Goal: Task Accomplishment & Management: Manage account settings

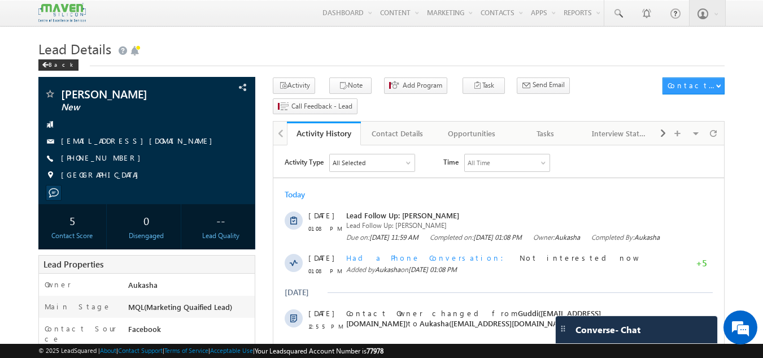
click at [338, 59] on div "Back" at bounding box center [381, 62] width 687 height 7
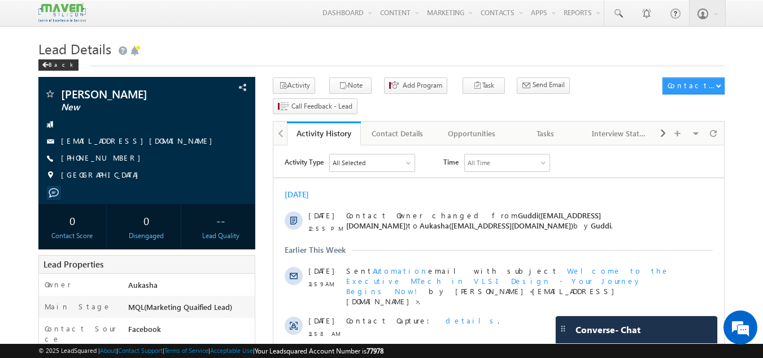
drag, startPoint x: 0, startPoint y: 0, endPoint x: 400, endPoint y: 54, distance: 403.7
click at [400, 54] on h1 "Lead Details" at bounding box center [381, 48] width 687 height 22
click at [334, 45] on h1 "Lead Details" at bounding box center [381, 48] width 687 height 22
click at [317, 45] on h1 "Lead Details" at bounding box center [381, 48] width 687 height 22
click at [318, 45] on h1 "Lead Details" at bounding box center [381, 48] width 687 height 22
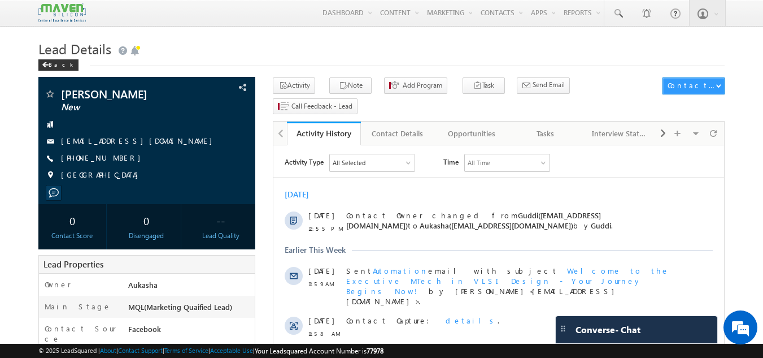
click at [325, 121] on link "Activity History" at bounding box center [324, 133] width 74 height 24
click at [405, 66] on div "Back" at bounding box center [381, 62] width 687 height 7
click at [310, 49] on h1 "Lead Details" at bounding box center [381, 48] width 687 height 22
click at [333, 53] on h1 "Lead Details" at bounding box center [381, 48] width 687 height 22
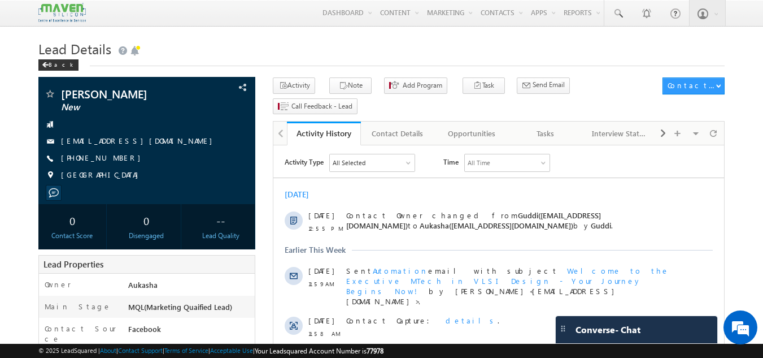
click at [168, 64] on div "Back" at bounding box center [381, 62] width 687 height 7
click at [234, 55] on h1 "Lead Details" at bounding box center [381, 48] width 687 height 22
drag, startPoint x: 124, startPoint y: 158, endPoint x: 115, endPoint y: 160, distance: 8.8
click at [115, 160] on div "+91-8438339471" at bounding box center [147, 158] width 206 height 11
copy div "+91-8438339471"
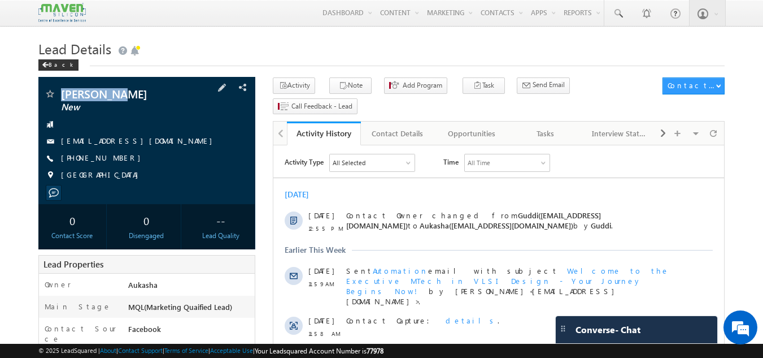
drag, startPoint x: 120, startPoint y: 92, endPoint x: 60, endPoint y: 93, distance: 59.3
click at [61, 93] on span "Kavya Anju" at bounding box center [128, 93] width 134 height 11
copy span "Kavya Anju"
click at [214, 47] on h1 "Lead Details" at bounding box center [381, 48] width 687 height 22
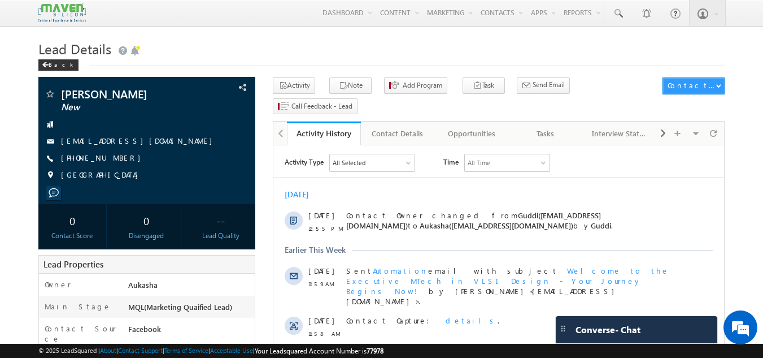
click at [391, 41] on h1 "Lead Details" at bounding box center [381, 48] width 687 height 22
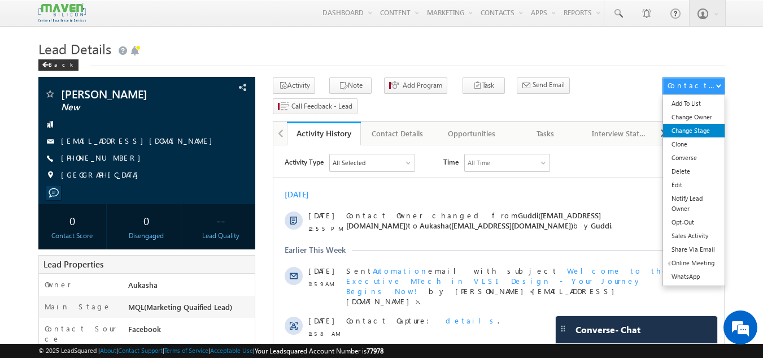
click at [709, 127] on link "Change Stage" at bounding box center [694, 131] width 62 height 14
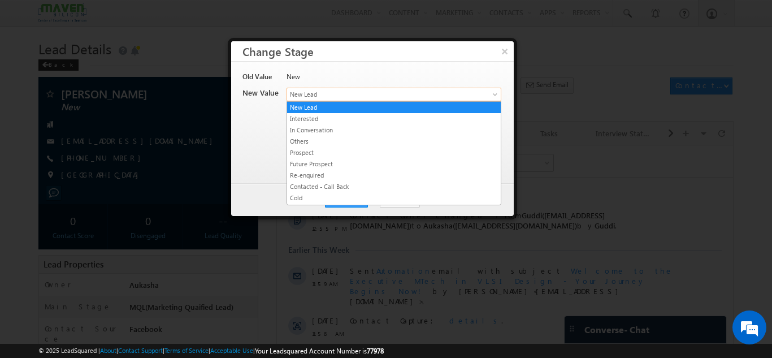
click at [424, 92] on span "New Lead" at bounding box center [375, 94] width 176 height 10
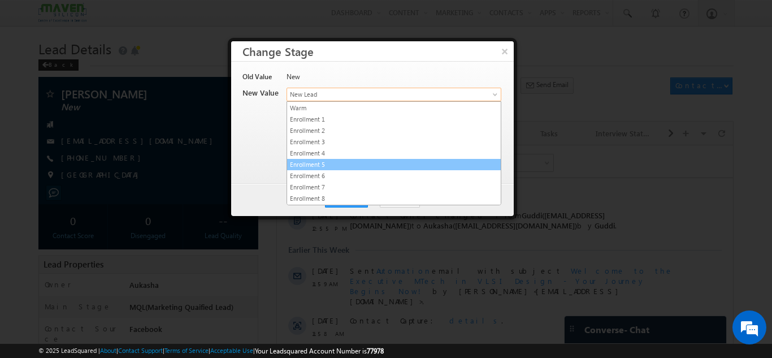
scroll to position [214, 0]
click at [392, 164] on link "Not Contacted" at bounding box center [394, 165] width 214 height 10
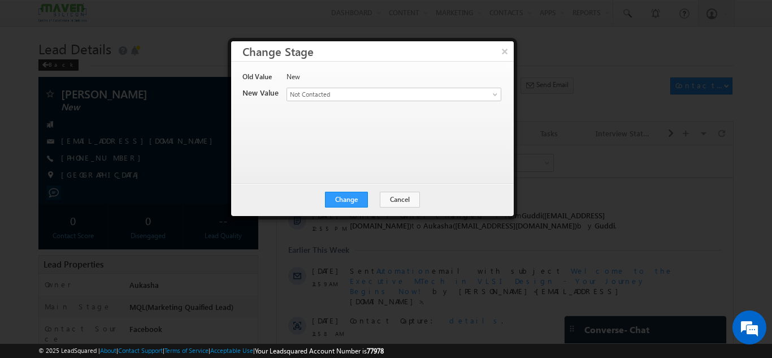
click at [261, 52] on h3 "Change Stage" at bounding box center [377, 51] width 271 height 20
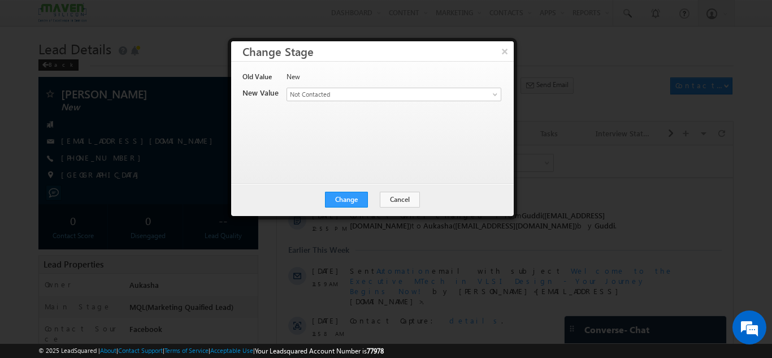
click at [298, 51] on h3 "Change Stage" at bounding box center [377, 51] width 271 height 20
click at [287, 128] on div "Old Value New New Value Contact Stage * New Lead Interested In Conversation Oth…" at bounding box center [371, 117] width 258 height 90
click at [385, 198] on button "Cancel" at bounding box center [400, 200] width 40 height 16
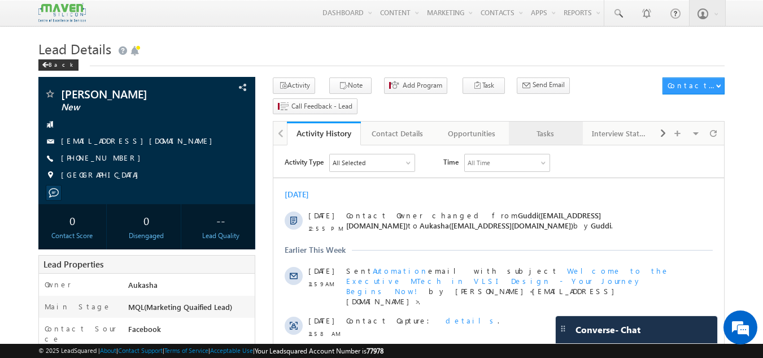
click at [527, 127] on div "Tasks" at bounding box center [545, 134] width 55 height 14
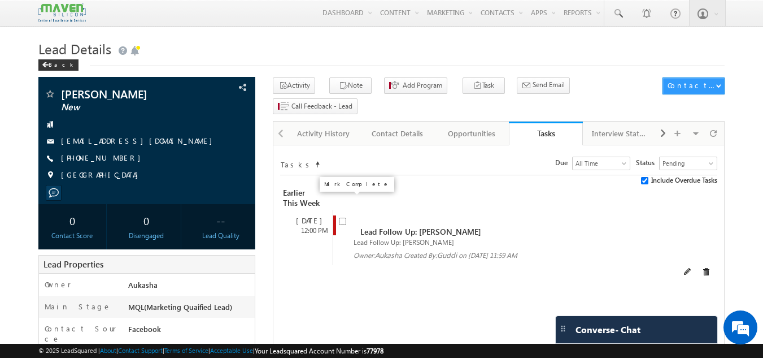
click at [340, 218] on input "checkbox" at bounding box center [342, 221] width 7 height 7
checkbox input "false"
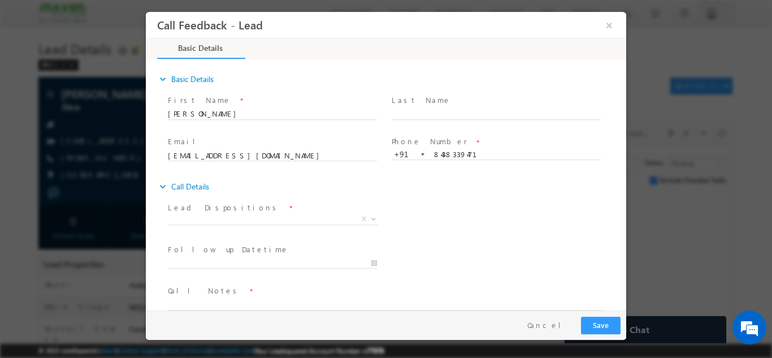
scroll to position [0, 0]
click at [237, 219] on span "X" at bounding box center [273, 218] width 211 height 11
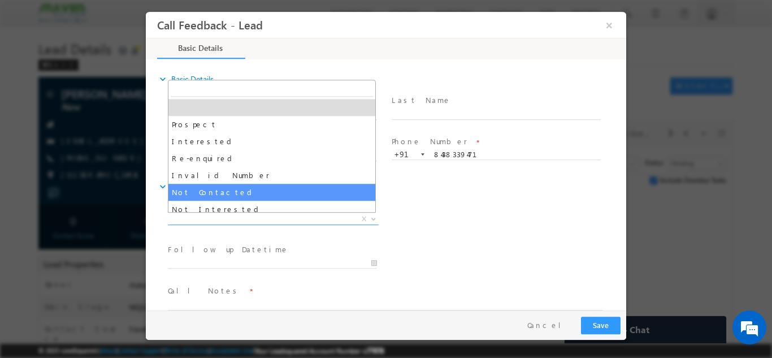
select select "Not Contacted"
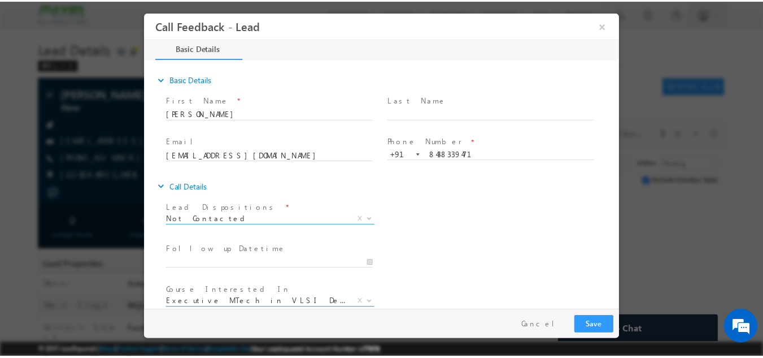
scroll to position [60, 0]
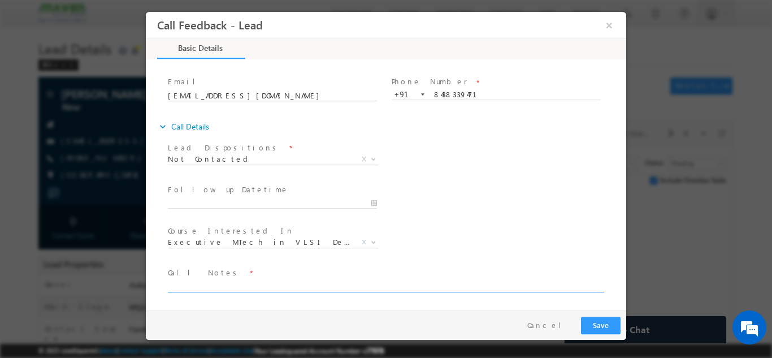
click at [225, 287] on textarea at bounding box center [385, 285] width 435 height 13
type textarea "Not answering"
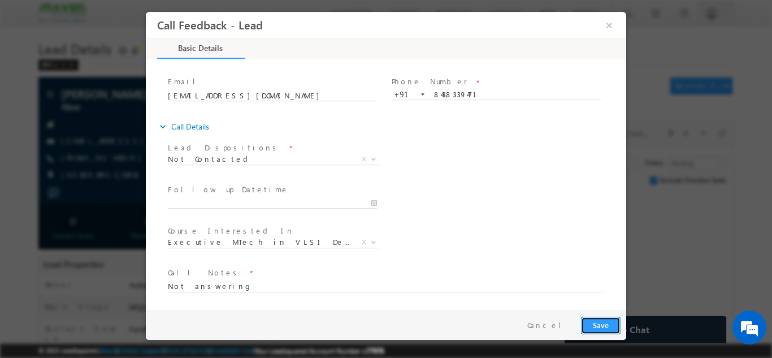
click at [600, 327] on button "Save" at bounding box center [601, 325] width 40 height 18
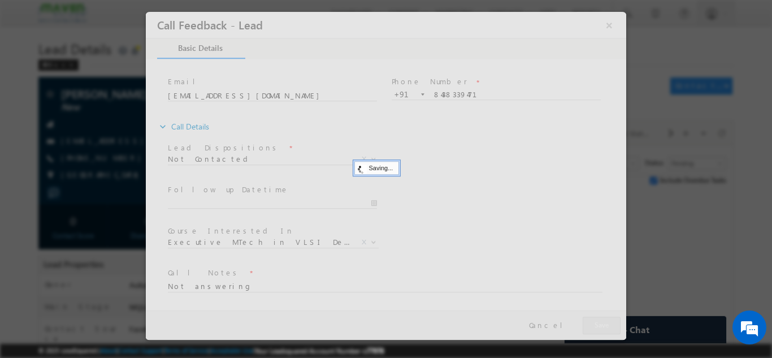
click at [70, 158] on div at bounding box center [386, 179] width 772 height 358
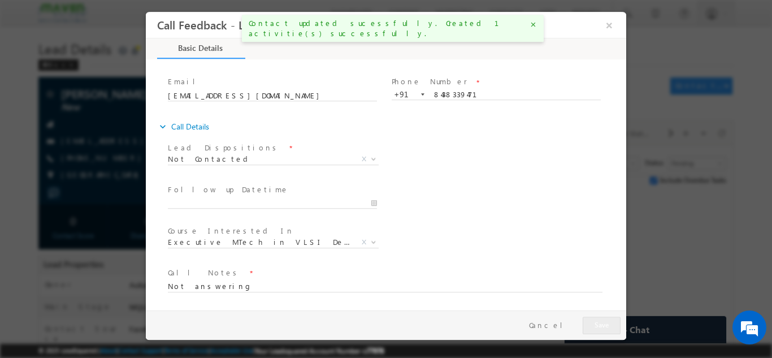
click at [203, 181] on div "Follow up Datetime *" at bounding box center [278, 202] width 224 height 42
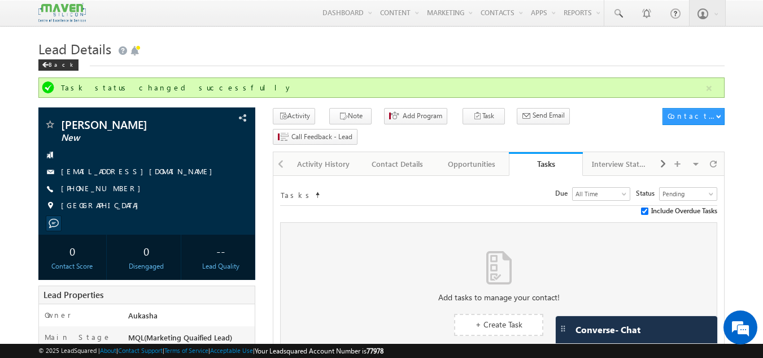
click at [367, 40] on h1 "Lead Details" at bounding box center [381, 48] width 687 height 22
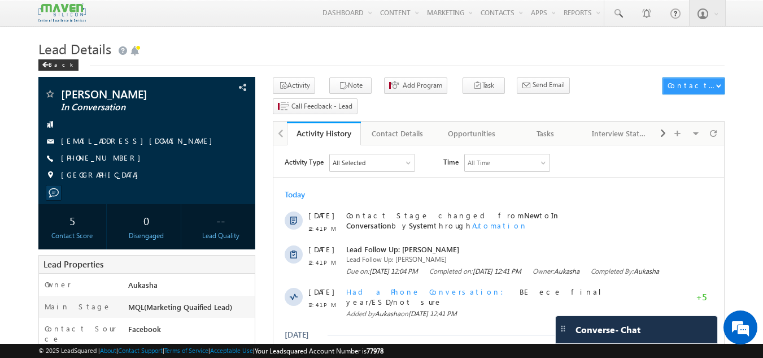
click at [291, 49] on h1 "Lead Details" at bounding box center [381, 48] width 687 height 22
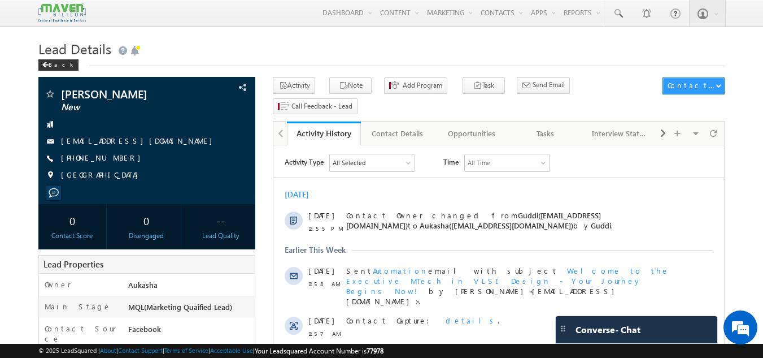
click at [358, 59] on div "Back" at bounding box center [381, 62] width 687 height 7
drag, startPoint x: 103, startPoint y: 91, endPoint x: 62, endPoint y: 94, distance: 41.4
click at [62, 94] on span "[PERSON_NAME]" at bounding box center [128, 93] width 134 height 11
copy span "[PERSON_NAME]"
drag, startPoint x: 131, startPoint y: 158, endPoint x: 115, endPoint y: 159, distance: 15.4
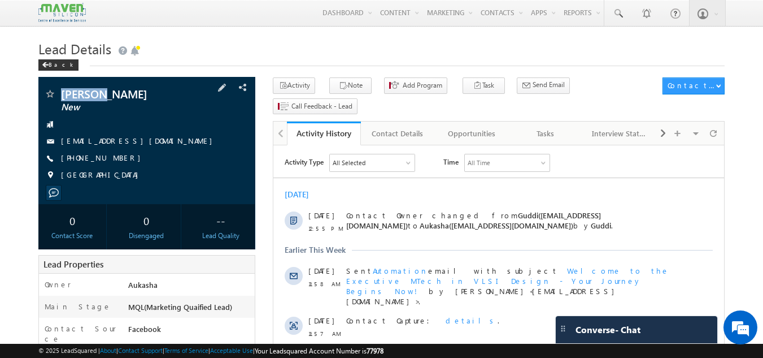
click at [115, 159] on div "[PHONE_NUMBER]" at bounding box center [147, 158] width 206 height 11
copy div "[PHONE_NUMBER]"
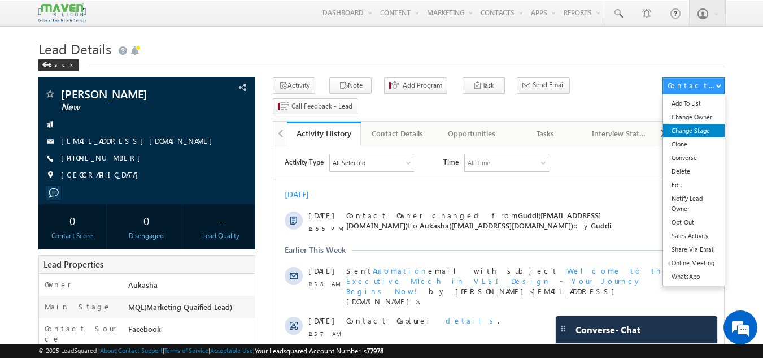
click at [688, 133] on link "Change Stage" at bounding box center [694, 131] width 62 height 14
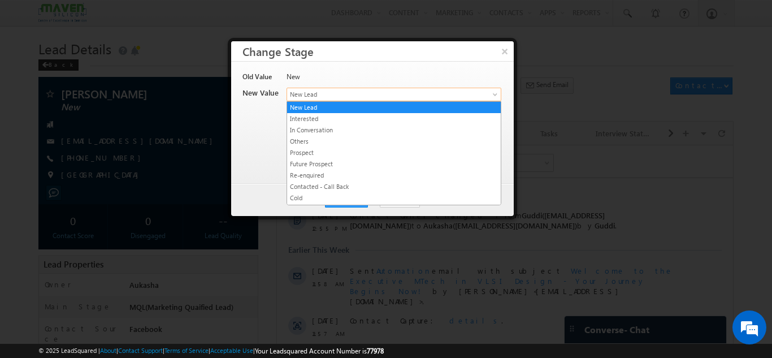
click at [361, 88] on link "New Lead" at bounding box center [393, 95] width 215 height 14
click at [336, 128] on link "In Conversation" at bounding box center [394, 130] width 214 height 10
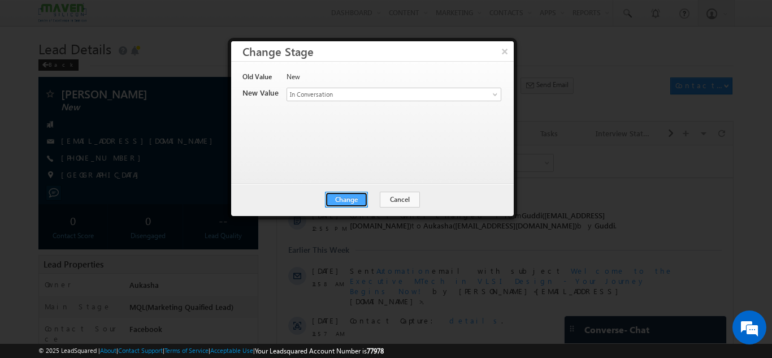
click at [358, 199] on button "Change" at bounding box center [346, 200] width 43 height 16
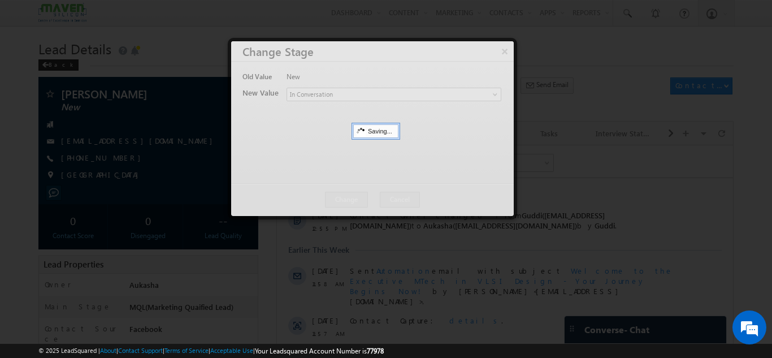
click at [0, 106] on div at bounding box center [386, 179] width 772 height 358
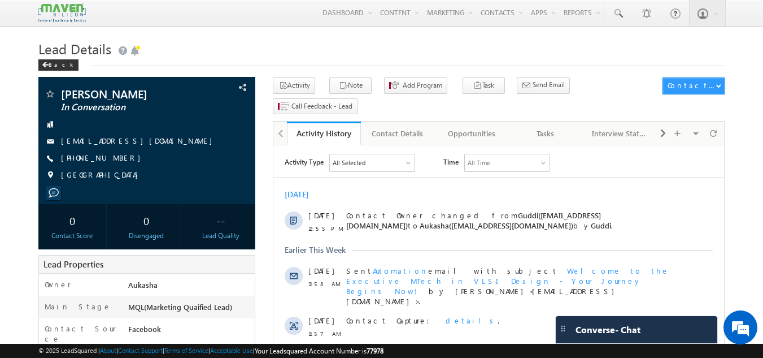
click at [363, 40] on h1 "Lead Details" at bounding box center [381, 48] width 687 height 22
click at [354, 43] on h1 "Lead Details" at bounding box center [381, 48] width 687 height 22
click at [350, 94] on button "Note" at bounding box center [350, 85] width 42 height 16
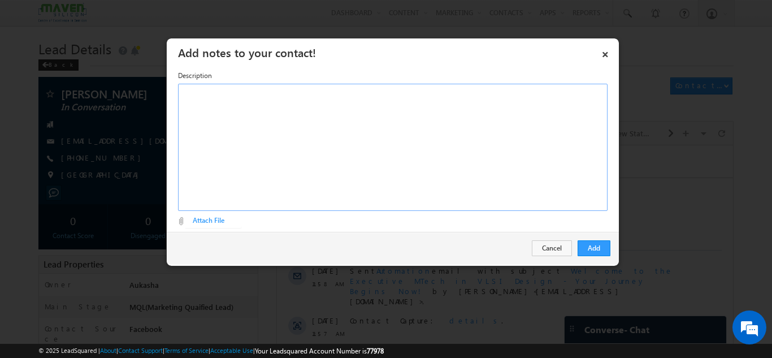
click at [281, 105] on div "Rich Text Editor, Description-inline-editor-div" at bounding box center [392, 147] width 429 height 127
paste div "Rich Text Editor, Description-inline-editor-div"
click at [603, 55] on link "×" at bounding box center [605, 52] width 19 height 20
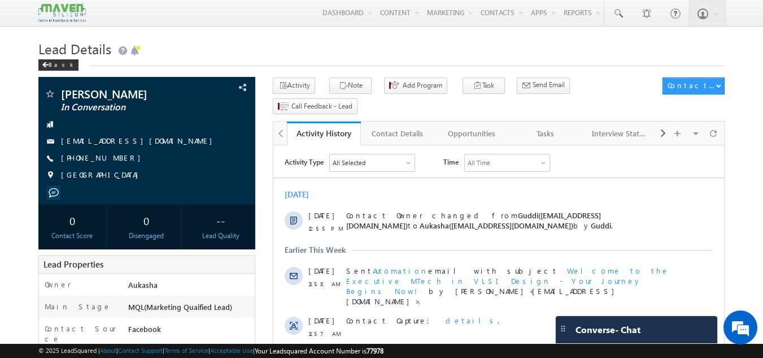
click at [344, 49] on h1 "Lead Details" at bounding box center [381, 48] width 687 height 22
click at [392, 52] on h1 "Lead Details" at bounding box center [381, 48] width 687 height 22
click at [552, 127] on div "Tasks" at bounding box center [545, 134] width 55 height 14
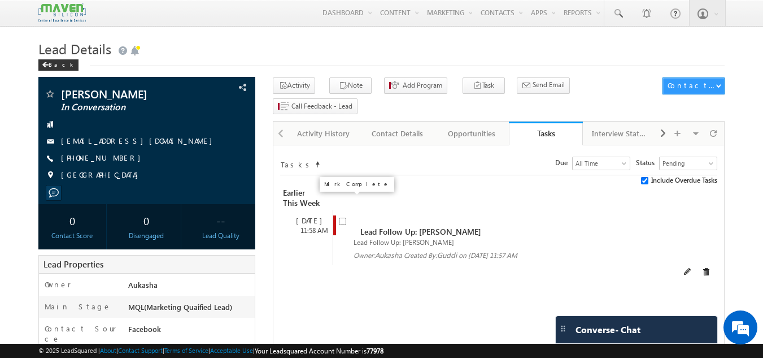
click at [342, 218] on input "checkbox" at bounding box center [342, 221] width 7 height 7
checkbox input "false"
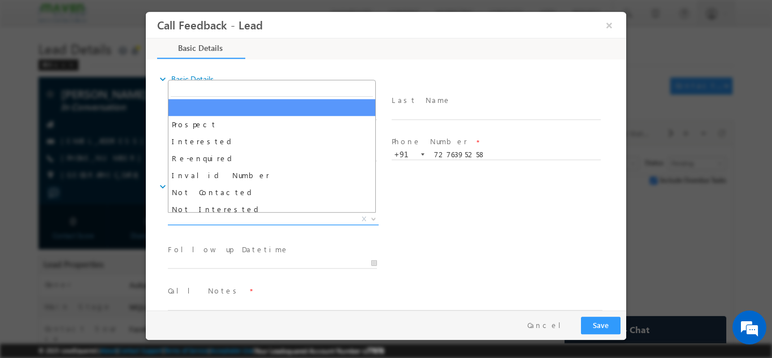
click at [244, 219] on span "X" at bounding box center [273, 218] width 211 height 11
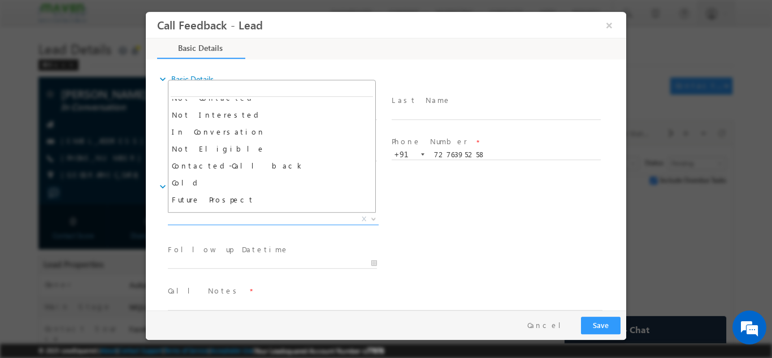
scroll to position [107, 0]
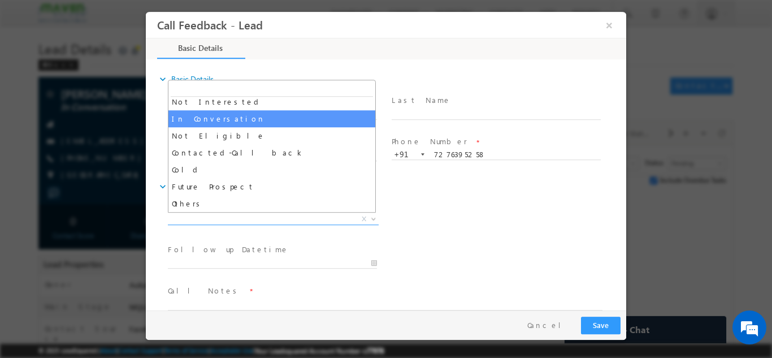
select select "In Conversation"
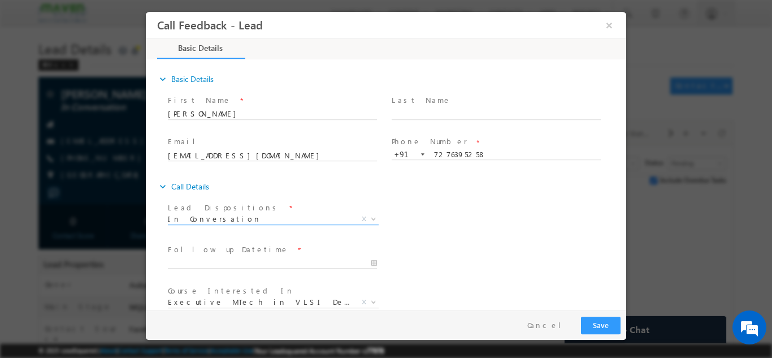
scroll to position [60, 0]
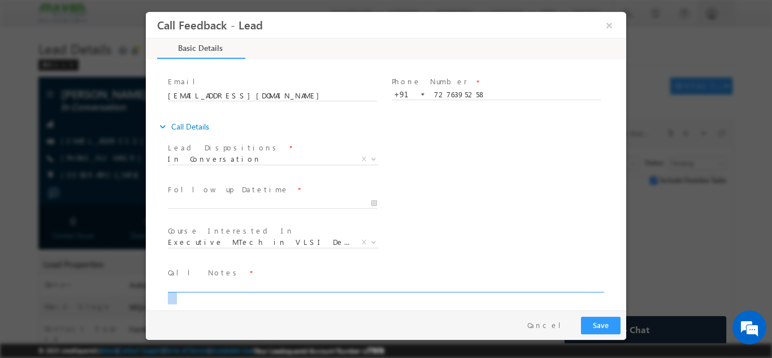
click at [248, 286] on span at bounding box center [390, 286] width 445 height 14
click at [248, 286] on textarea at bounding box center [385, 285] width 435 height 13
paste textarea "B. tech ece final year/ESD/not sure"
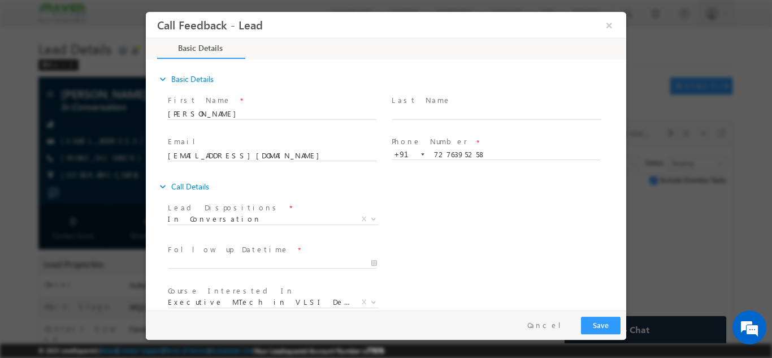
type textarea "B. tech ece final year/ESD/not sure"
click at [595, 319] on button "Save" at bounding box center [601, 325] width 40 height 18
click at [335, 260] on input "21/08/2025 2:19 PM" at bounding box center [272, 262] width 209 height 11
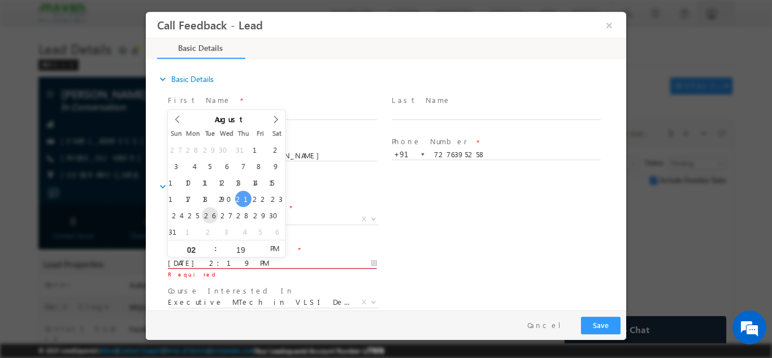
type input "26/08/2025 2:19 PM"
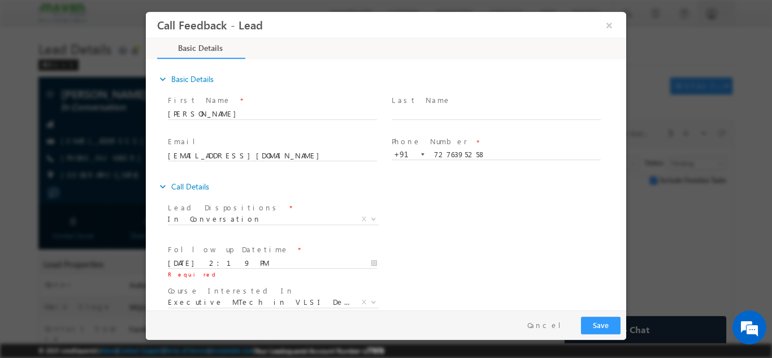
click at [497, 238] on div "Lead Dispositions * Prospect Interested Re-enquired Invalid Number Not Contacte…" at bounding box center [396, 220] width 461 height 42
click at [603, 320] on button "Save" at bounding box center [601, 325] width 40 height 18
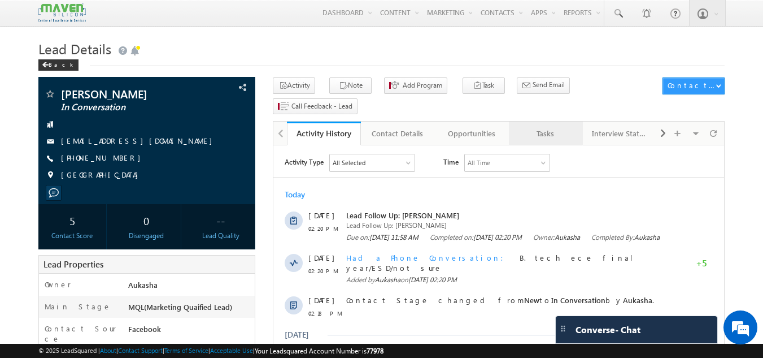
click at [532, 127] on div "Tasks" at bounding box center [545, 134] width 55 height 14
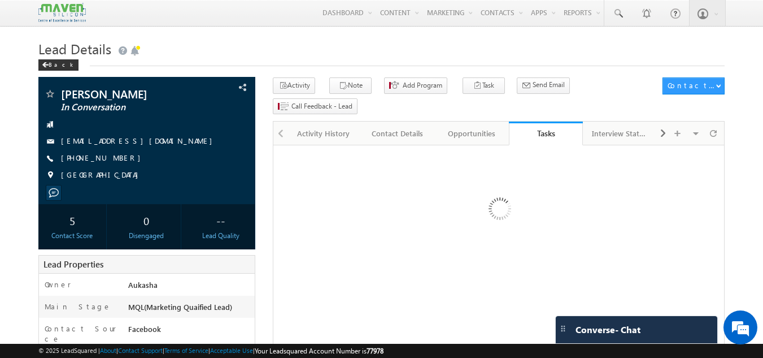
click at [282, 52] on h1 "Lead Details" at bounding box center [381, 48] width 687 height 22
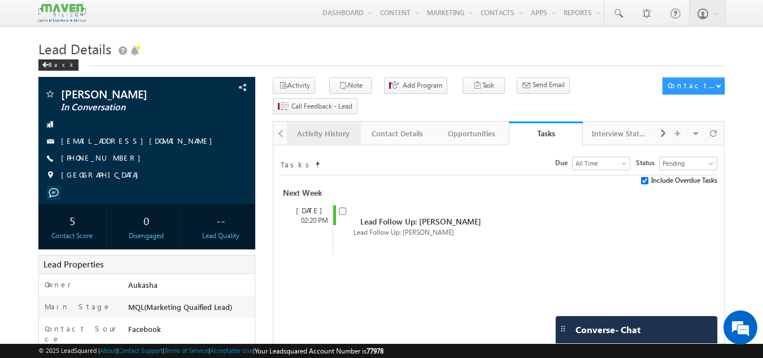
click at [322, 127] on div "Activity History" at bounding box center [323, 134] width 55 height 14
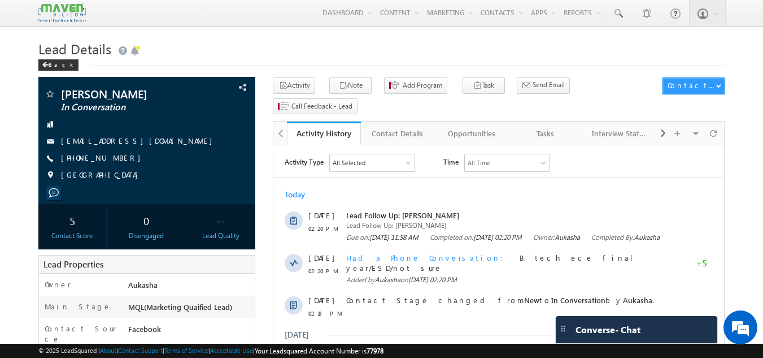
click at [190, 50] on h1 "Lead Details" at bounding box center [381, 48] width 687 height 22
drag, startPoint x: 125, startPoint y: 159, endPoint x: 115, endPoint y: 159, distance: 9.6
click at [115, 159] on div "[PHONE_NUMBER]" at bounding box center [147, 158] width 206 height 11
copy div "[PHONE_NUMBER]"
drag, startPoint x: 100, startPoint y: 89, endPoint x: 58, endPoint y: 89, distance: 42.4
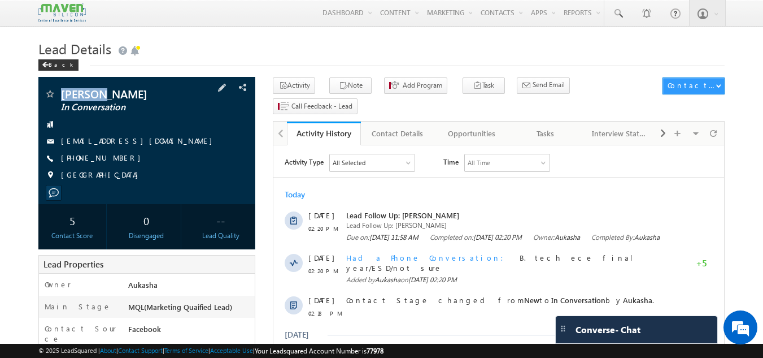
click at [58, 89] on div "Pranali In Conversation" at bounding box center [147, 93] width 206 height 11
copy div "Pranali"
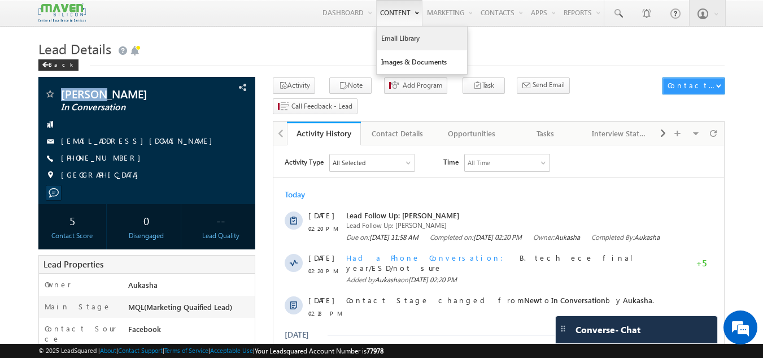
click at [377, 41] on link "Email Library" at bounding box center [422, 39] width 90 height 24
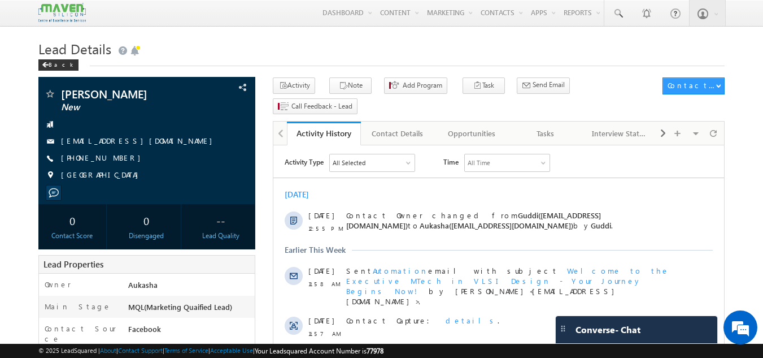
click at [197, 45] on h1 "Lead Details" at bounding box center [381, 48] width 687 height 22
click at [298, 53] on h1 "Lead Details" at bounding box center [381, 48] width 687 height 22
drag, startPoint x: 438, startPoint y: 45, endPoint x: 332, endPoint y: 50, distance: 106.9
click at [332, 50] on h1 "Lead Details" at bounding box center [381, 48] width 687 height 22
click at [207, 48] on h1 "Lead Details" at bounding box center [381, 48] width 687 height 22
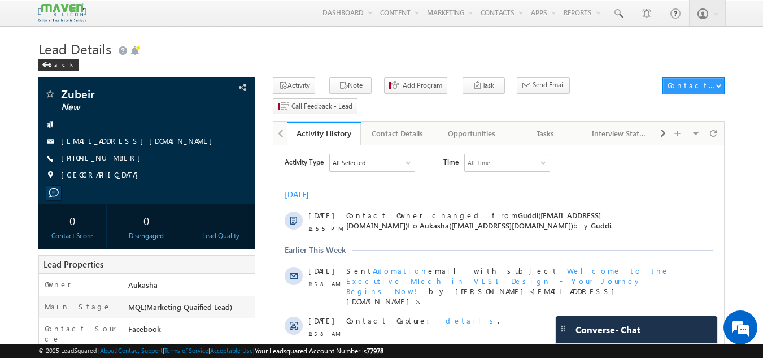
click at [251, 53] on h1 "Lead Details" at bounding box center [381, 48] width 687 height 22
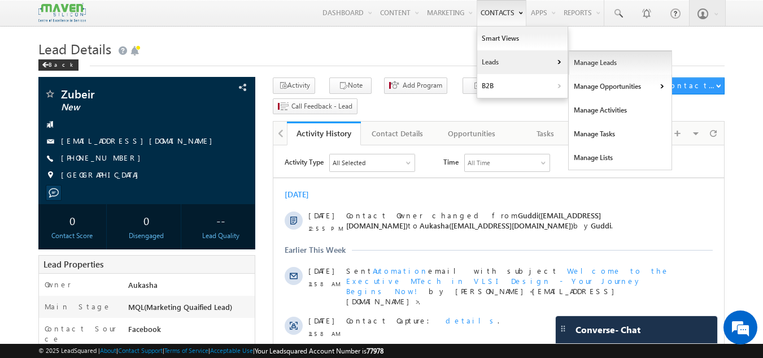
click at [596, 70] on link "Manage Leads" at bounding box center [620, 63] width 103 height 24
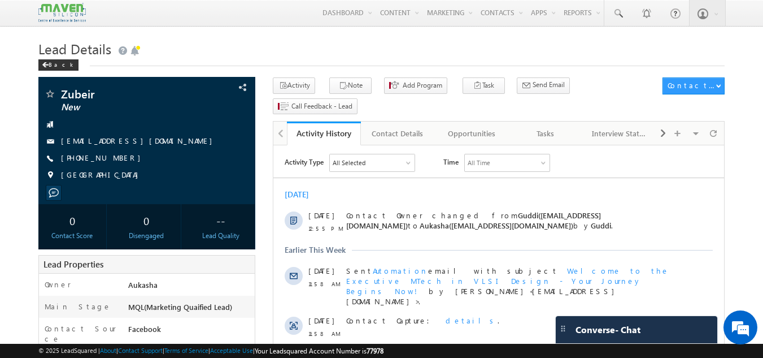
click at [401, 50] on h1 "Lead Details" at bounding box center [381, 48] width 687 height 22
click at [493, 45] on h1 "Lead Details" at bounding box center [381, 48] width 687 height 22
click at [349, 64] on div "Back" at bounding box center [381, 62] width 687 height 7
click at [382, 54] on h1 "Lead Details" at bounding box center [381, 48] width 687 height 22
click at [410, 39] on h1 "Lead Details" at bounding box center [381, 48] width 687 height 22
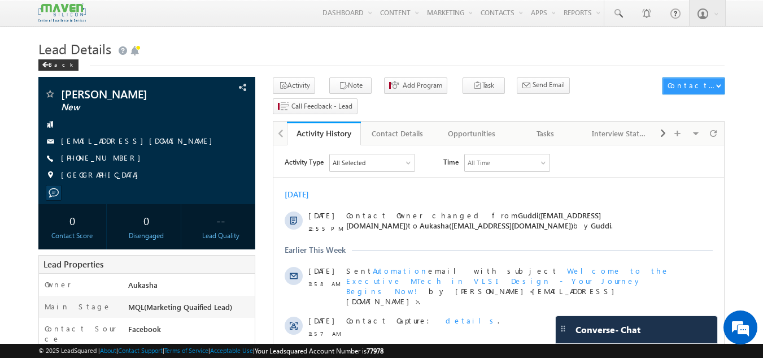
click at [393, 49] on h1 "Lead Details" at bounding box center [381, 48] width 687 height 22
click at [400, 45] on h1 "Lead Details" at bounding box center [381, 48] width 687 height 22
click at [380, 50] on h1 "Lead Details" at bounding box center [381, 48] width 687 height 22
click at [376, 52] on h1 "Lead Details" at bounding box center [381, 48] width 687 height 22
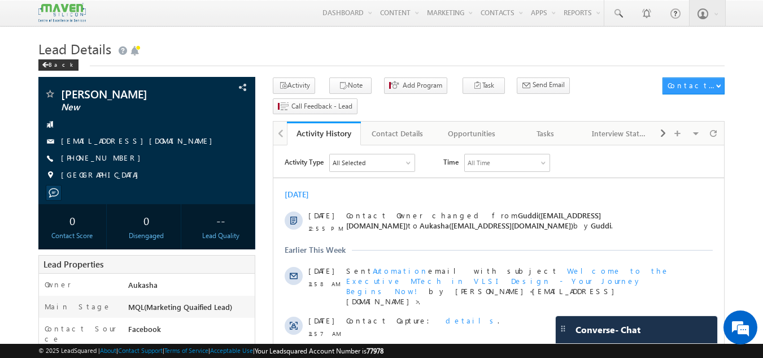
click at [424, 48] on h1 "Lead Details" at bounding box center [381, 48] width 687 height 22
click at [406, 55] on h1 "Lead Details" at bounding box center [381, 48] width 687 height 22
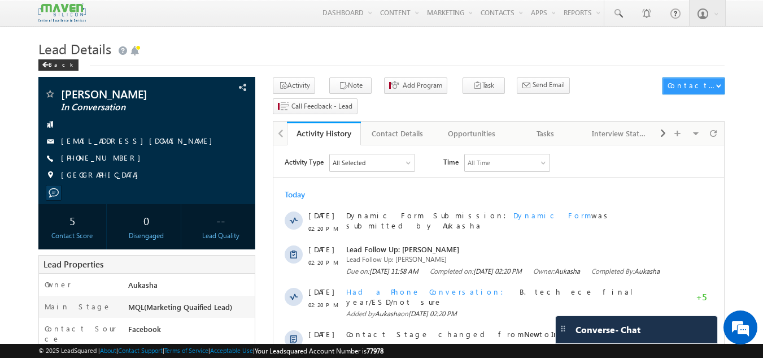
click at [393, 53] on h1 "Lead Details" at bounding box center [381, 48] width 687 height 22
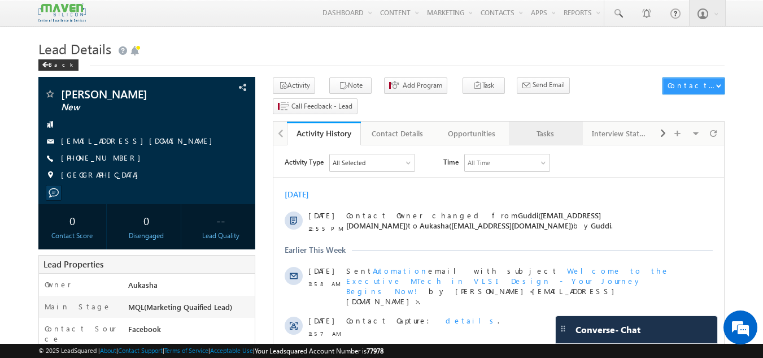
click at [528, 127] on div "Tasks" at bounding box center [545, 134] width 55 height 14
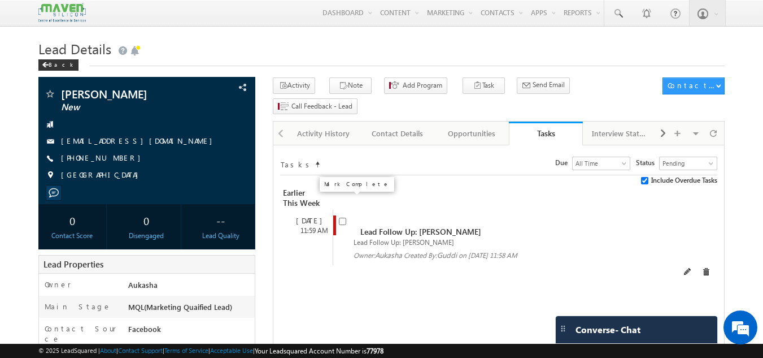
click at [344, 218] on input "checkbox" at bounding box center [342, 221] width 7 height 7
checkbox input "false"
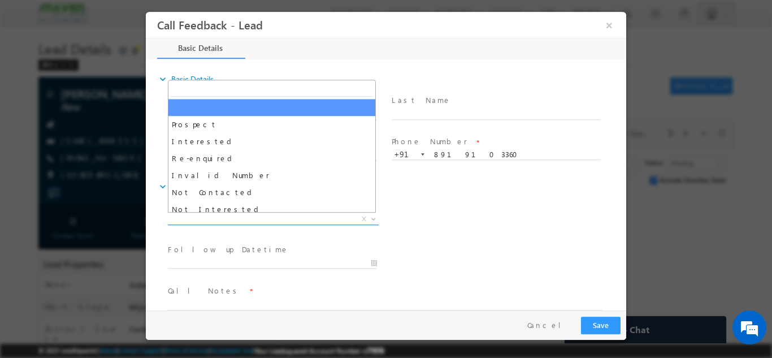
click at [285, 219] on span "X" at bounding box center [273, 218] width 211 height 11
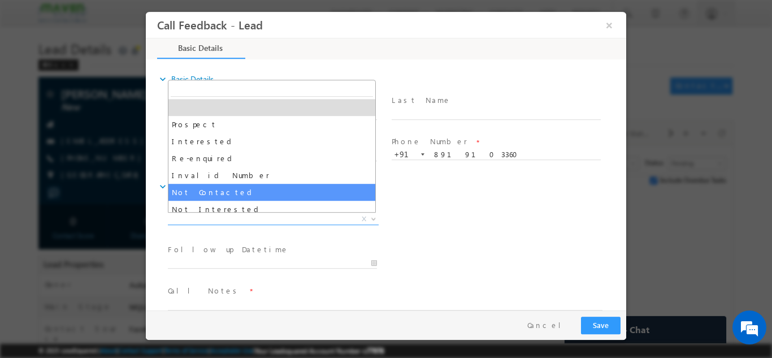
select select "Not Contacted"
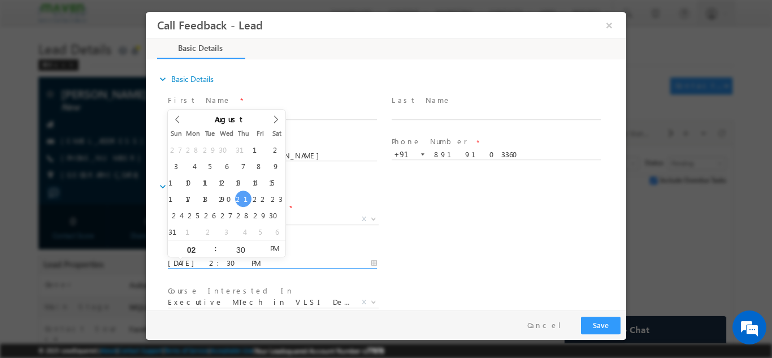
click at [231, 261] on input "[DATE] 2:30 PM" at bounding box center [272, 262] width 209 height 11
type input "[DATE] 2:30 PM"
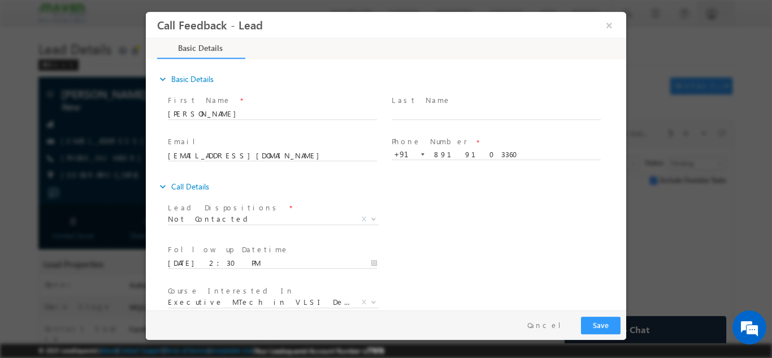
click at [384, 216] on div "Prospect Interested Re-enquired Invalid Number Not Contacted Not Interested In …" at bounding box center [277, 220] width 219 height 13
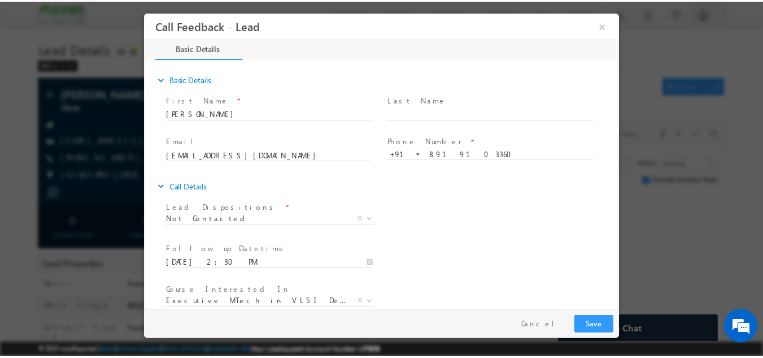
scroll to position [60, 0]
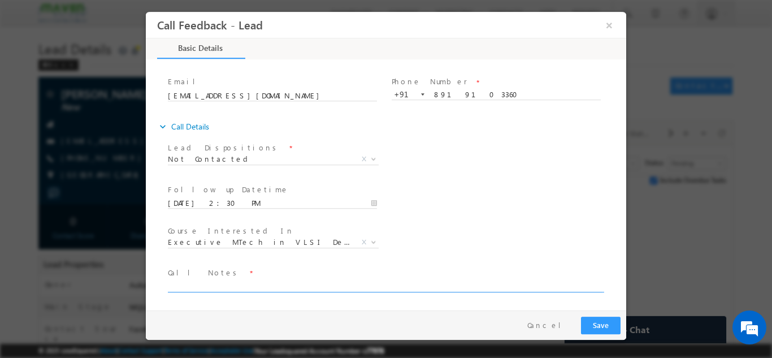
click at [302, 283] on textarea at bounding box center [385, 285] width 435 height 13
type textarea "Not answering"
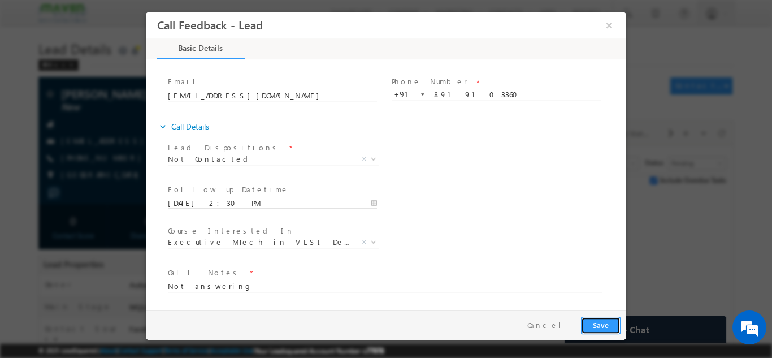
click at [615, 323] on button "Save" at bounding box center [601, 325] width 40 height 18
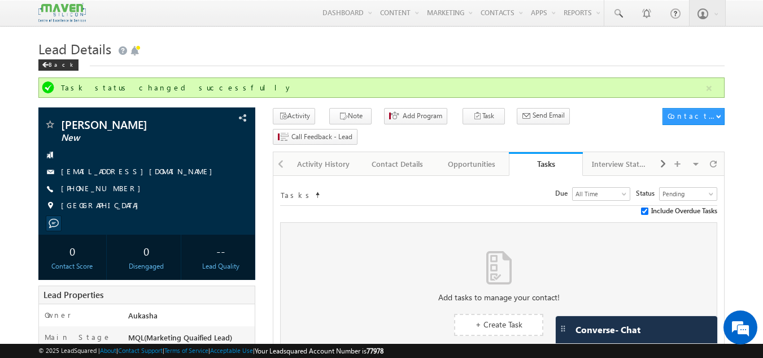
click at [286, 43] on h1 "Lead Details" at bounding box center [381, 48] width 687 height 22
click at [400, 52] on h1 "Lead Details" at bounding box center [381, 48] width 687 height 22
click at [414, 57] on h1 "Lead Details" at bounding box center [381, 48] width 687 height 22
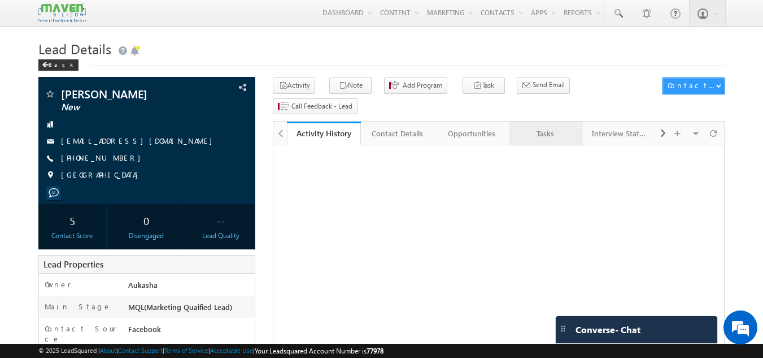
click at [533, 127] on div "Tasks" at bounding box center [545, 134] width 55 height 14
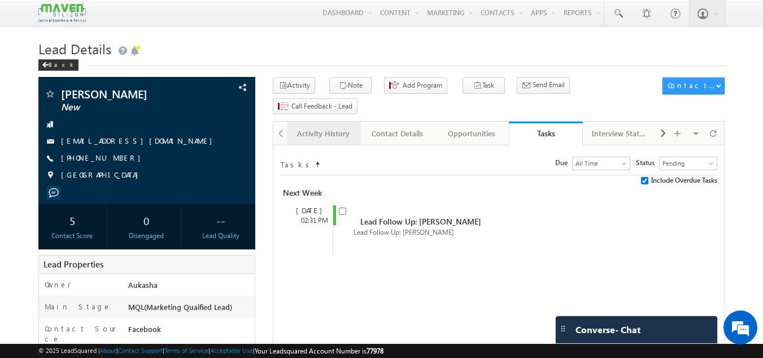
click at [314, 127] on div "Activity History" at bounding box center [323, 134] width 55 height 14
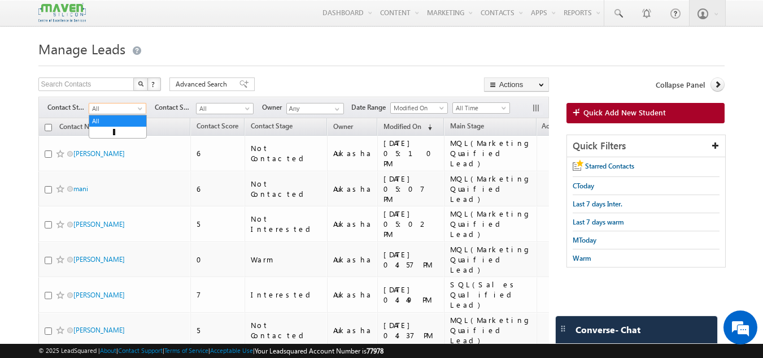
click at [143, 109] on span at bounding box center [141, 110] width 9 height 9
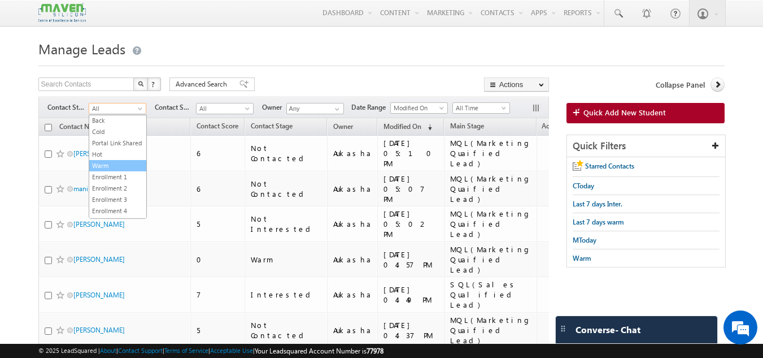
click at [97, 171] on link "Warm" at bounding box center [117, 165] width 57 height 10
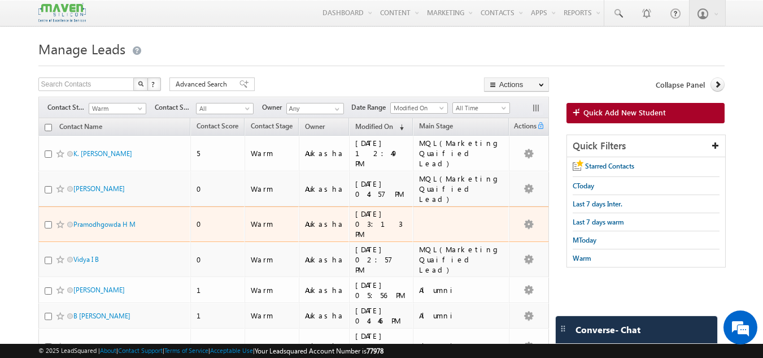
scroll to position [101, 0]
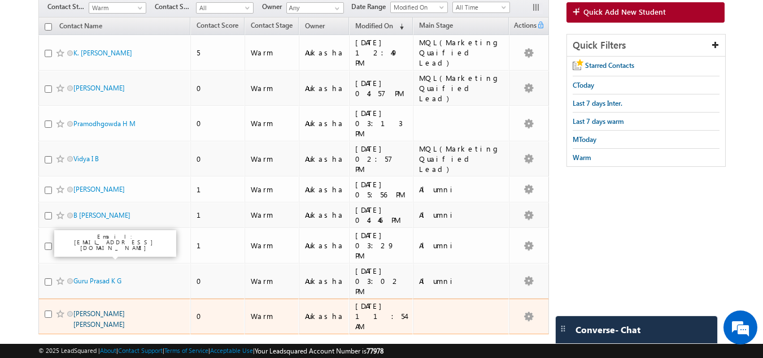
click at [92, 309] on link "Tapan Kumar Pradhan" at bounding box center [98, 318] width 51 height 19
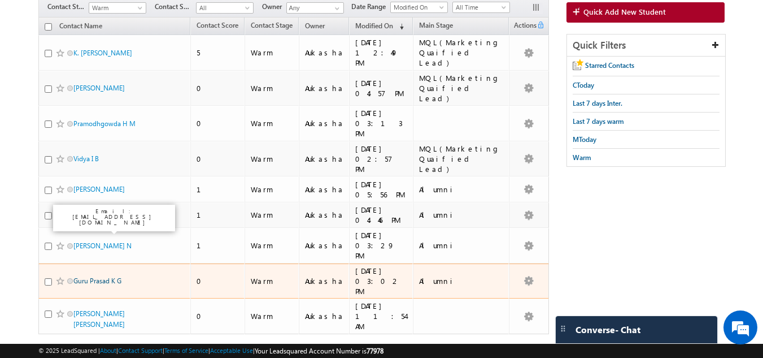
click at [88, 276] on link "Guru Prasad K G" at bounding box center [97, 280] width 48 height 8
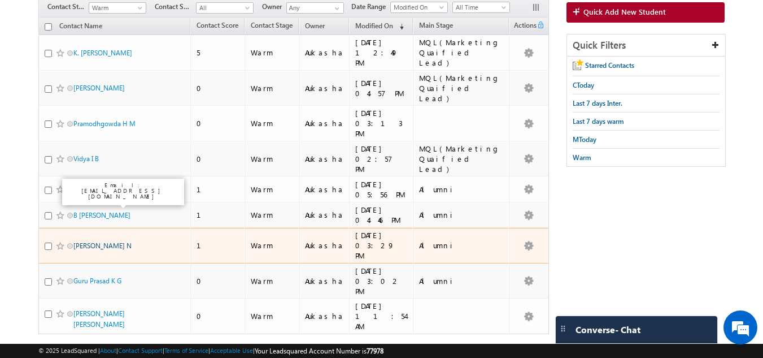
click at [102, 241] on link "Tada Hirenkumar N" at bounding box center [102, 245] width 58 height 8
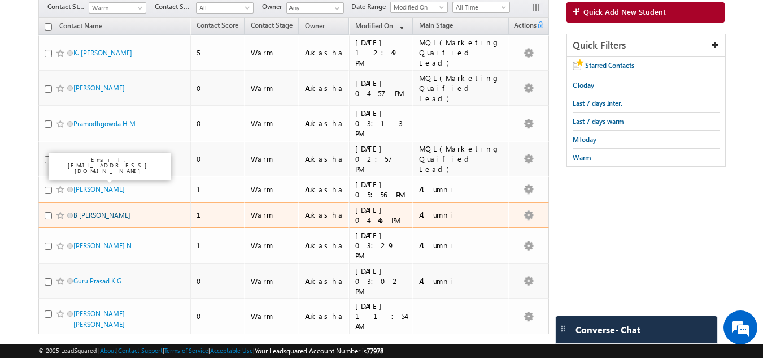
click at [104, 211] on link "B Navaneeth Bhat" at bounding box center [101, 215] width 57 height 8
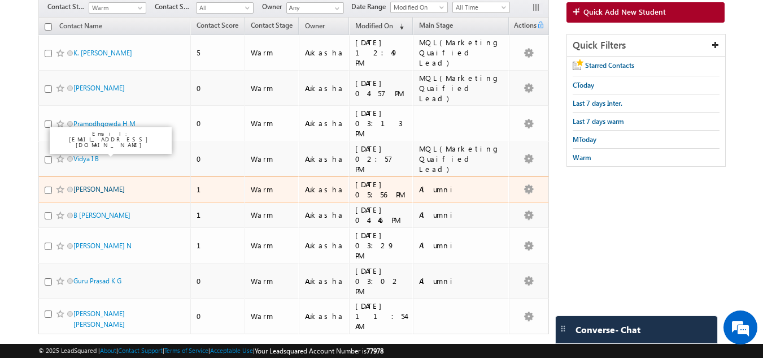
click at [105, 185] on link "Mahesh Kumar" at bounding box center [98, 189] width 51 height 8
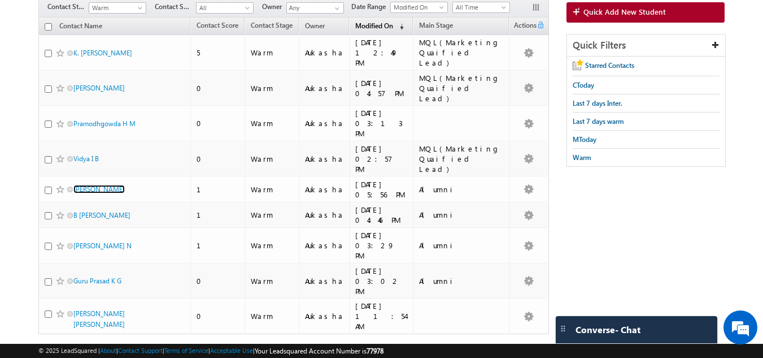
click at [386, 32] on link "Modified On (sorted descending)" at bounding box center [380, 26] width 60 height 15
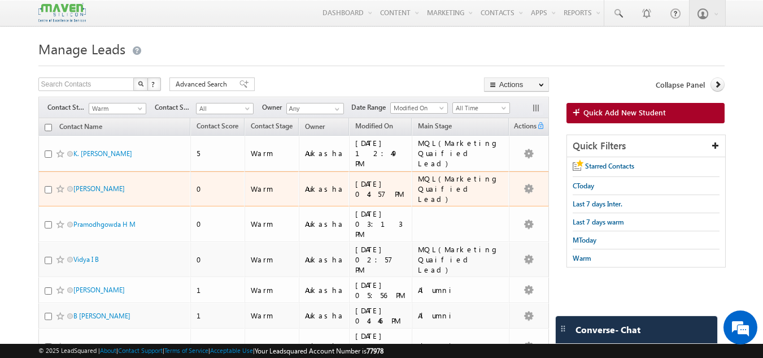
scroll to position [49, 0]
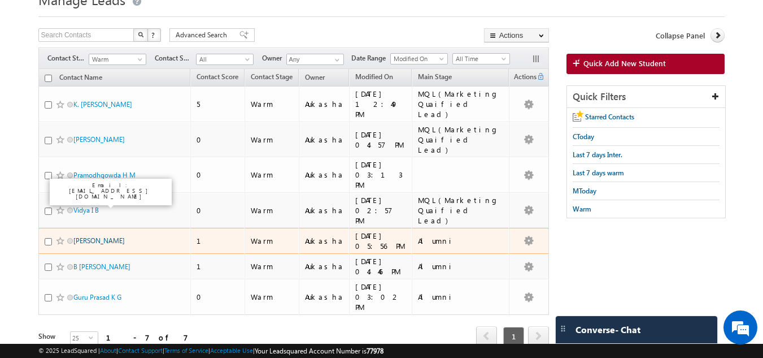
click at [115, 236] on link "Mahesh Kumar" at bounding box center [98, 240] width 51 height 8
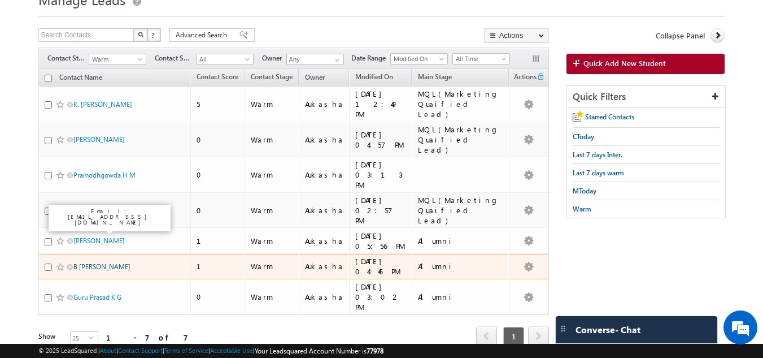
click at [101, 262] on link "B Navaneeth Bhat" at bounding box center [101, 266] width 57 height 8
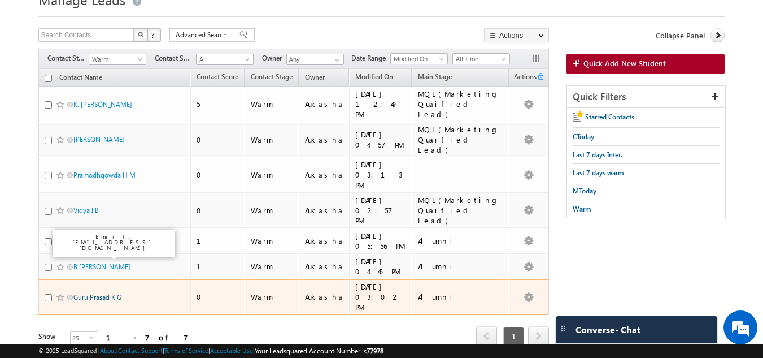
click at [99, 293] on link "Guru Prasad K G" at bounding box center [97, 297] width 48 height 8
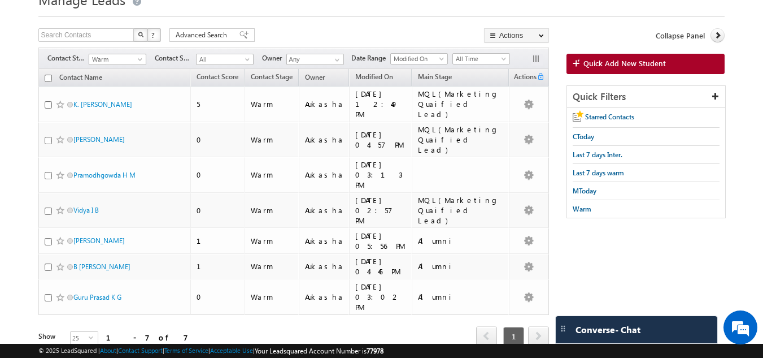
click at [128, 64] on span "Warm" at bounding box center [116, 59] width 54 height 10
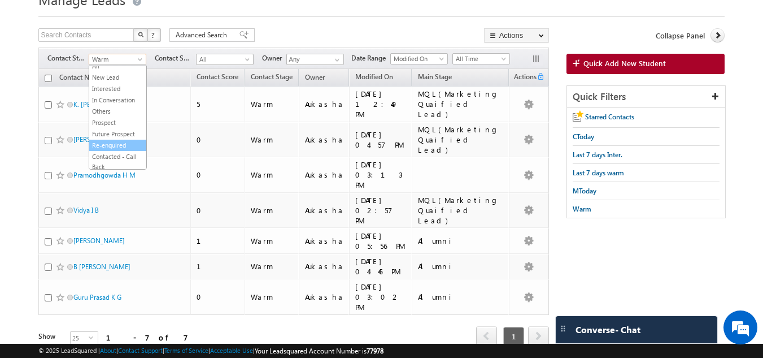
scroll to position [5, 0]
click at [118, 103] on link "In Conversation" at bounding box center [117, 100] width 57 height 10
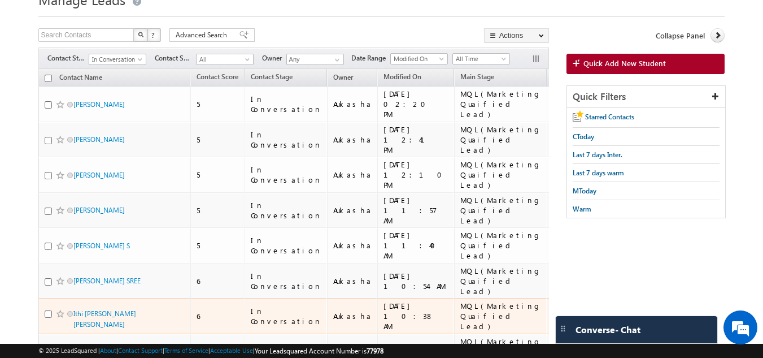
scroll to position [105, 0]
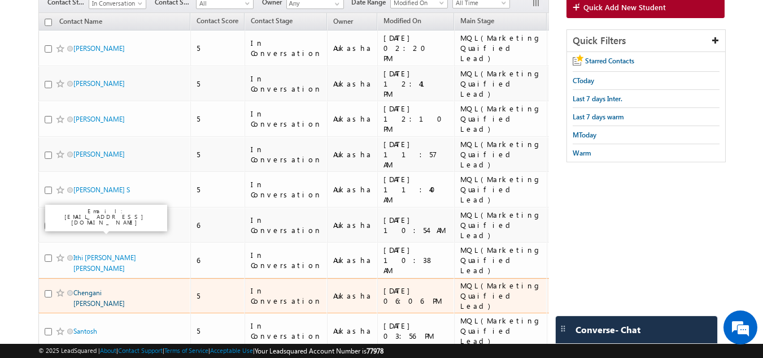
click at [100, 288] on link "Chengani samatha" at bounding box center [98, 297] width 51 height 19
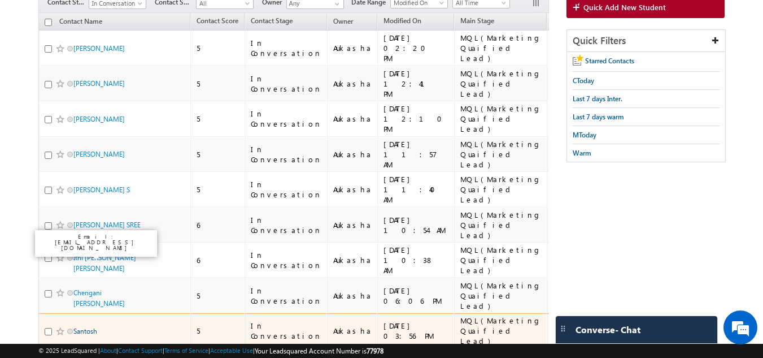
click at [90, 327] on link "Santosh" at bounding box center [85, 331] width 24 height 8
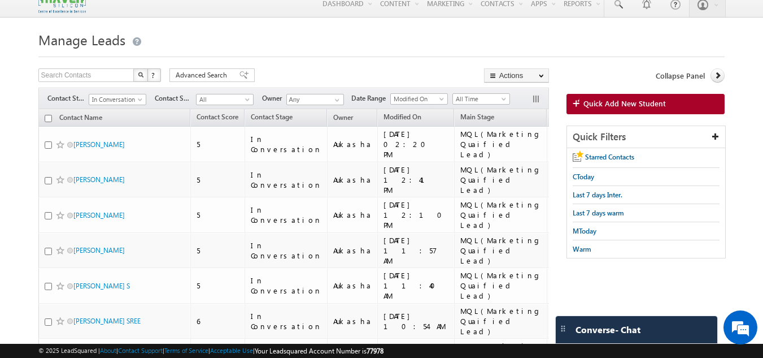
scroll to position [8, 0]
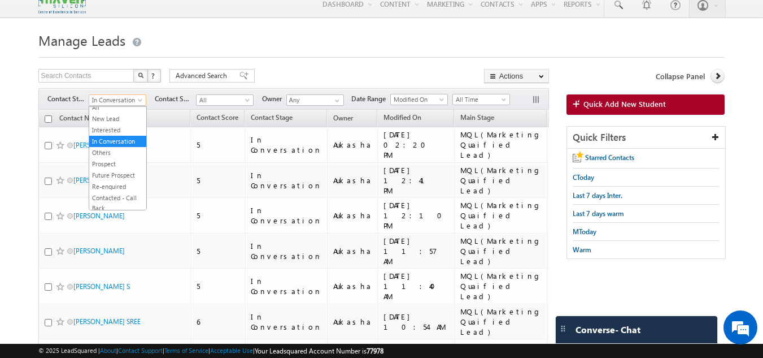
click at [128, 100] on span "In Conversation" at bounding box center [116, 100] width 54 height 10
click at [110, 128] on link "Interested" at bounding box center [117, 130] width 57 height 10
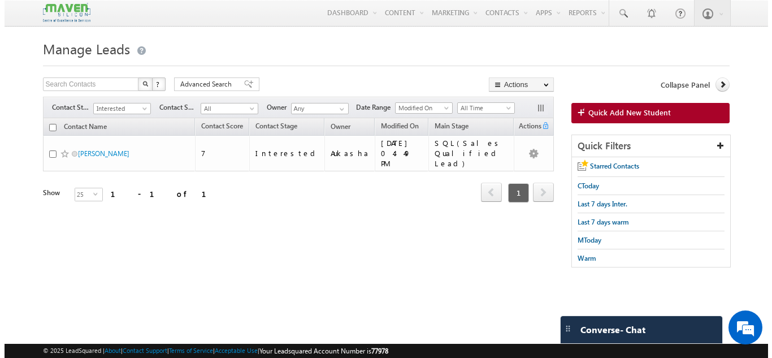
scroll to position [0, 0]
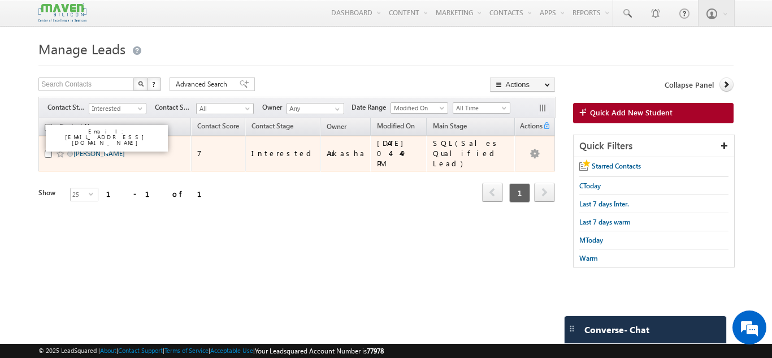
click at [102, 150] on link "Riya Singhal" at bounding box center [98, 153] width 51 height 8
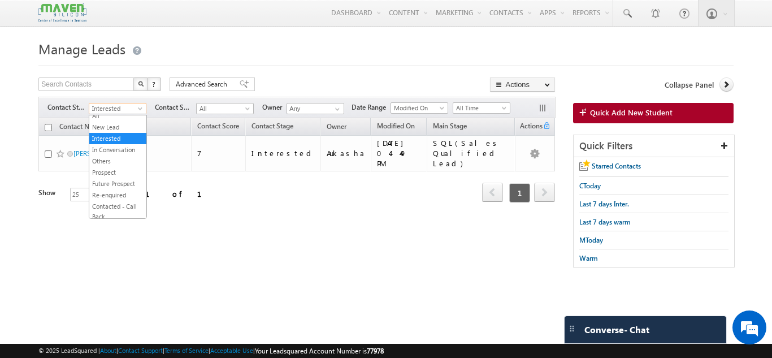
click at [142, 110] on span at bounding box center [141, 110] width 9 height 9
click at [121, 123] on link "New Lead" at bounding box center [117, 127] width 57 height 10
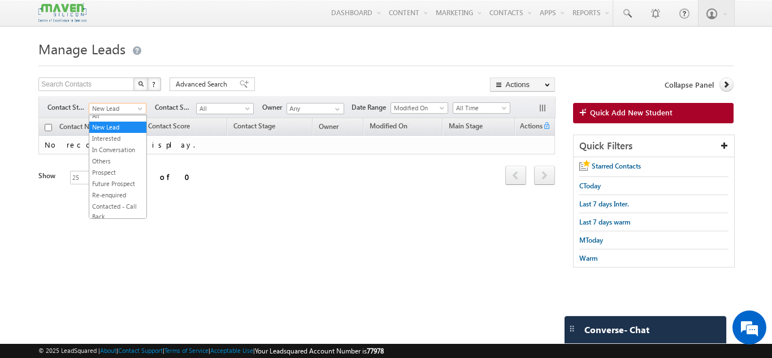
click at [126, 111] on span "New Lead" at bounding box center [116, 108] width 54 height 10
click at [113, 158] on link "Others" at bounding box center [117, 161] width 57 height 10
click at [121, 111] on span "Others" at bounding box center [116, 108] width 54 height 10
click at [107, 174] on link "Prospect" at bounding box center [117, 172] width 57 height 10
click at [127, 112] on span "Prospect" at bounding box center [116, 108] width 54 height 10
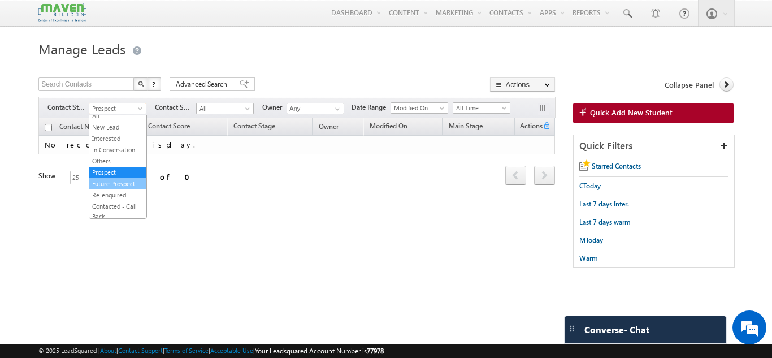
click at [121, 179] on link "Future Prospect" at bounding box center [117, 184] width 57 height 10
click at [133, 109] on span "Future Prospect" at bounding box center [116, 108] width 54 height 10
click at [112, 194] on link "Re-enquired" at bounding box center [117, 195] width 57 height 10
click at [141, 107] on span at bounding box center [141, 110] width 9 height 9
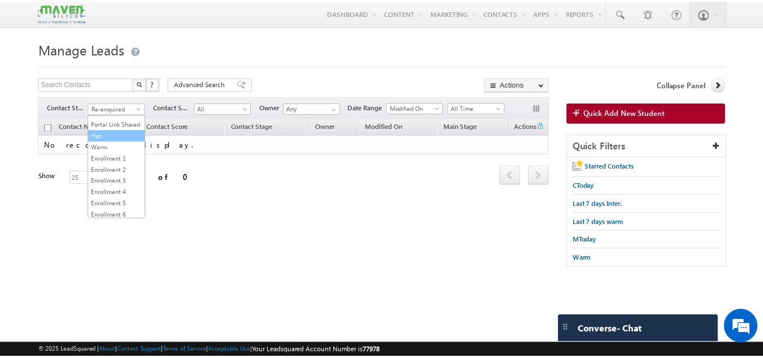
scroll to position [124, 0]
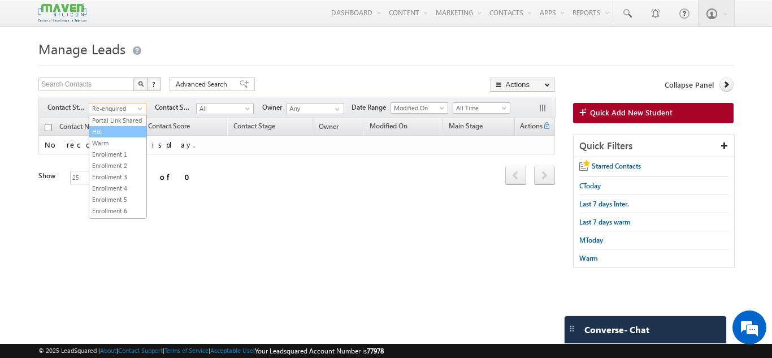
click at [123, 137] on link "Hot" at bounding box center [117, 132] width 57 height 10
click at [136, 112] on span "Hot" at bounding box center [116, 108] width 54 height 10
click at [122, 148] on link "Warm" at bounding box center [117, 143] width 57 height 10
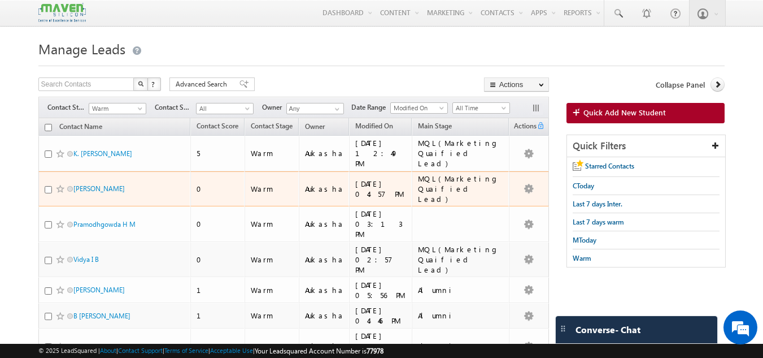
scroll to position [49, 0]
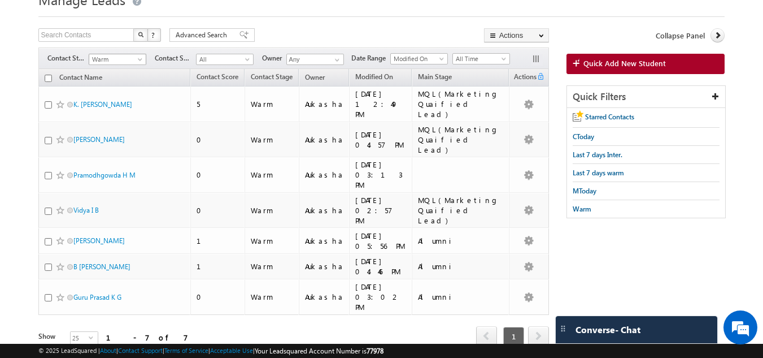
click at [105, 58] on span "Warm" at bounding box center [116, 59] width 54 height 10
click at [118, 117] on link "Enrolled" at bounding box center [117, 118] width 57 height 10
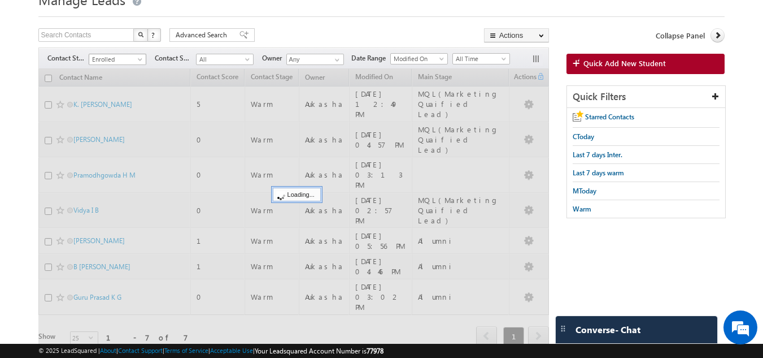
scroll to position [0, 0]
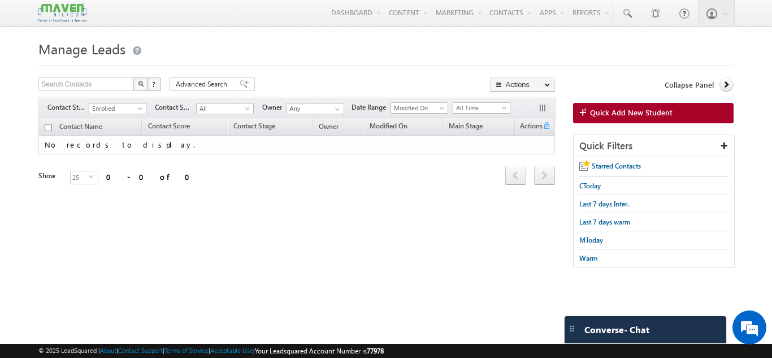
click at [136, 62] on div at bounding box center [385, 62] width 694 height 7
click at [118, 107] on span "Enrolled" at bounding box center [116, 108] width 54 height 10
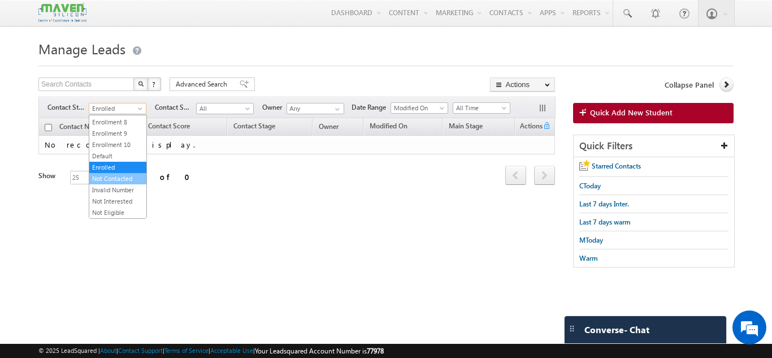
click at [114, 181] on link "Not Contacted" at bounding box center [117, 178] width 57 height 10
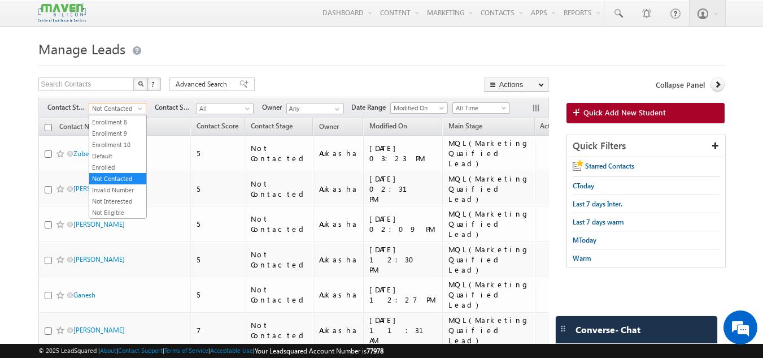
click at [132, 107] on span "Not Contacted" at bounding box center [116, 108] width 54 height 10
click at [124, 187] on link "Invalid Number" at bounding box center [117, 190] width 57 height 10
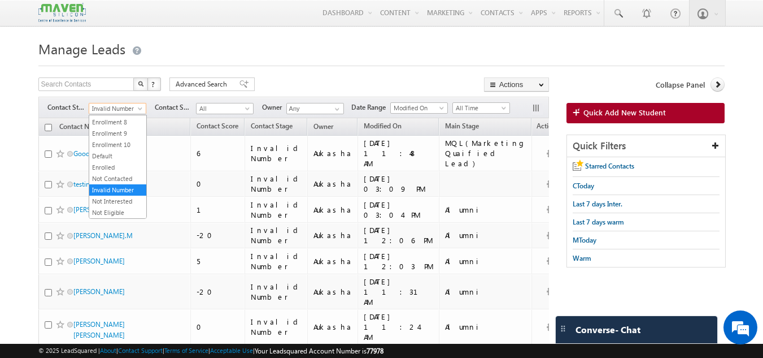
click at [121, 108] on span "Invalid Number" at bounding box center [116, 108] width 54 height 10
click at [112, 193] on link "Invalid Number" at bounding box center [117, 190] width 57 height 10
click at [131, 110] on span "Invalid Number" at bounding box center [116, 108] width 54 height 10
click at [123, 205] on link "Not Interested" at bounding box center [117, 201] width 57 height 10
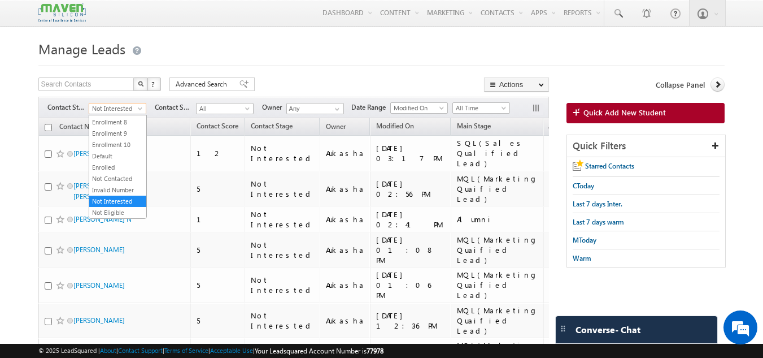
click at [126, 109] on span "Not Interested" at bounding box center [116, 108] width 54 height 10
click at [124, 209] on link "Not Eligible" at bounding box center [117, 212] width 57 height 10
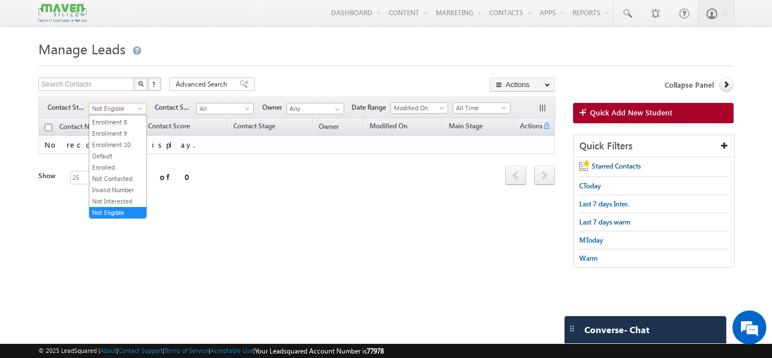
click at [138, 110] on span at bounding box center [141, 110] width 9 height 9
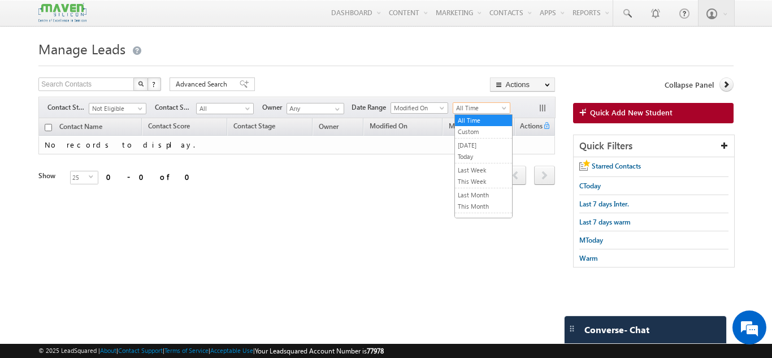
click at [496, 109] on span "All Time" at bounding box center [480, 108] width 54 height 10
click at [488, 146] on link "[DATE]" at bounding box center [483, 145] width 57 height 10
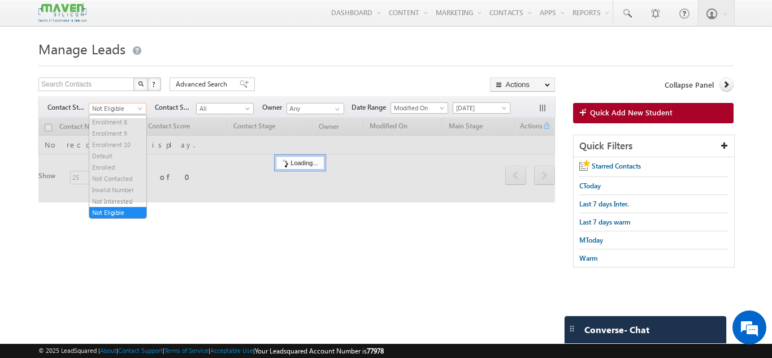
click at [120, 110] on span "Not Eligible" at bounding box center [116, 108] width 54 height 10
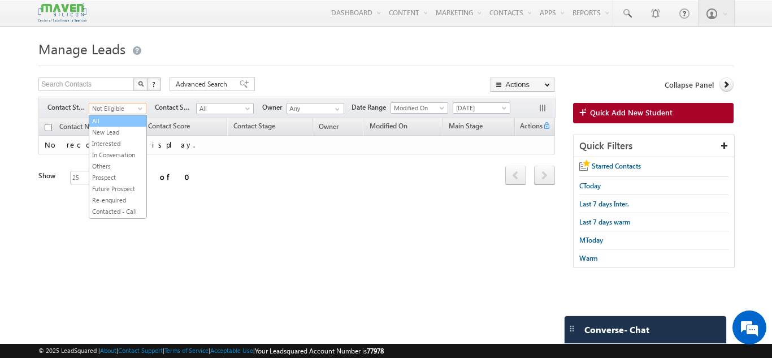
click at [124, 121] on link "All" at bounding box center [117, 121] width 57 height 10
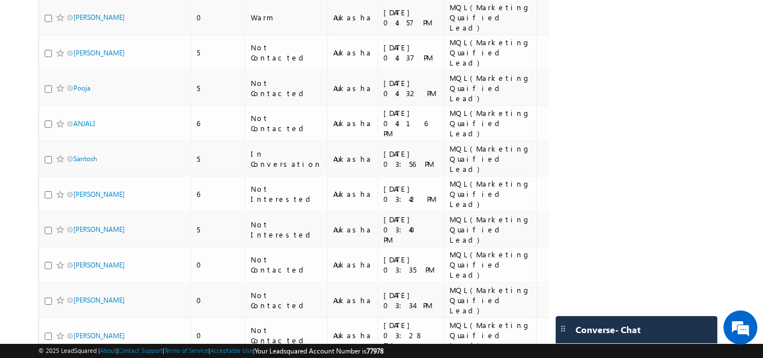
scroll to position [512, 0]
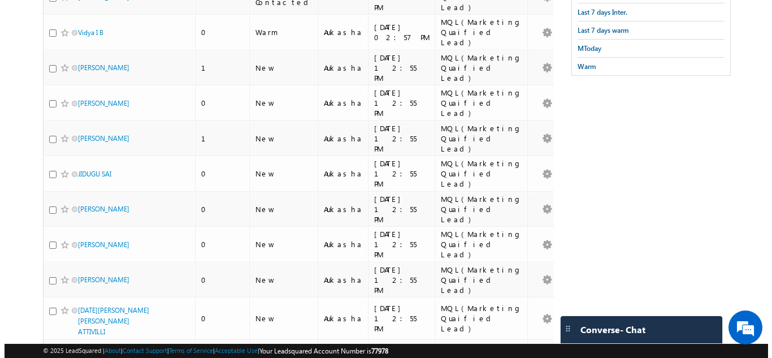
scroll to position [0, 0]
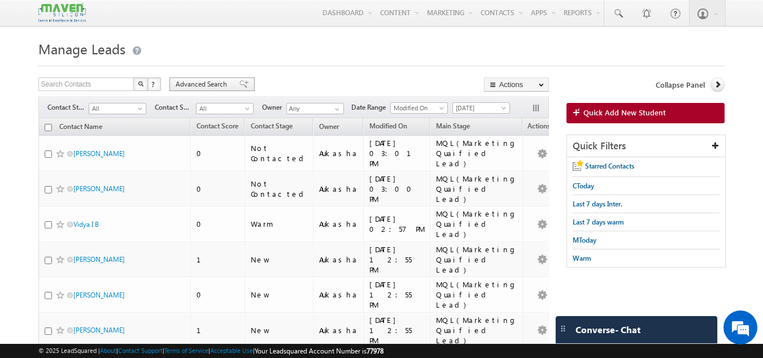
click at [185, 88] on span "Advanced Search" at bounding box center [203, 84] width 55 height 10
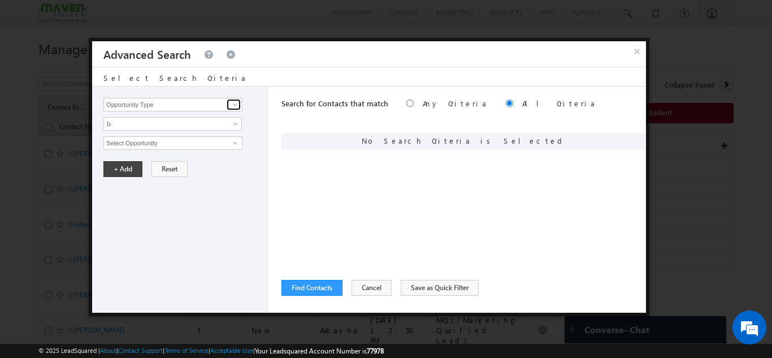
click at [236, 106] on span at bounding box center [235, 104] width 9 height 9
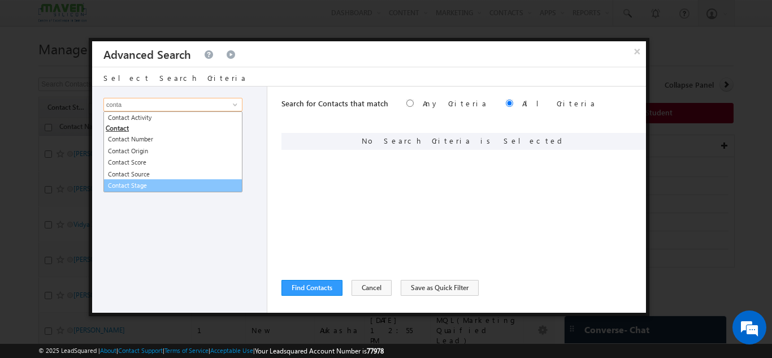
click at [163, 187] on link "Contact Stage" at bounding box center [172, 185] width 139 height 13
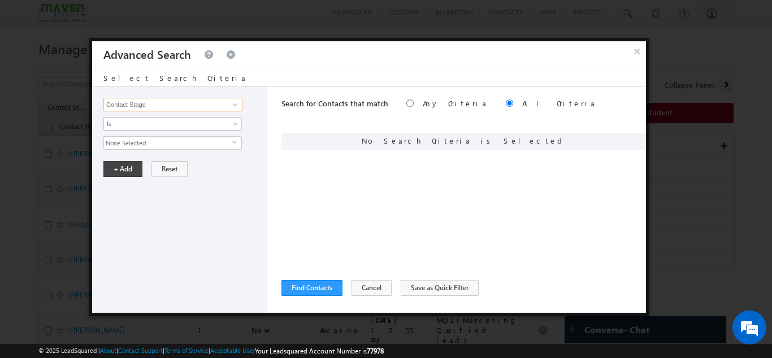
type input "Contact Stage"
click at [180, 141] on span "None Selected" at bounding box center [168, 143] width 128 height 12
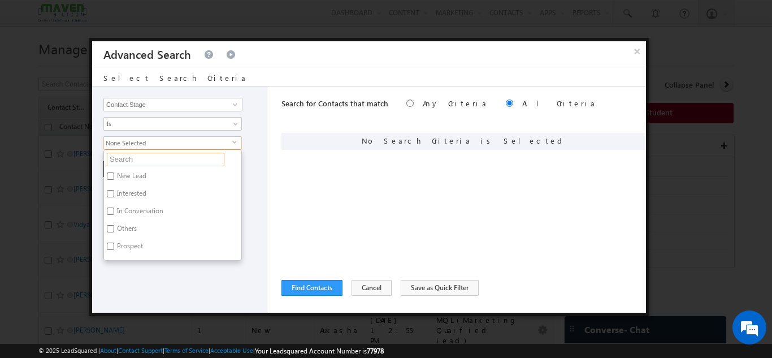
click at [175, 159] on input "text" at bounding box center [166, 160] width 118 height 14
type input "n"
type input "new"
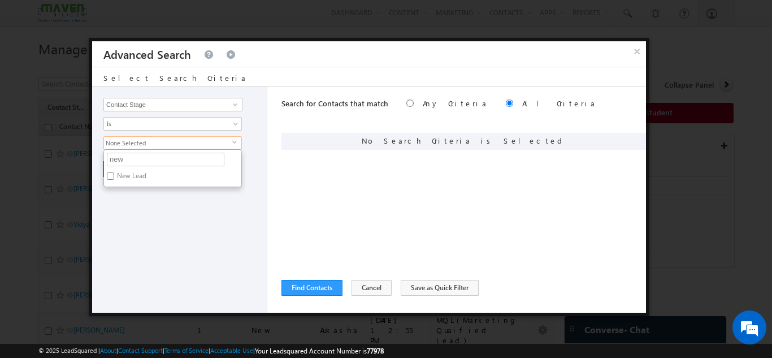
click at [112, 173] on input "New Lead" at bounding box center [110, 175] width 7 height 7
checkbox input "true"
click at [197, 214] on div "Opportunity Type Contact Activity Task Sales Group Prospect Id Academic Remarks…" at bounding box center [179, 199] width 175 height 226
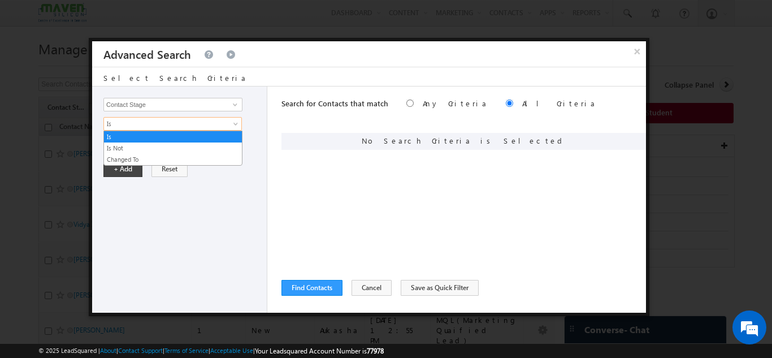
click at [197, 124] on span "Is" at bounding box center [165, 124] width 123 height 10
click at [163, 148] on link "Is Not" at bounding box center [173, 148] width 138 height 10
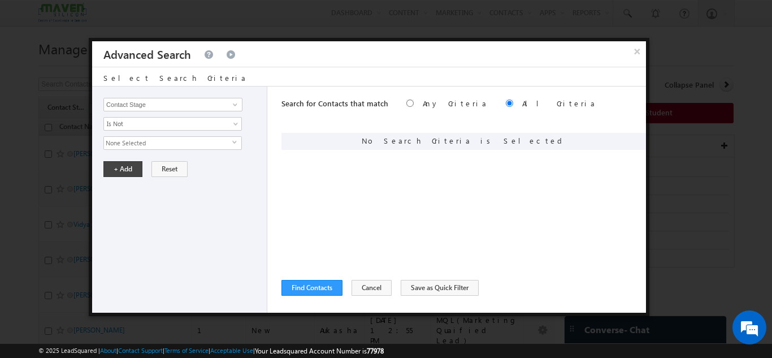
click at [177, 146] on span "None Selected" at bounding box center [168, 143] width 128 height 12
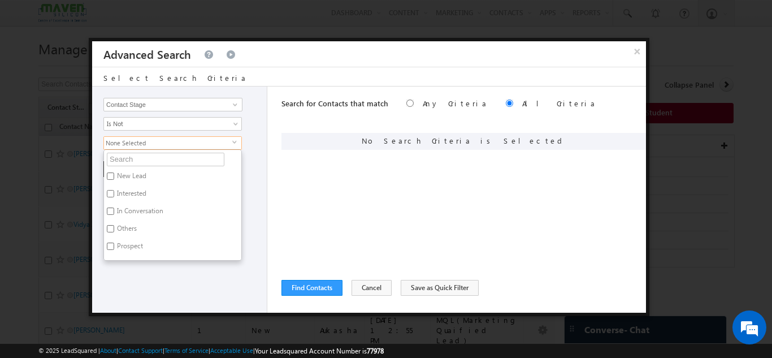
click at [112, 194] on input "Interested" at bounding box center [110, 193] width 7 height 7
checkbox input "true"
click at [114, 211] on input "In Conversation" at bounding box center [110, 210] width 7 height 7
checkbox input "true"
click at [115, 228] on label "Others" at bounding box center [126, 231] width 44 height 18
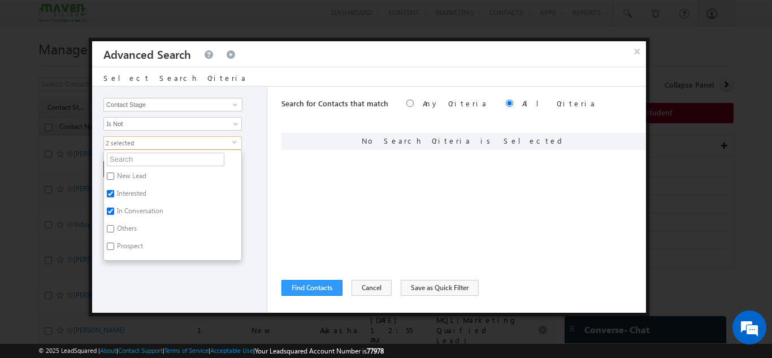
click at [114, 228] on input "Others" at bounding box center [110, 228] width 7 height 7
checkbox input "true"
click at [118, 243] on label "Prospect" at bounding box center [129, 248] width 50 height 18
click at [114, 243] on input "Prospect" at bounding box center [110, 245] width 7 height 7
checkbox input "true"
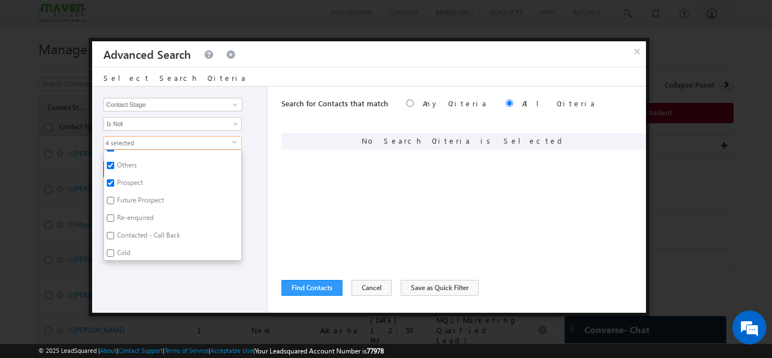
scroll to position [65, 0]
click at [140, 199] on label "Future Prospect" at bounding box center [139, 201] width 71 height 18
click at [114, 199] on input "Future Prospect" at bounding box center [110, 198] width 7 height 7
checkbox input "true"
click at [138, 217] on label "Re-enquired" at bounding box center [134, 218] width 61 height 18
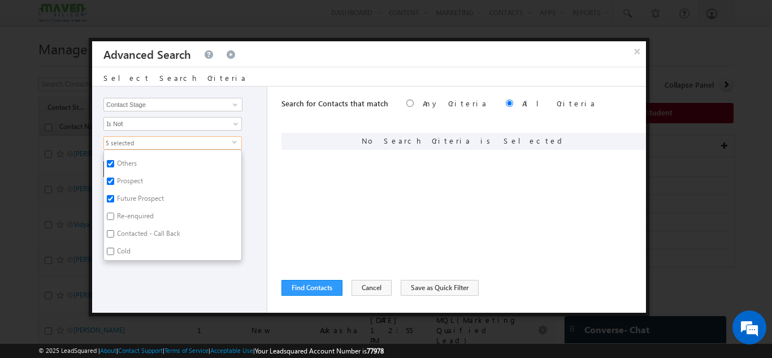
click at [114, 217] on input "Re-enquired" at bounding box center [110, 215] width 7 height 7
checkbox input "true"
click at [141, 233] on label "Contacted - Call Back" at bounding box center [148, 236] width 88 height 18
click at [114, 233] on input "Contacted - Call Back" at bounding box center [110, 233] width 7 height 7
checkbox input "true"
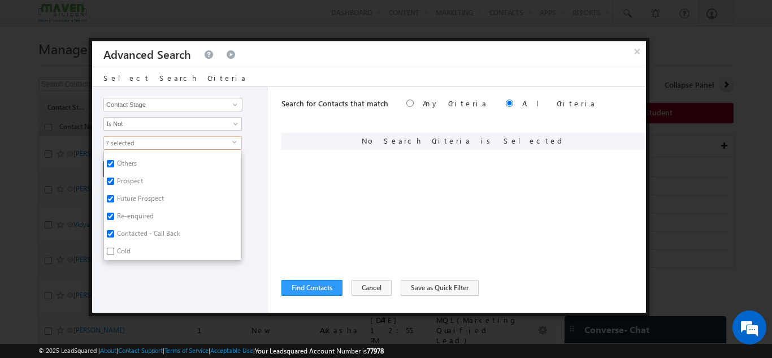
click at [121, 246] on label "Cold" at bounding box center [123, 253] width 38 height 18
click at [114, 248] on input "Cold" at bounding box center [110, 251] width 7 height 7
checkbox input "true"
click at [138, 183] on label "Portal Link Shared" at bounding box center [143, 187] width 78 height 18
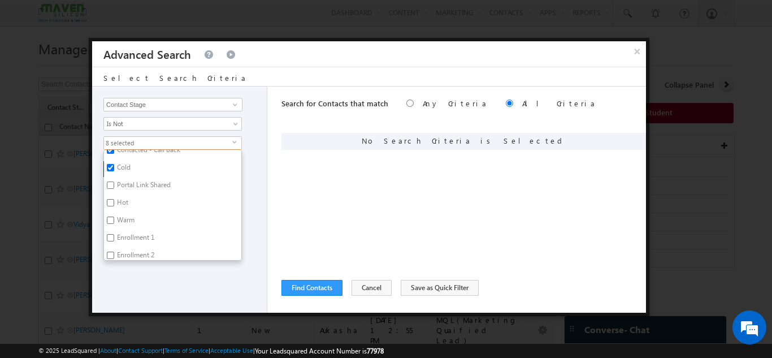
click at [114, 183] on input "Portal Link Shared" at bounding box center [110, 184] width 7 height 7
checkbox input "true"
click at [120, 203] on label "Hot" at bounding box center [122, 205] width 36 height 18
click at [114, 203] on input "Hot" at bounding box center [110, 202] width 7 height 7
checkbox input "true"
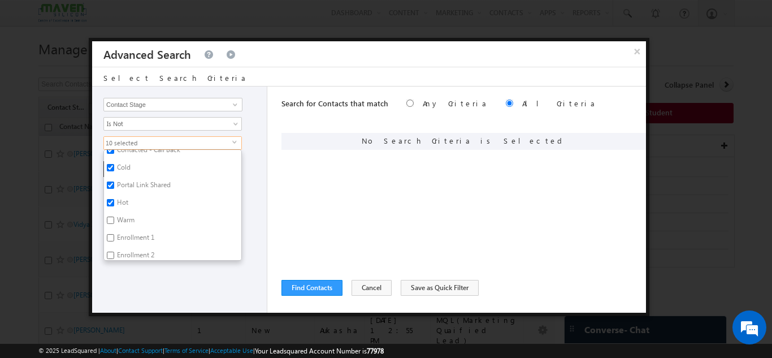
click at [124, 215] on label "Warm" at bounding box center [125, 222] width 42 height 18
click at [114, 216] on input "Warm" at bounding box center [110, 219] width 7 height 7
checkbox input "true"
click at [130, 235] on label "Enrollment 1" at bounding box center [135, 240] width 62 height 18
click at [114, 235] on input "Enrollment 1" at bounding box center [110, 237] width 7 height 7
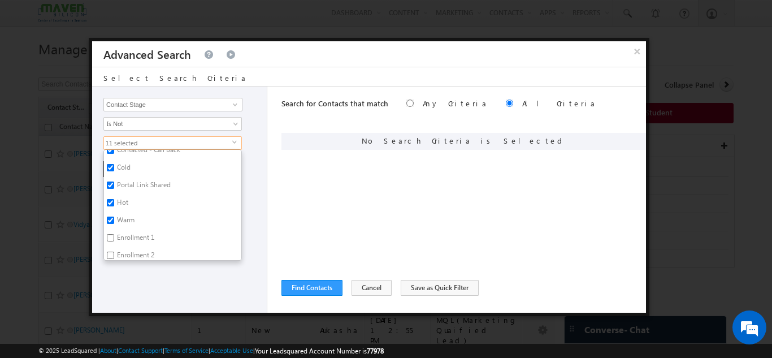
checkbox input "true"
click at [134, 159] on label "Enrollment 2" at bounding box center [135, 163] width 62 height 18
click at [114, 159] on input "Enrollment 2" at bounding box center [110, 161] width 7 height 7
checkbox input "true"
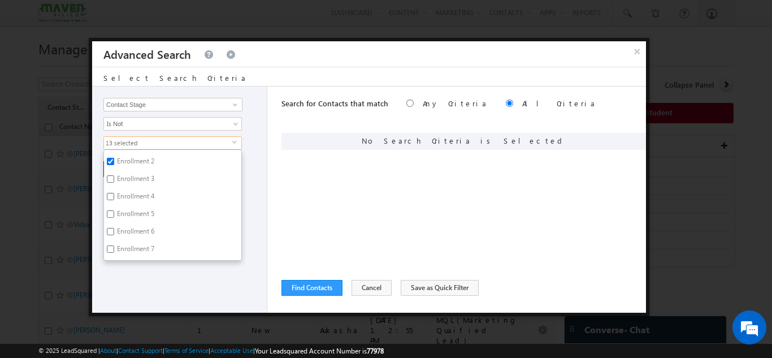
click at [132, 178] on label "Enrollment 3" at bounding box center [135, 181] width 62 height 18
click at [114, 178] on input "Enrollment 3" at bounding box center [110, 178] width 7 height 7
checkbox input "true"
click at [130, 192] on label "Enrollment 4" at bounding box center [135, 198] width 62 height 18
click at [114, 193] on input "Enrollment 4" at bounding box center [110, 196] width 7 height 7
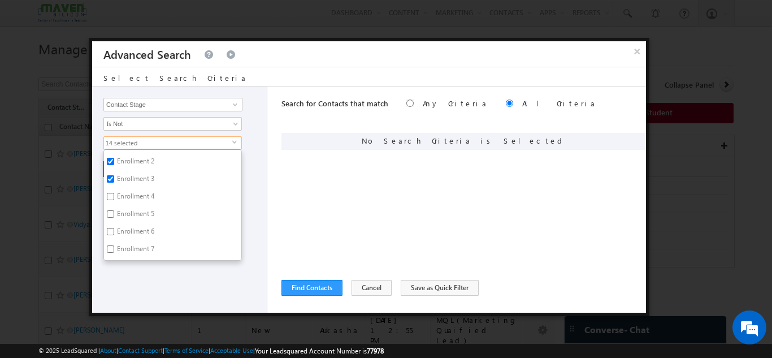
checkbox input "true"
click at [125, 212] on label "Enrollment 5" at bounding box center [135, 216] width 62 height 18
click at [114, 212] on input "Enrollment 5" at bounding box center [110, 213] width 7 height 7
checkbox input "true"
click at [124, 233] on label "Enrollment 6" at bounding box center [135, 233] width 62 height 18
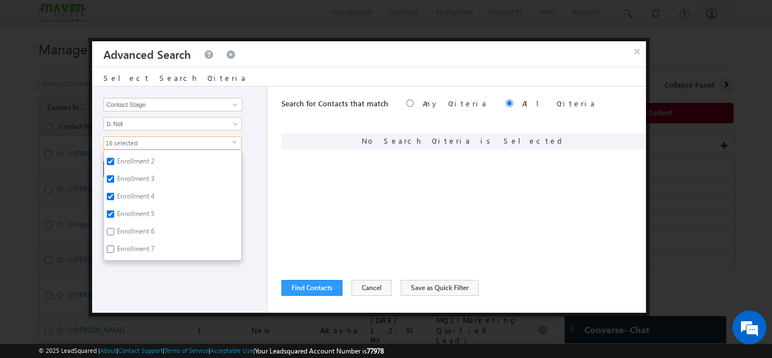
click at [114, 233] on input "Enrollment 6" at bounding box center [110, 231] width 7 height 7
checkbox input "true"
click at [138, 171] on label "Enrollment 7" at bounding box center [135, 171] width 62 height 18
click at [114, 171] on input "Enrollment 7" at bounding box center [110, 169] width 7 height 7
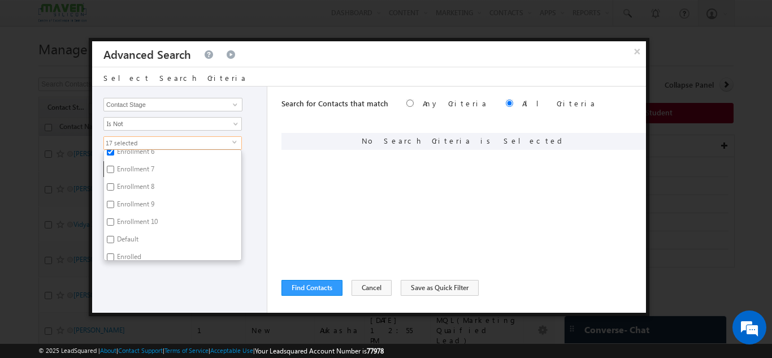
checkbox input "true"
click at [137, 184] on label "Enrollment 8" at bounding box center [135, 189] width 62 height 18
click at [114, 184] on input "Enrollment 8" at bounding box center [110, 186] width 7 height 7
checkbox input "true"
click at [132, 205] on label "Enrollment 9" at bounding box center [135, 206] width 62 height 18
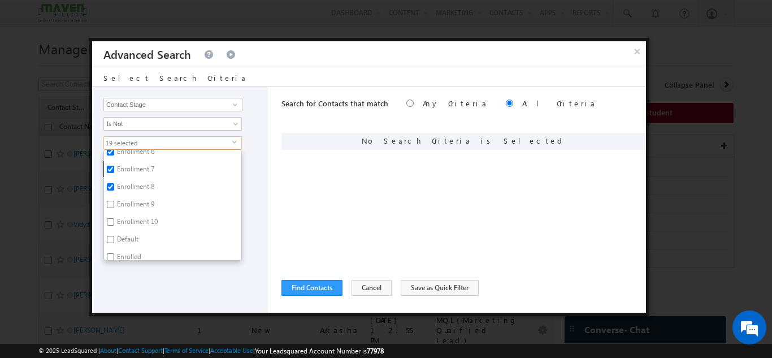
click at [114, 205] on input "Enrollment 9" at bounding box center [110, 204] width 7 height 7
checkbox input "true"
click at [131, 220] on label "Enrollment 10" at bounding box center [136, 224] width 65 height 18
click at [114, 220] on input "Enrollment 10" at bounding box center [110, 221] width 7 height 7
checkbox input "true"
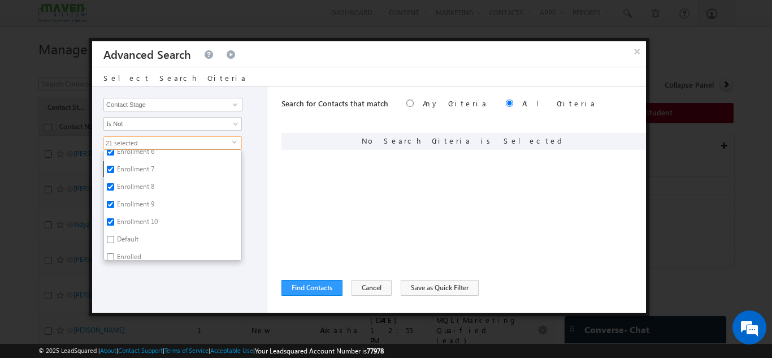
click at [130, 240] on label "Default" at bounding box center [127, 241] width 46 height 18
click at [114, 240] on input "Default" at bounding box center [110, 239] width 7 height 7
checkbox input "true"
click at [128, 254] on label "Enrolled" at bounding box center [128, 259] width 49 height 18
click at [114, 254] on input "Enrolled" at bounding box center [110, 256] width 7 height 7
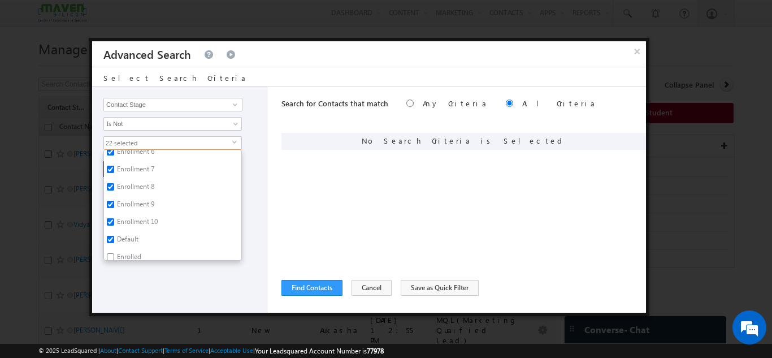
checkbox input "true"
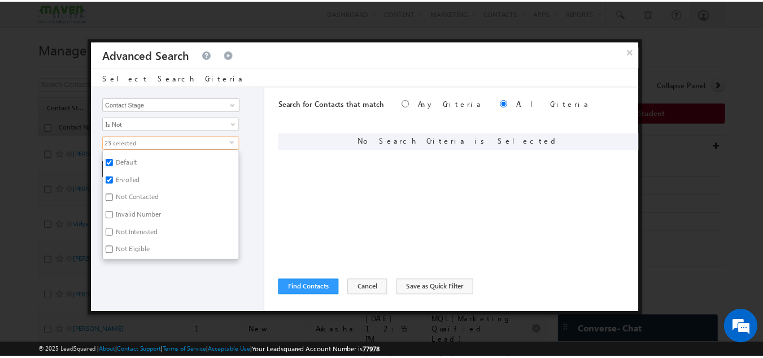
scroll to position [400, 0]
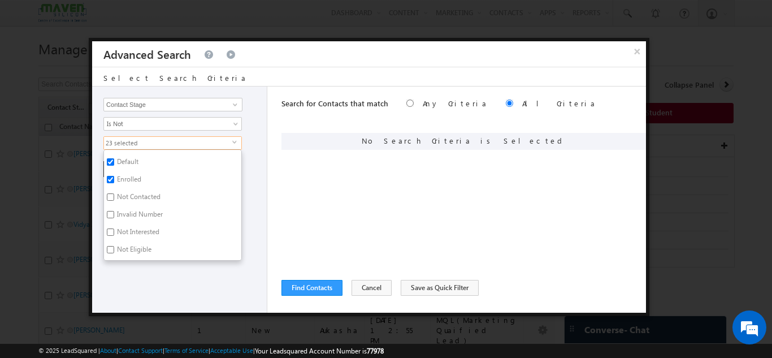
click at [156, 197] on label "Not Contacted" at bounding box center [138, 199] width 68 height 18
click at [114, 197] on input "Not Contacted" at bounding box center [110, 196] width 7 height 7
checkbox input "true"
click at [147, 212] on label "Invalid Number" at bounding box center [139, 216] width 70 height 18
click at [114, 212] on input "Invalid Number" at bounding box center [110, 214] width 7 height 7
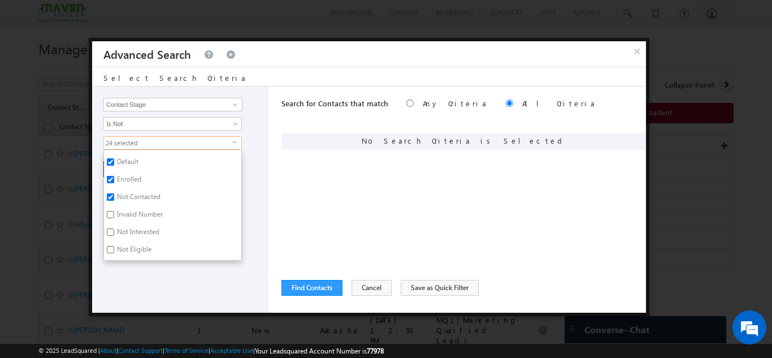
checkbox input "true"
click at [142, 229] on label "Not Interested" at bounding box center [137, 234] width 67 height 18
click at [114, 229] on input "Not Interested" at bounding box center [110, 231] width 7 height 7
checkbox input "true"
click at [129, 247] on label "Not Eligible" at bounding box center [133, 251] width 59 height 18
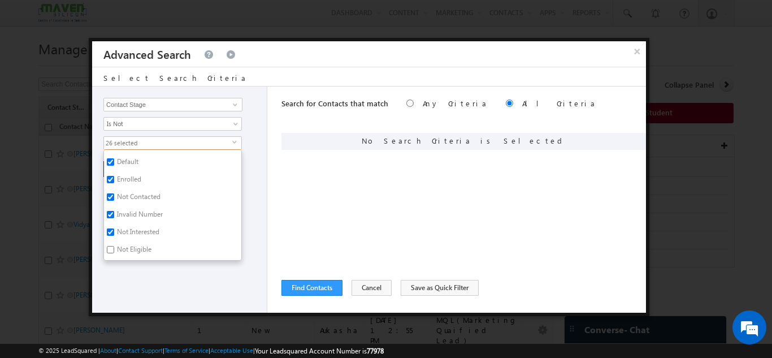
click at [114, 247] on input "Not Eligible" at bounding box center [110, 249] width 7 height 7
checkbox input "true"
click at [290, 288] on button "Find Contacts" at bounding box center [311, 288] width 61 height 16
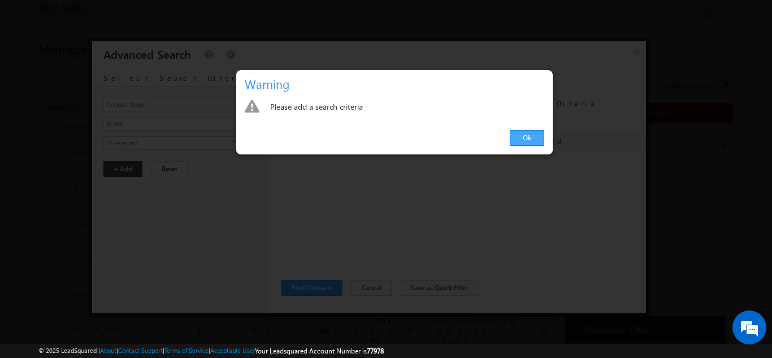
click at [531, 140] on link "Ok" at bounding box center [527, 138] width 34 height 16
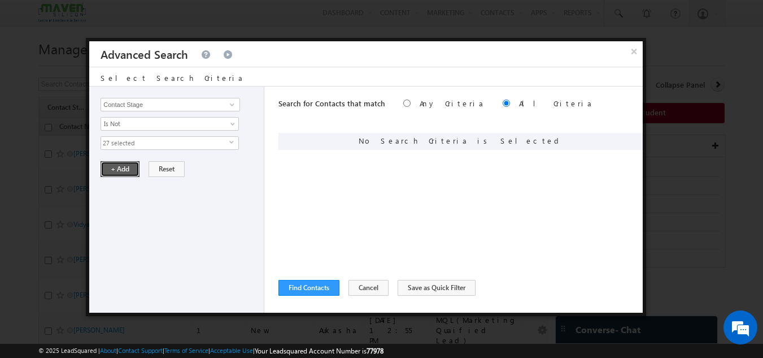
click at [109, 168] on button "+ Add" at bounding box center [120, 169] width 39 height 16
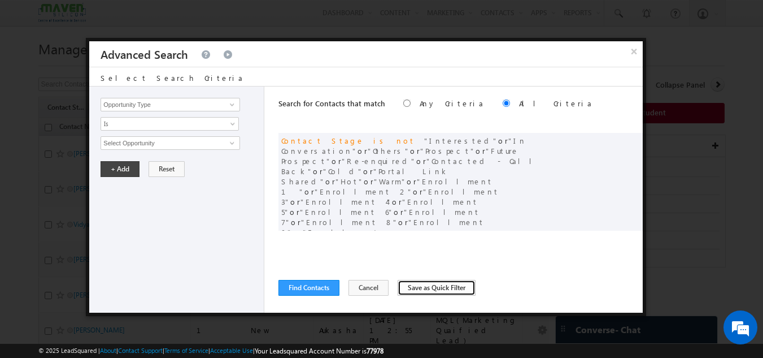
click at [406, 288] on button "Save as Quick Filter" at bounding box center [437, 288] width 78 height 16
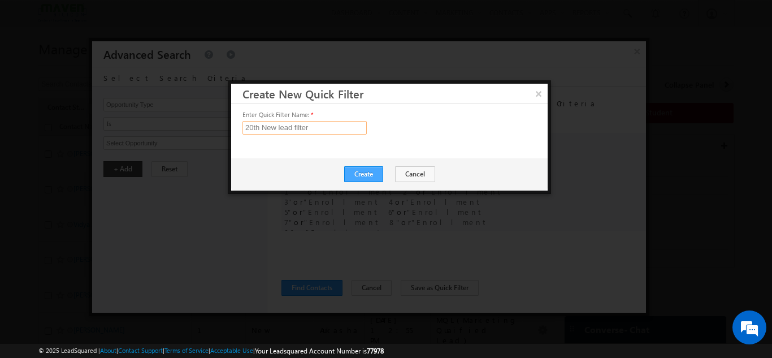
type input "20th New lead filter"
click at [370, 175] on button "Create" at bounding box center [363, 174] width 39 height 16
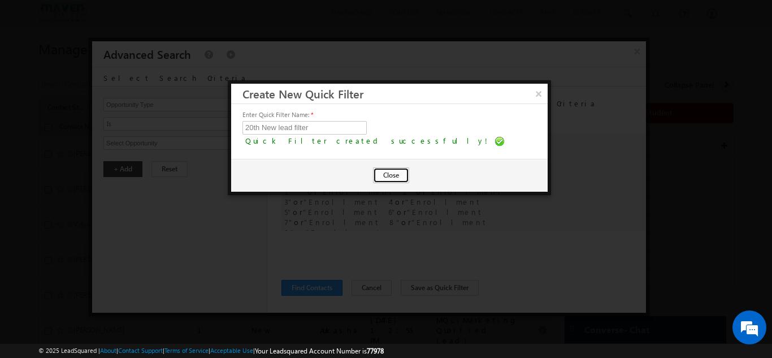
click at [398, 179] on button "Close" at bounding box center [391, 175] width 36 height 16
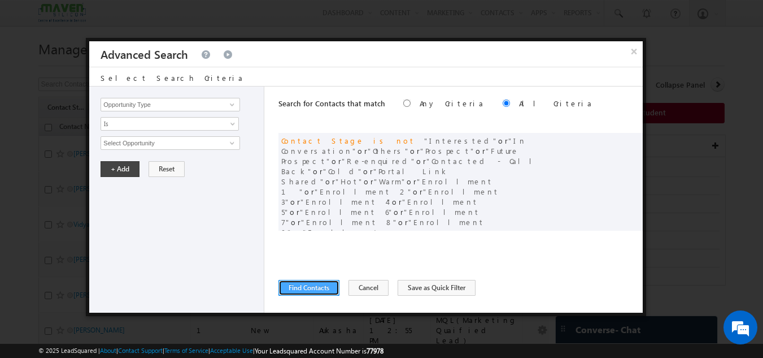
click at [321, 282] on button "Find Contacts" at bounding box center [309, 288] width 61 height 16
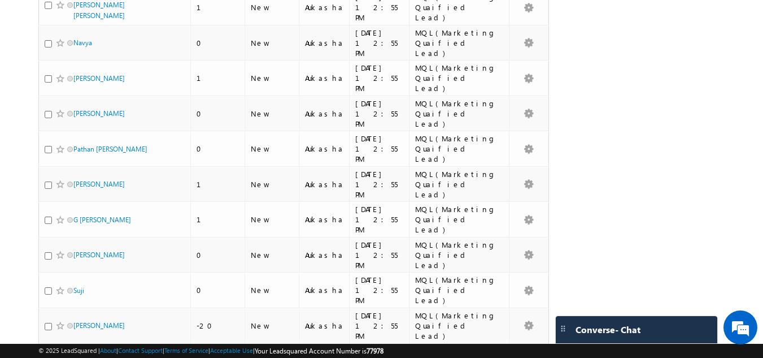
scroll to position [516, 0]
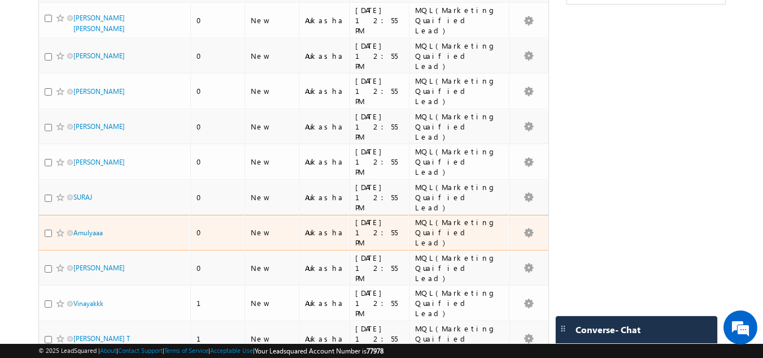
scroll to position [0, 0]
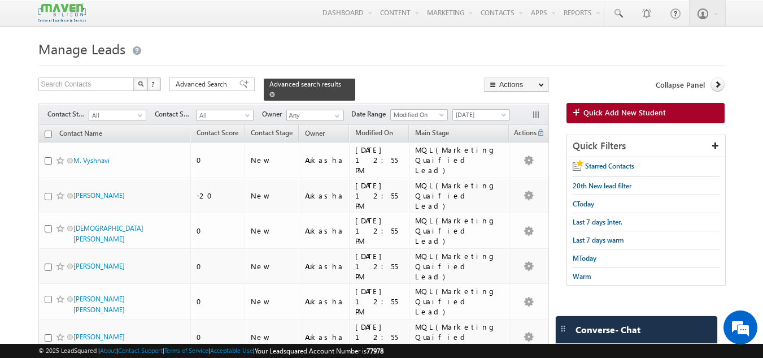
click at [275, 92] on span at bounding box center [273, 95] width 6 height 6
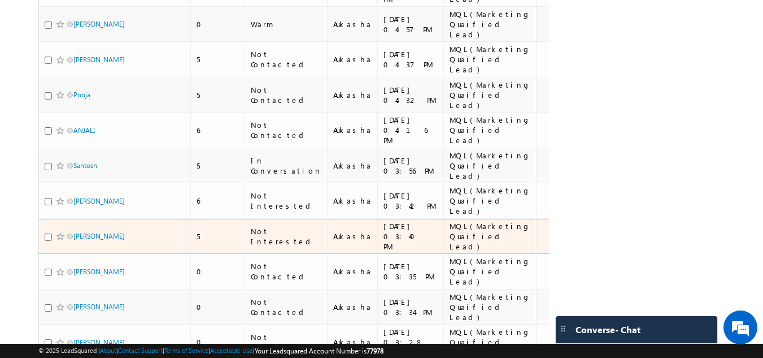
scroll to position [512, 0]
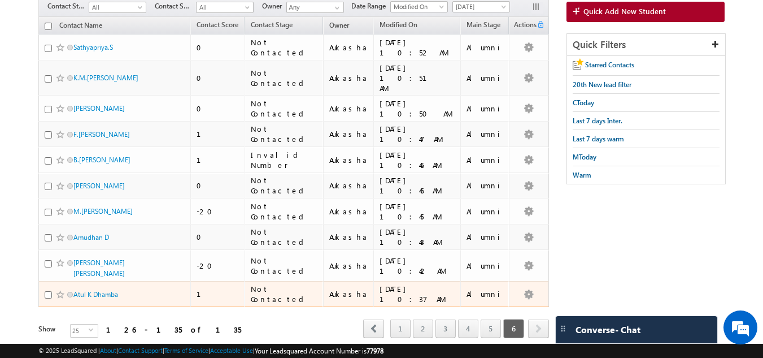
scroll to position [101, 0]
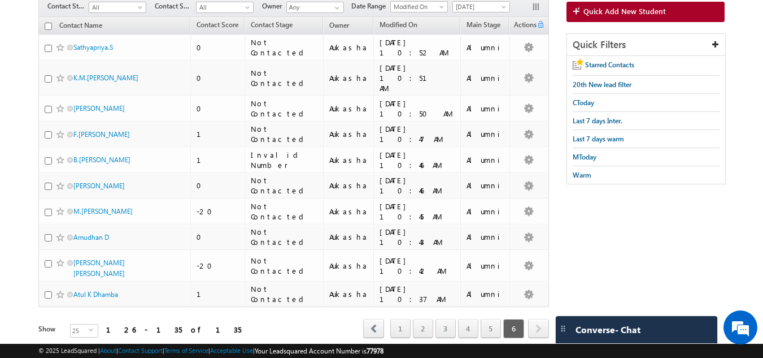
click at [535, 319] on span "next" at bounding box center [538, 328] width 21 height 19
click at [488, 319] on link "5" at bounding box center [491, 328] width 20 height 19
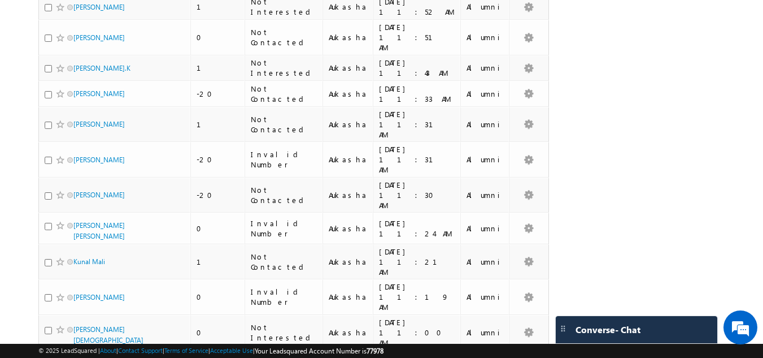
scroll to position [516, 0]
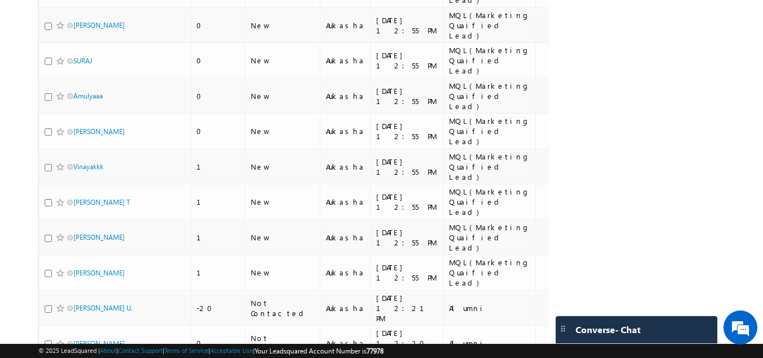
scroll to position [512, 0]
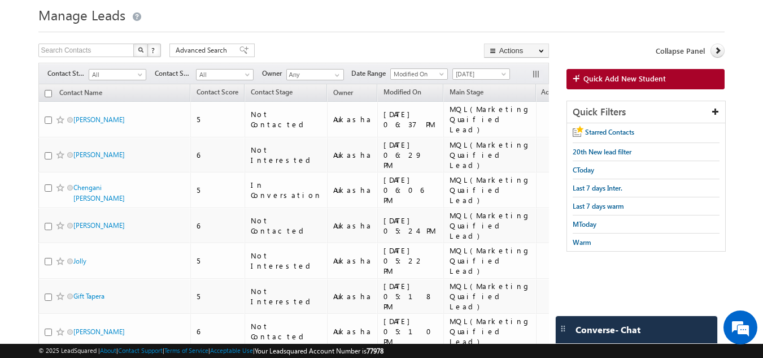
scroll to position [0, 0]
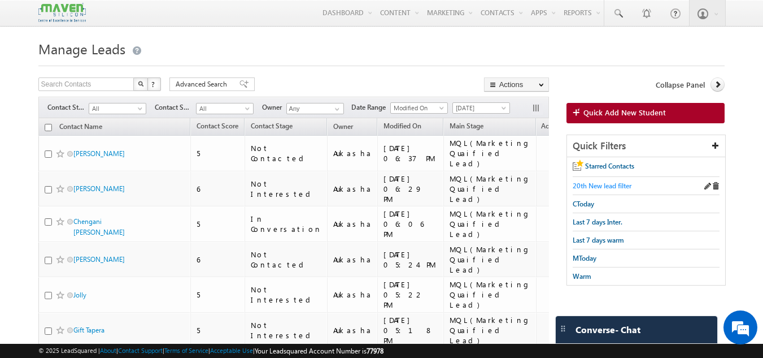
click at [595, 188] on span "20th New lead filter" at bounding box center [602, 185] width 59 height 8
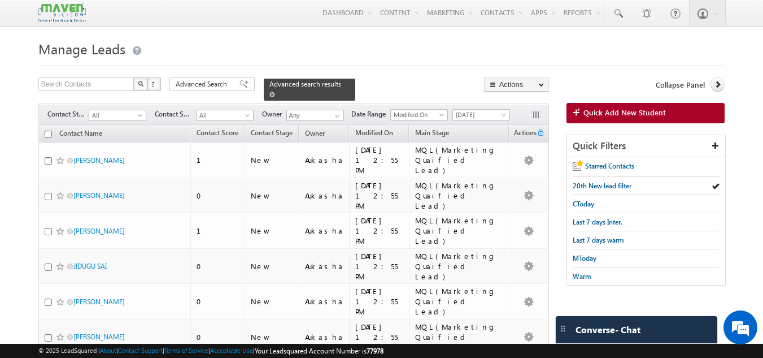
click at [289, 85] on span "Advanced search results" at bounding box center [306, 84] width 72 height 8
click at [226, 81] on span "Advanced Search" at bounding box center [203, 84] width 55 height 10
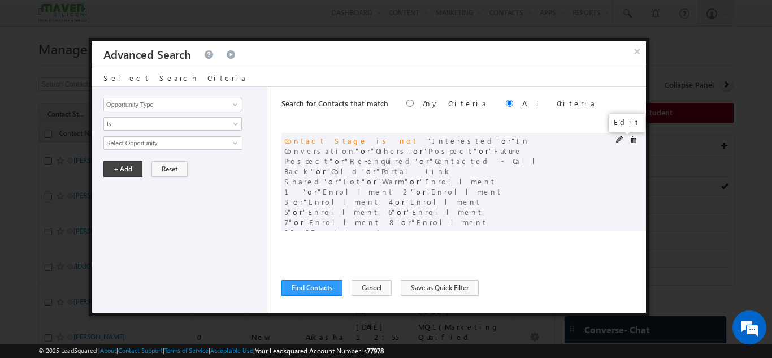
click at [617, 139] on span at bounding box center [620, 140] width 8 height 8
click at [158, 146] on span "27 selected" at bounding box center [168, 143] width 128 height 12
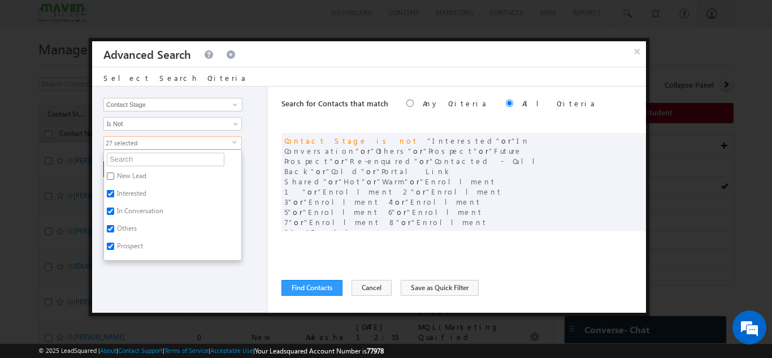
click at [257, 220] on div "Opportunity Type Contact Activity Task Sales Group Prospect Id Academic Remarks…" at bounding box center [179, 199] width 175 height 226
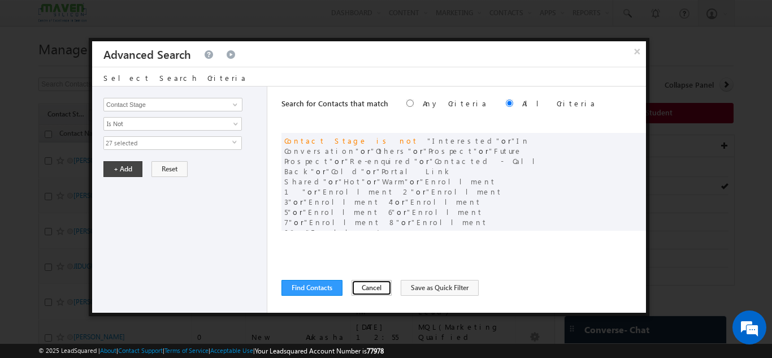
click at [378, 288] on button "Cancel" at bounding box center [371, 288] width 40 height 16
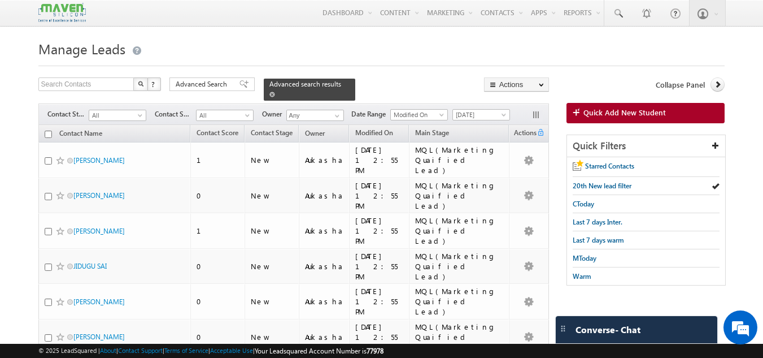
click at [275, 92] on span at bounding box center [273, 95] width 6 height 6
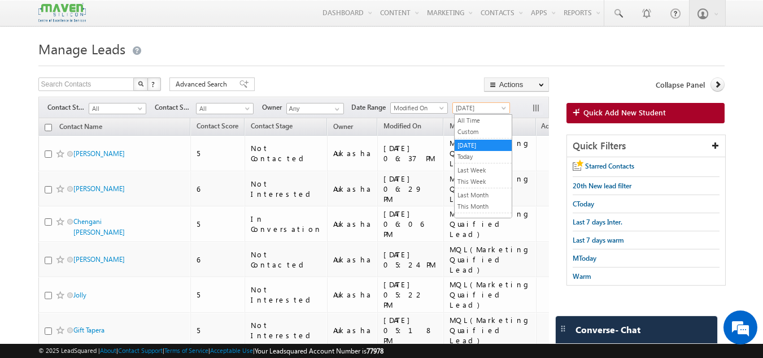
click at [471, 110] on span "[DATE]" at bounding box center [480, 108] width 54 height 10
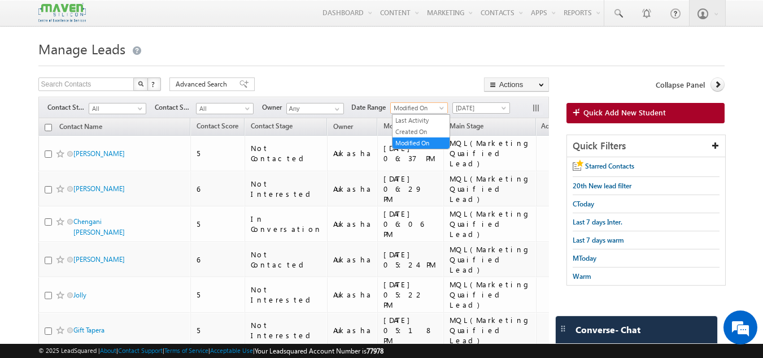
click at [428, 110] on span "Modified On" at bounding box center [418, 108] width 54 height 10
click at [422, 140] on link "Modified On" at bounding box center [421, 143] width 57 height 10
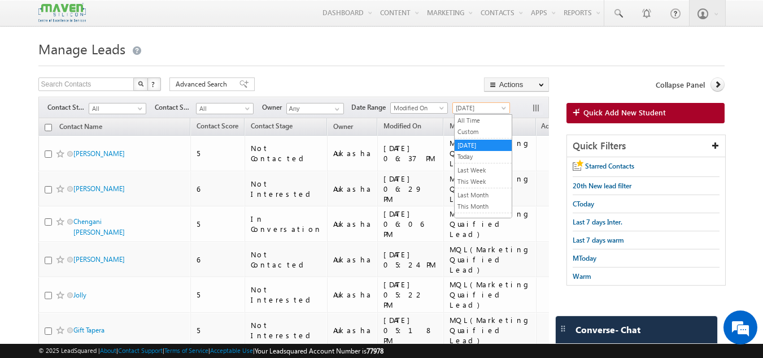
click at [469, 107] on span "[DATE]" at bounding box center [480, 108] width 54 height 10
click at [495, 121] on link "All Time" at bounding box center [483, 120] width 57 height 10
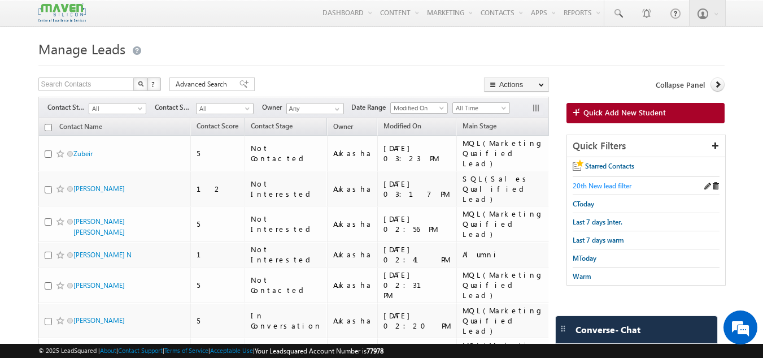
click at [598, 184] on span "20th New lead filter" at bounding box center [602, 185] width 59 height 8
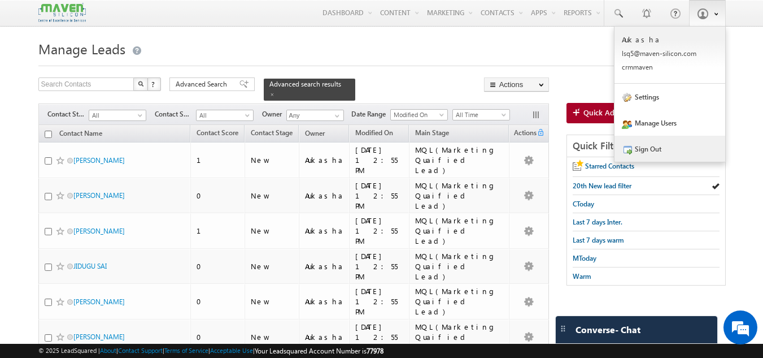
click at [659, 151] on link "Sign Out" at bounding box center [670, 149] width 111 height 26
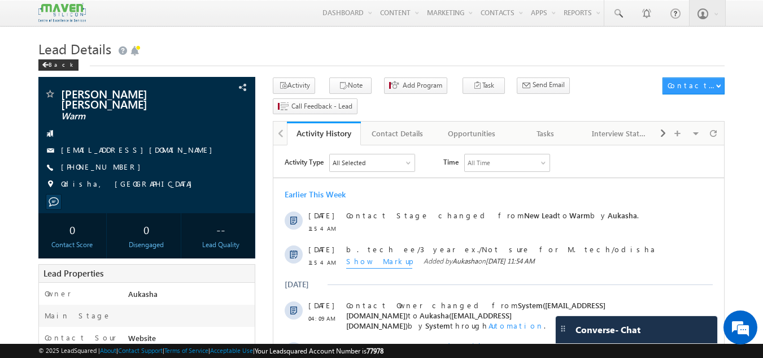
drag, startPoint x: 121, startPoint y: 157, endPoint x: 116, endPoint y: 160, distance: 5.8
click at [116, 162] on div "[PHONE_NUMBER]" at bounding box center [147, 167] width 206 height 11
copy div "[PHONE_NUMBER]"
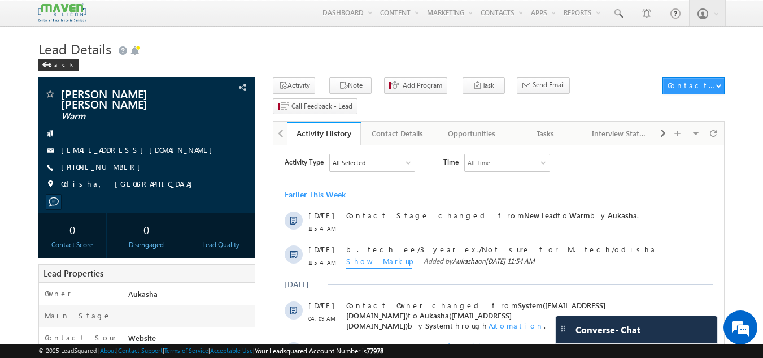
click at [537, 127] on div "Tasks" at bounding box center [545, 134] width 55 height 14
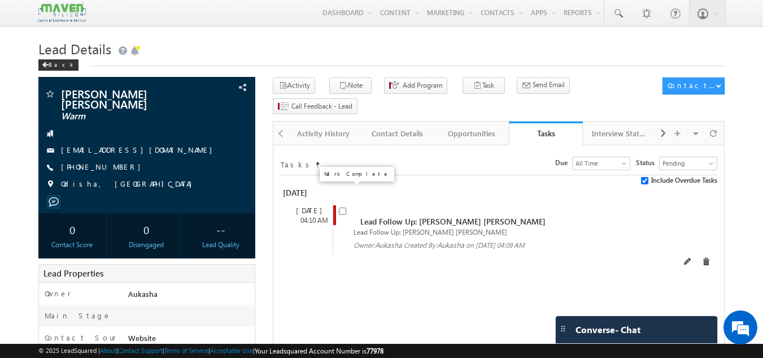
click at [343, 207] on input "checkbox" at bounding box center [342, 210] width 7 height 7
checkbox input "false"
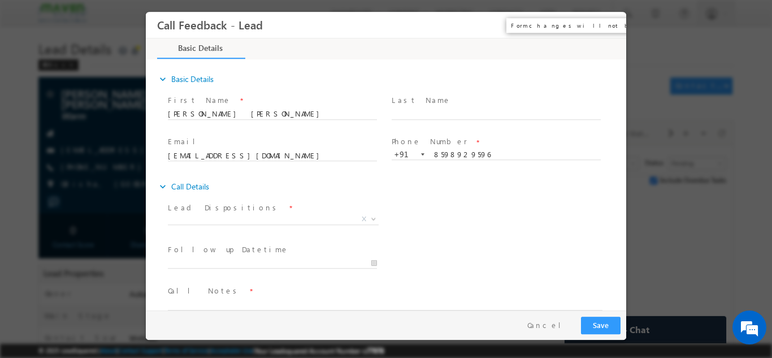
click at [605, 20] on button "×" at bounding box center [609, 24] width 19 height 21
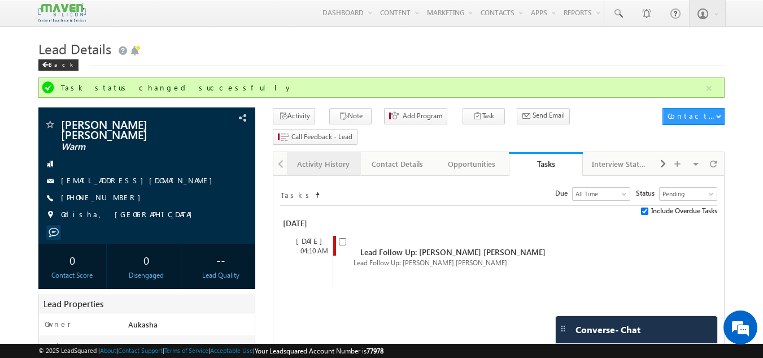
drag, startPoint x: 327, startPoint y: 145, endPoint x: 98, endPoint y: 6, distance: 267.8
click at [327, 157] on div "Activity History" at bounding box center [323, 164] width 55 height 14
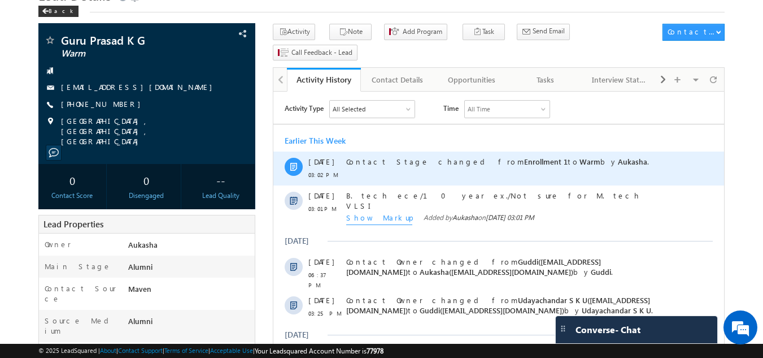
scroll to position [53, 0]
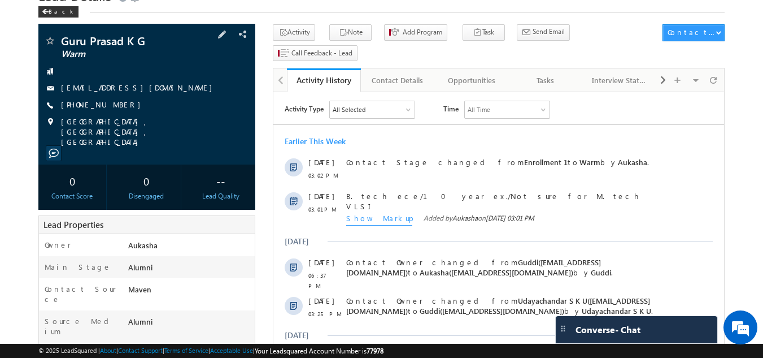
drag, startPoint x: 125, startPoint y: 109, endPoint x: 115, endPoint y: 106, distance: 10.6
click at [115, 106] on div "[PHONE_NUMBER]" at bounding box center [147, 104] width 206 height 11
copy div "[PHONE_NUMBER]"
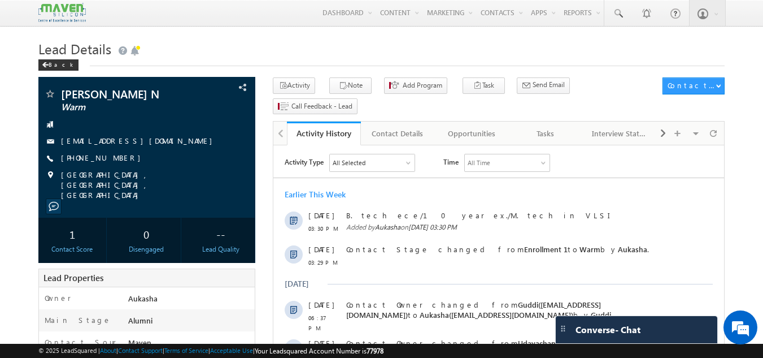
click at [262, 59] on div "Back" at bounding box center [381, 62] width 687 height 7
click at [525, 121] on link "Tasks" at bounding box center [546, 133] width 74 height 24
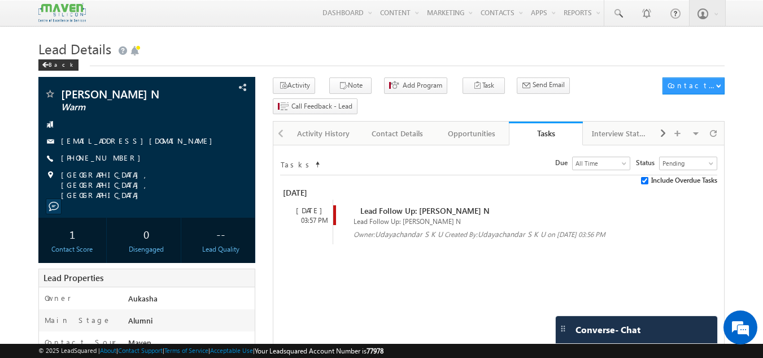
click at [362, 205] on span "Lead Follow Up: Tada Hirenkumar N" at bounding box center [425, 210] width 129 height 11
click at [303, 205] on div "[DATE]" at bounding box center [309, 210] width 47 height 10
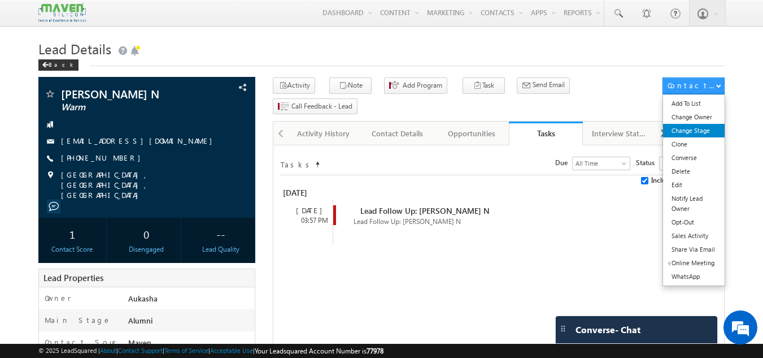
click at [704, 133] on link "Change Stage" at bounding box center [694, 131] width 62 height 14
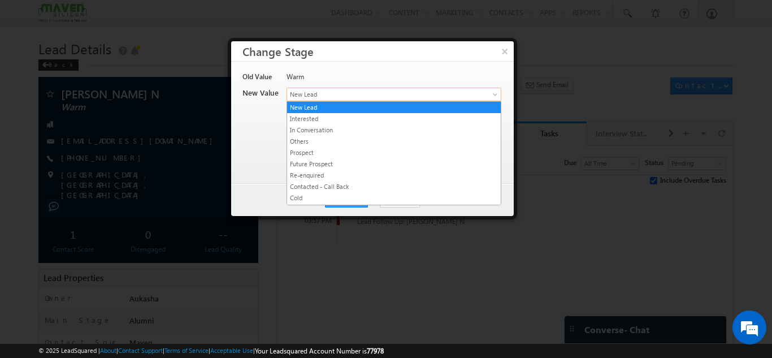
click at [374, 92] on span "New Lead" at bounding box center [375, 94] width 176 height 10
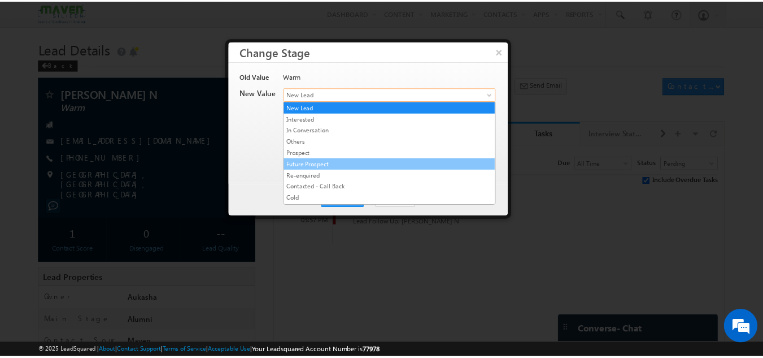
scroll to position [214, 0]
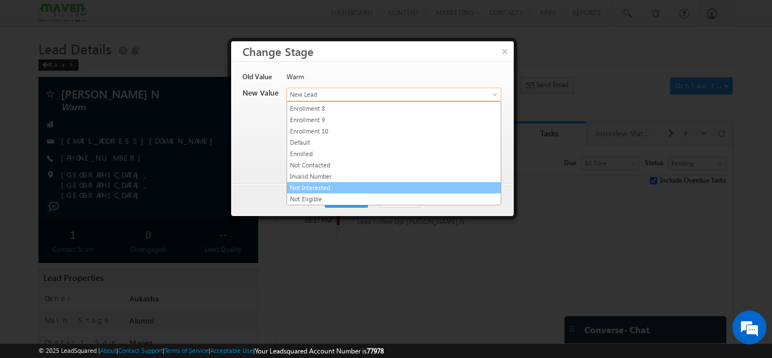
click at [312, 187] on link "Not Interested" at bounding box center [394, 188] width 214 height 10
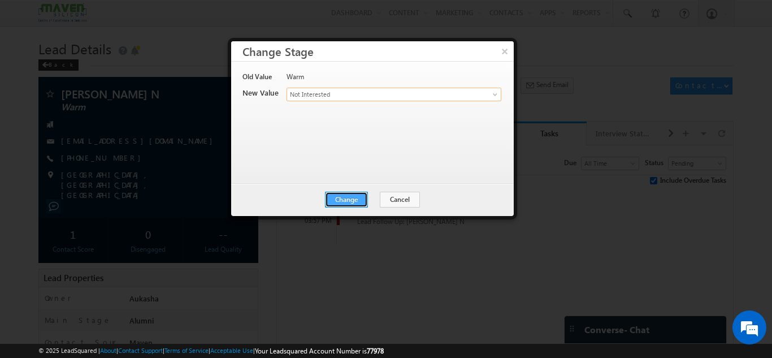
click at [343, 197] on button "Change" at bounding box center [346, 200] width 43 height 16
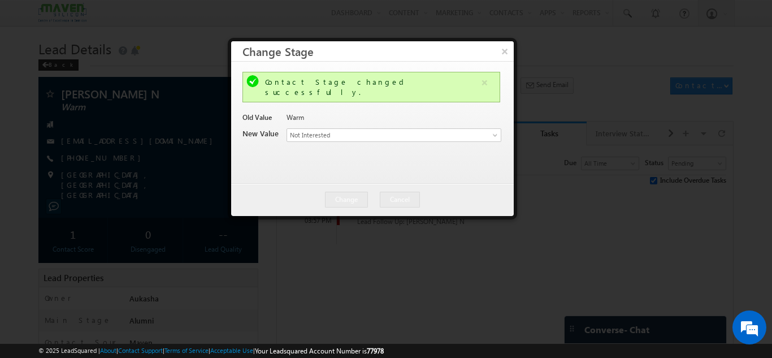
click at [163, 33] on div at bounding box center [386, 179] width 772 height 358
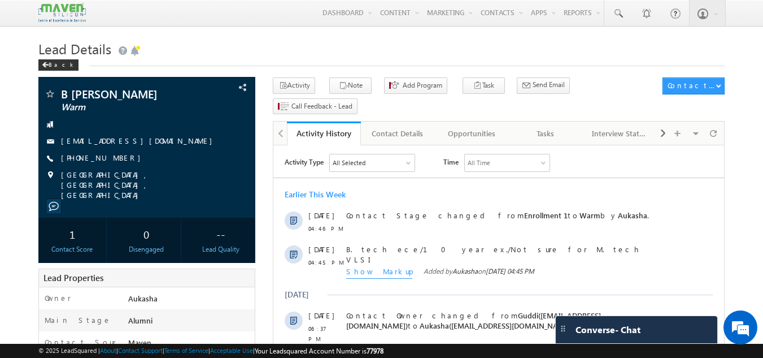
click at [353, 53] on h1 "Lead Details" at bounding box center [381, 48] width 687 height 22
drag, startPoint x: 123, startPoint y: 161, endPoint x: 115, endPoint y: 161, distance: 7.3
click at [115, 161] on div "[PHONE_NUMBER]" at bounding box center [147, 158] width 206 height 11
copy div "[PHONE_NUMBER]"
click at [354, 85] on button "Note" at bounding box center [350, 85] width 42 height 16
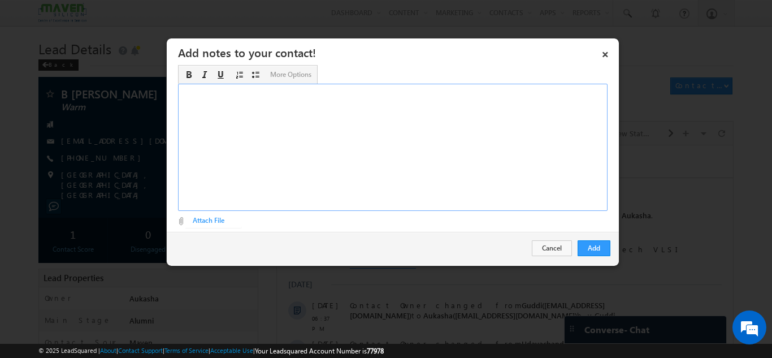
click at [377, 186] on div "Rich Text Editor, Description-inline-editor-div" at bounding box center [392, 147] width 429 height 127
click at [596, 246] on button "Add" at bounding box center [594, 248] width 33 height 16
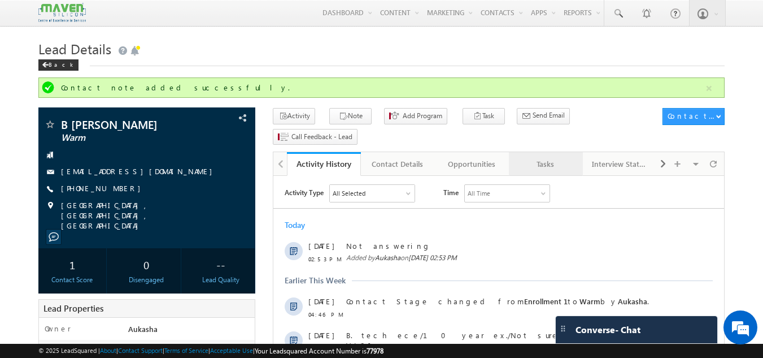
click at [540, 153] on link "Tasks" at bounding box center [546, 164] width 74 height 24
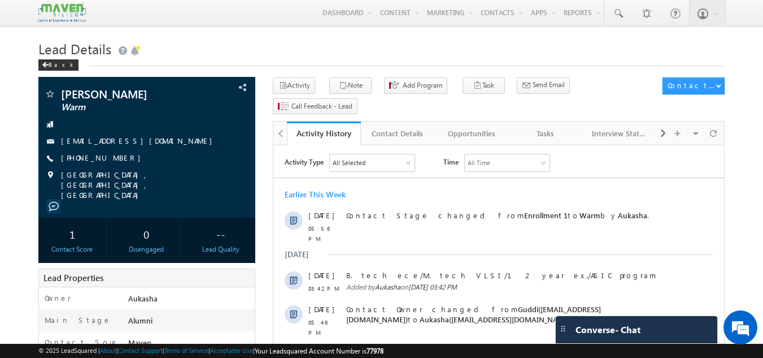
click at [291, 51] on h1 "Lead Details" at bounding box center [381, 48] width 687 height 22
click at [333, 55] on h1 "Lead Details" at bounding box center [381, 48] width 687 height 22
click at [248, 49] on h1 "Lead Details" at bounding box center [381, 48] width 687 height 22
drag, startPoint x: 123, startPoint y: 158, endPoint x: 114, endPoint y: 160, distance: 9.9
click at [114, 160] on div "[PHONE_NUMBER]" at bounding box center [147, 158] width 206 height 11
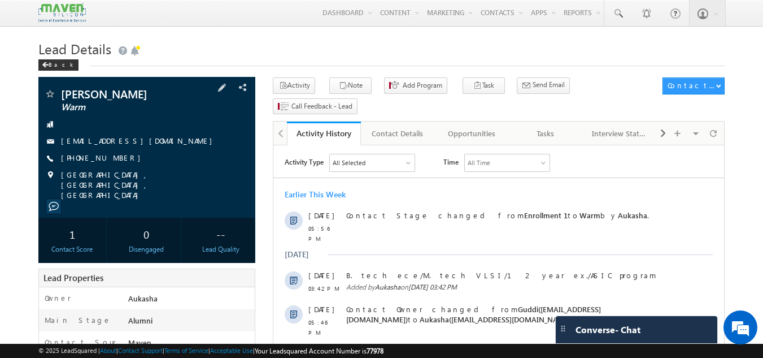
copy div "[PHONE_NUMBER]"
click at [339, 85] on icon "button" at bounding box center [343, 86] width 9 height 11
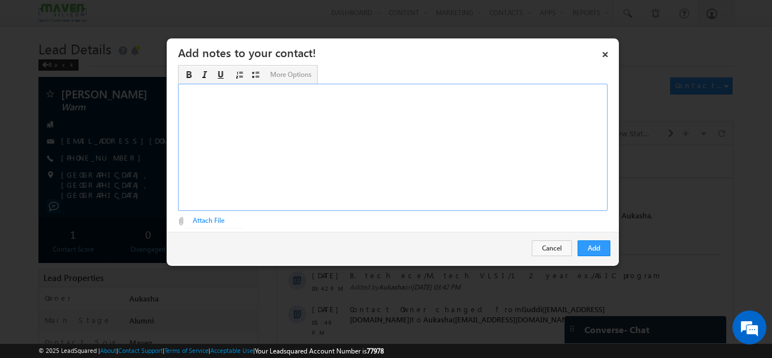
click at [444, 155] on div "Rich Text Editor, Description-inline-editor-div" at bounding box center [392, 147] width 429 height 127
click at [587, 241] on button "Add" at bounding box center [594, 248] width 33 height 16
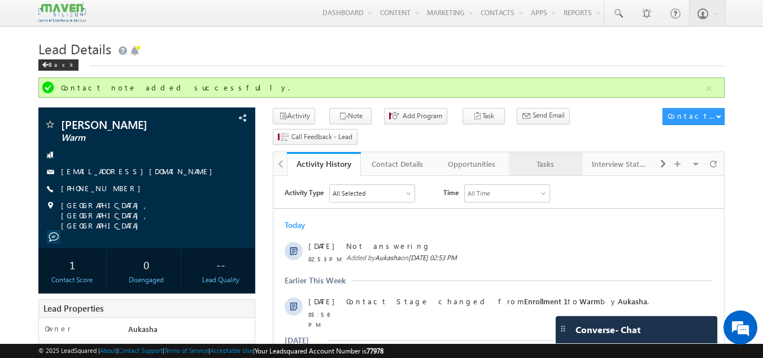
click at [528, 157] on div "Tasks" at bounding box center [545, 164] width 55 height 14
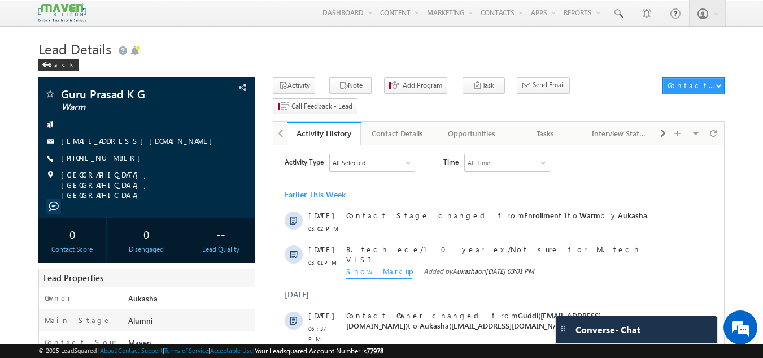
click at [265, 40] on h1 "Lead Details" at bounding box center [381, 48] width 687 height 22
click at [353, 44] on h1 "Lead Details" at bounding box center [381, 48] width 687 height 22
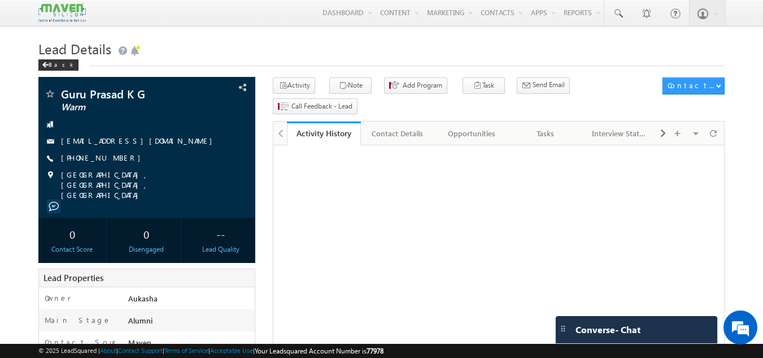
drag, startPoint x: 0, startPoint y: 0, endPoint x: 267, endPoint y: 47, distance: 270.9
click at [267, 47] on h1 "Lead Details" at bounding box center [381, 48] width 687 height 22
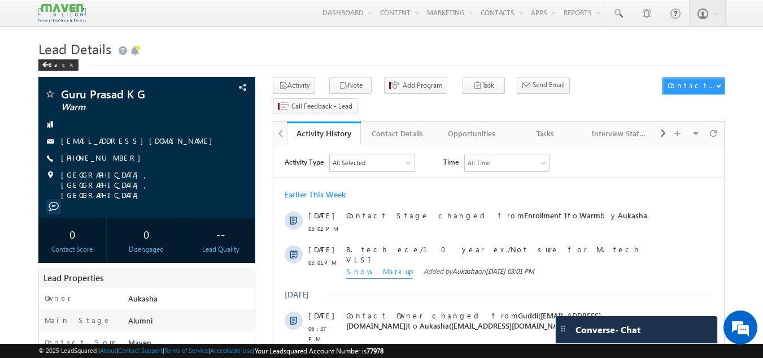
click at [412, 49] on h1 "Lead Details" at bounding box center [381, 48] width 687 height 22
click at [368, 55] on h1 "Lead Details" at bounding box center [381, 48] width 687 height 22
click at [231, 51] on h1 "Lead Details" at bounding box center [381, 48] width 687 height 22
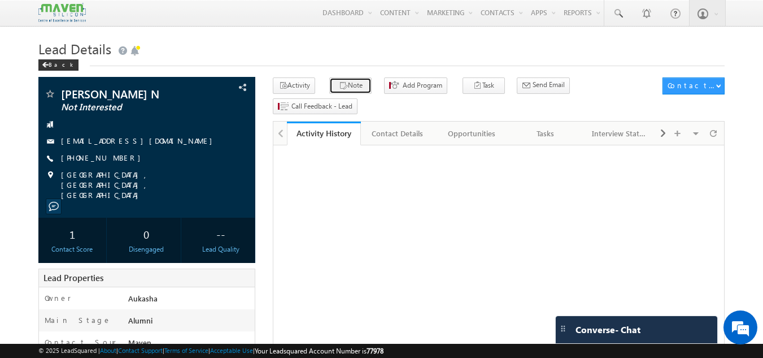
click at [339, 92] on icon "button" at bounding box center [343, 86] width 9 height 11
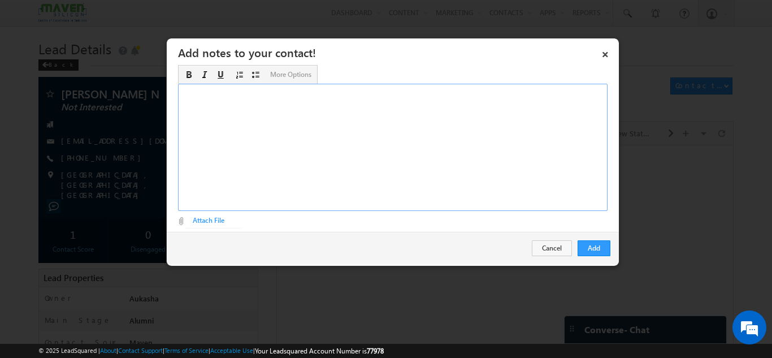
click at [486, 105] on div "Rich Text Editor, Description-inline-editor-div" at bounding box center [392, 147] width 429 height 127
click at [596, 247] on button "Add" at bounding box center [594, 248] width 33 height 16
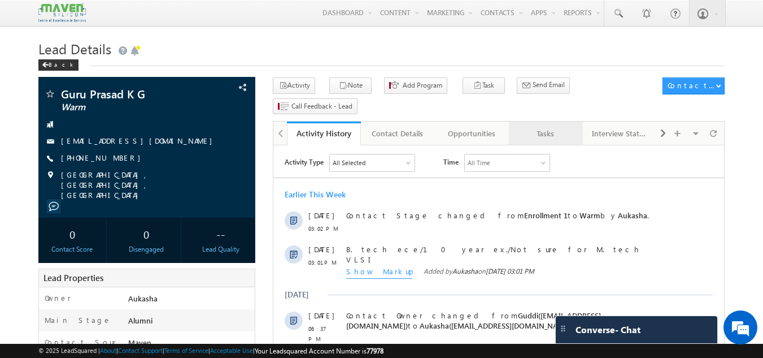
drag, startPoint x: 0, startPoint y: 0, endPoint x: 548, endPoint y: 115, distance: 560.1
click at [548, 127] on div "Tasks" at bounding box center [545, 134] width 55 height 14
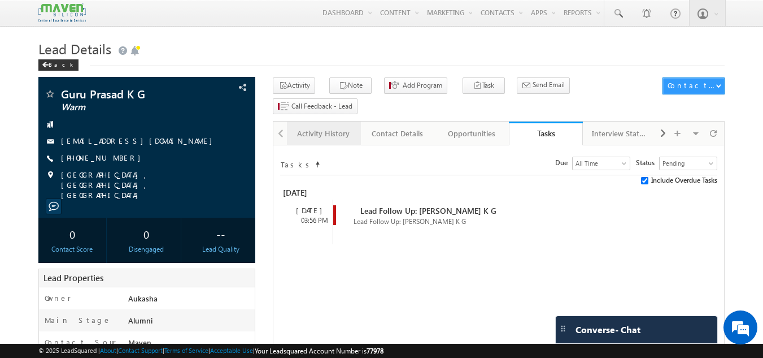
click at [316, 122] on link "Activity History" at bounding box center [324, 133] width 74 height 24
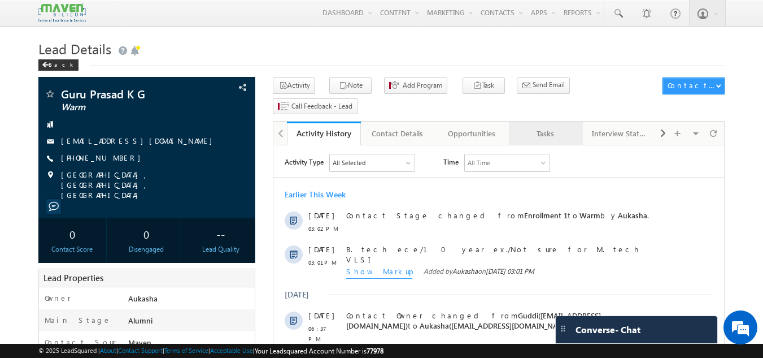
click at [559, 127] on div "Tasks" at bounding box center [545, 134] width 55 height 14
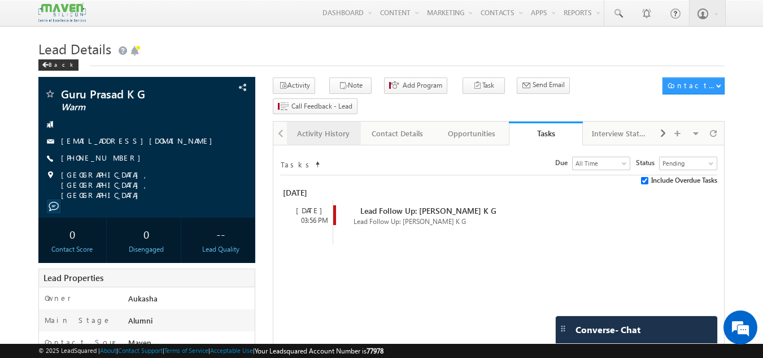
click at [307, 127] on div "Activity History" at bounding box center [323, 134] width 55 height 14
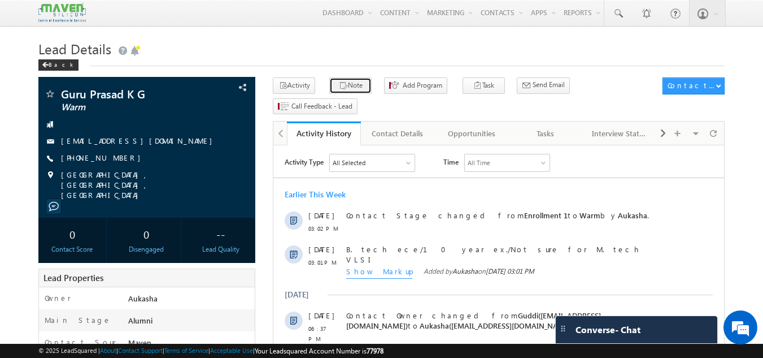
click at [339, 84] on icon "button" at bounding box center [343, 86] width 9 height 11
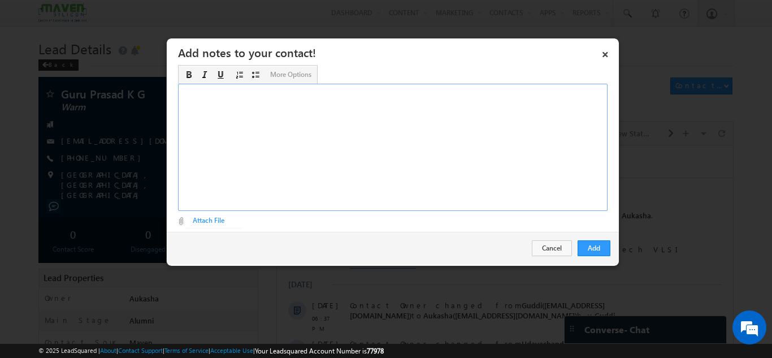
click at [401, 127] on div "Rich Text Editor, Description-inline-editor-div" at bounding box center [392, 147] width 429 height 127
click at [589, 249] on button "Add" at bounding box center [594, 248] width 33 height 16
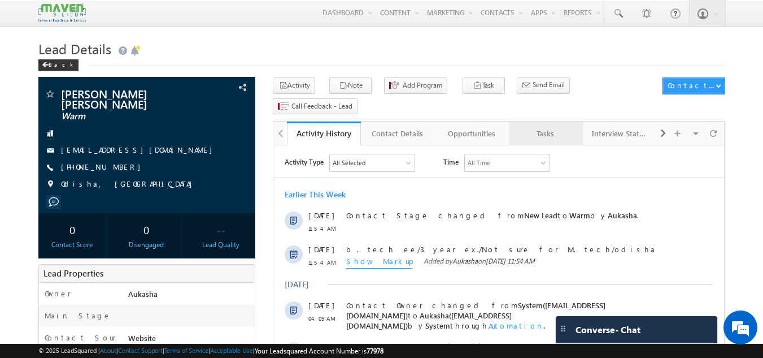
click at [537, 127] on div "Tasks" at bounding box center [545, 134] width 55 height 14
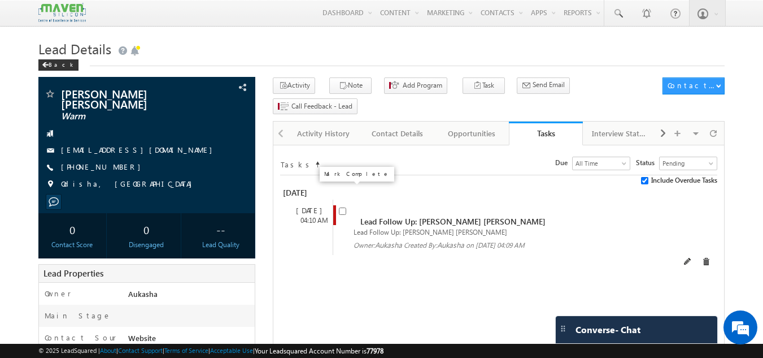
click at [342, 207] on input "checkbox" at bounding box center [342, 210] width 7 height 7
checkbox input "false"
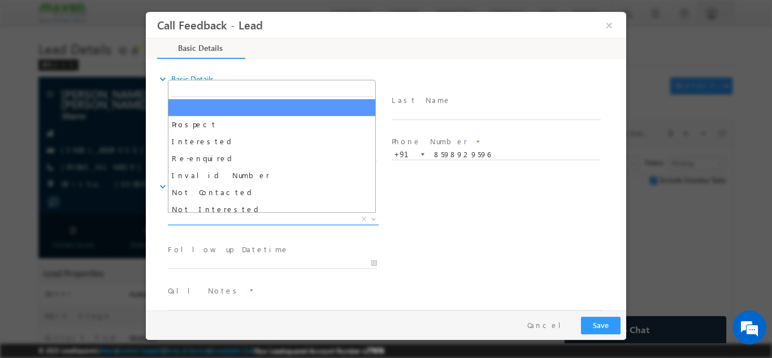
click at [302, 222] on span "X" at bounding box center [273, 218] width 211 height 11
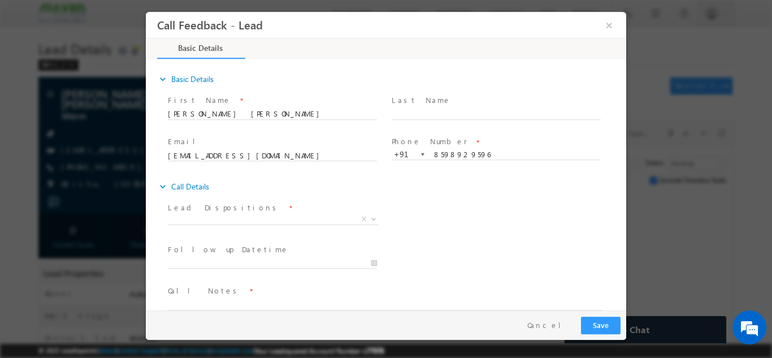
click at [438, 193] on div "expand_more Call Details" at bounding box center [391, 186] width 469 height 20
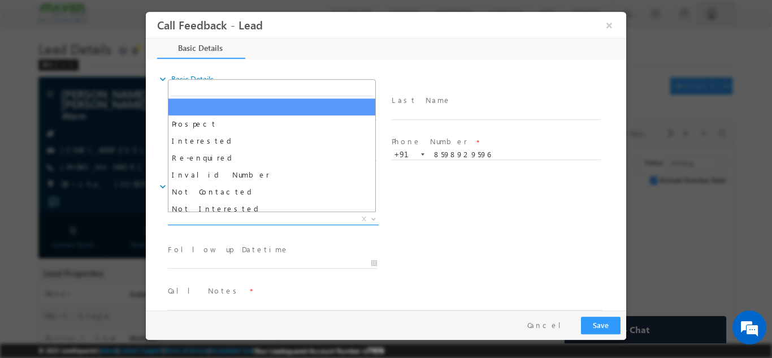
click at [260, 216] on span "X" at bounding box center [273, 218] width 211 height 11
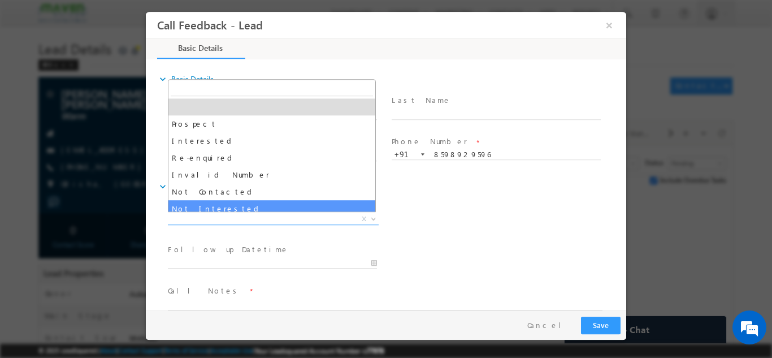
select select "Not Interested"
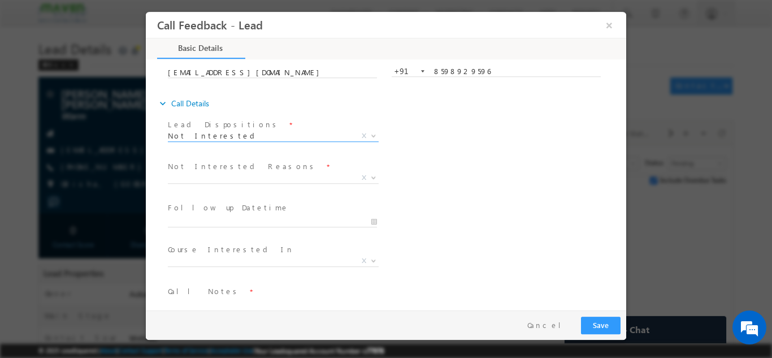
scroll to position [102, 0]
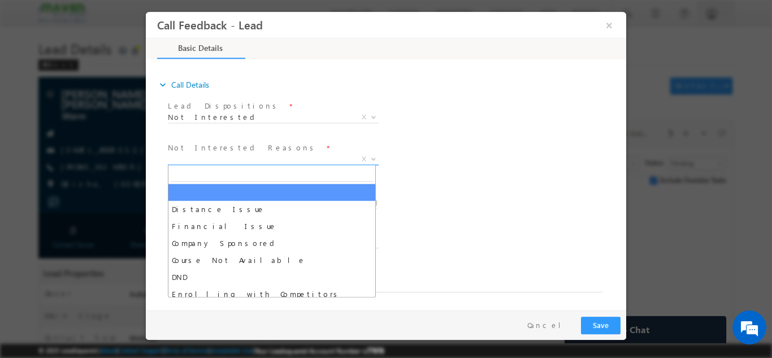
click at [263, 156] on span "X" at bounding box center [273, 158] width 211 height 11
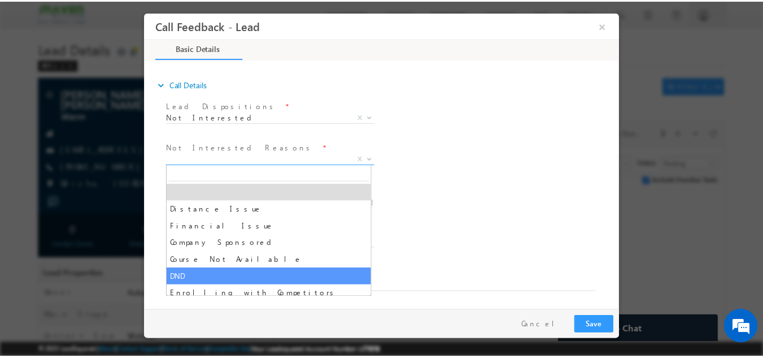
scroll to position [23, 0]
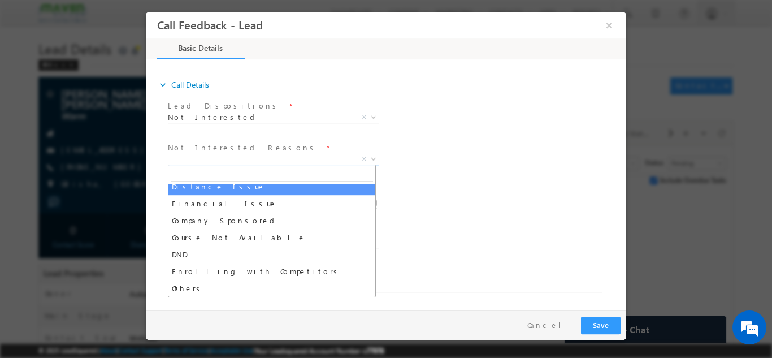
select select "Distance Issue"
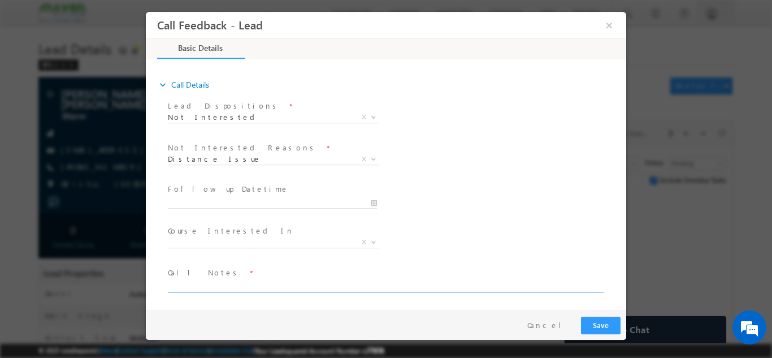
click at [303, 283] on textarea at bounding box center [385, 285] width 435 height 13
type textarea "Not interested now"
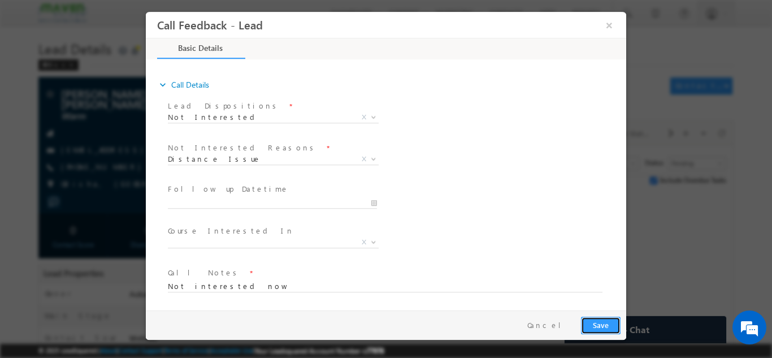
click at [604, 328] on button "Save" at bounding box center [601, 325] width 40 height 18
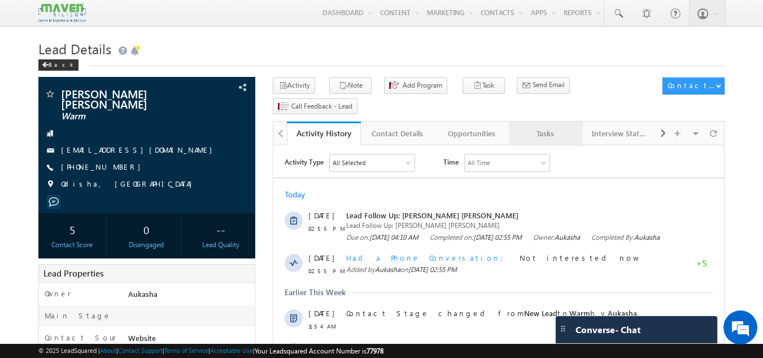
click at [527, 127] on div "Tasks" at bounding box center [545, 134] width 55 height 14
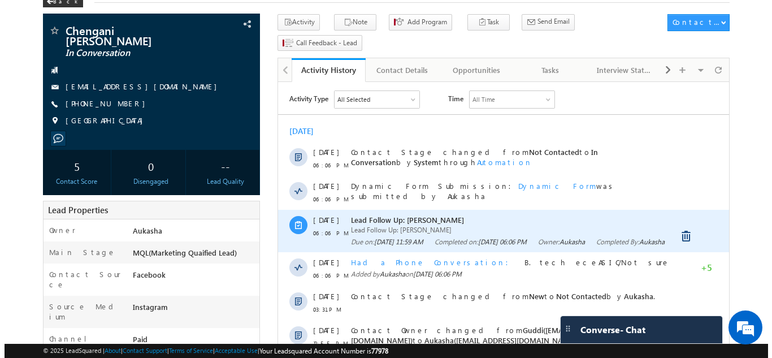
scroll to position [64, 0]
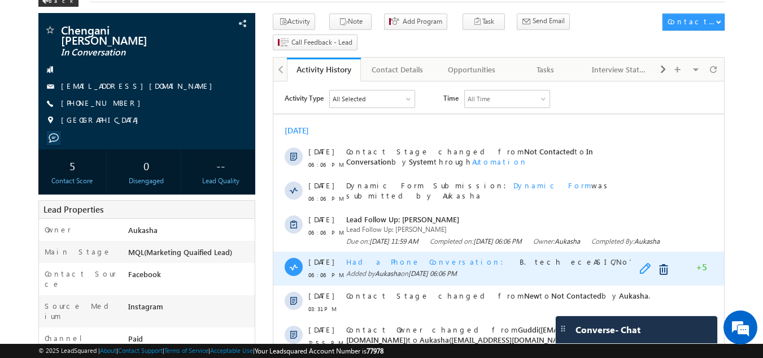
click at [648, 276] on span at bounding box center [649, 270] width 18 height 14
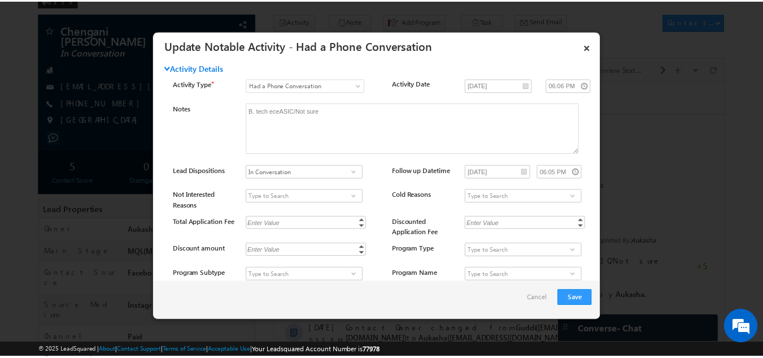
scroll to position [0, 0]
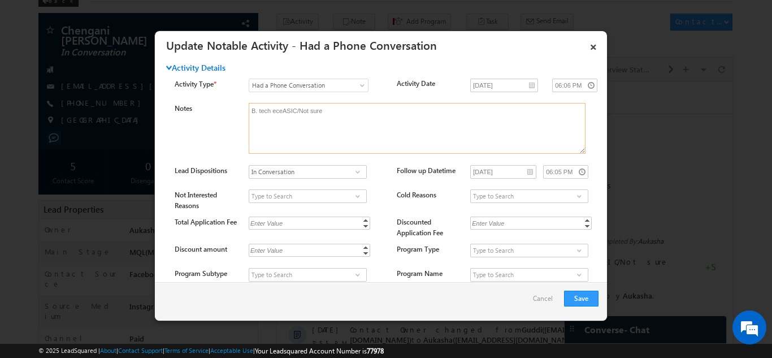
click at [280, 108] on textarea "B. tech eceASIC/Not sure" at bounding box center [417, 128] width 337 height 51
type textarea "B. tech ece/ASIC/Not sure"
click at [572, 298] on button "Save" at bounding box center [581, 298] width 34 height 16
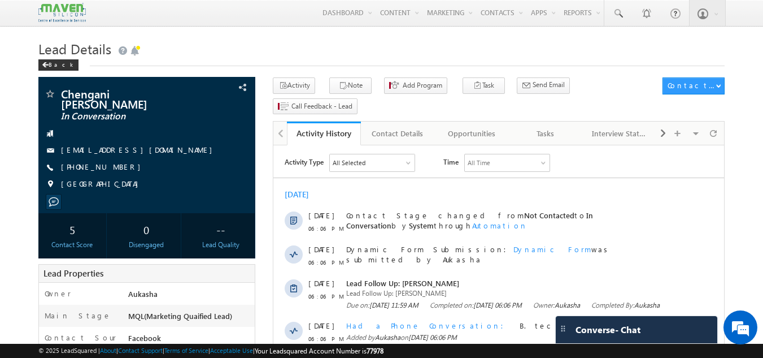
click at [409, 61] on div "Back" at bounding box center [381, 62] width 687 height 7
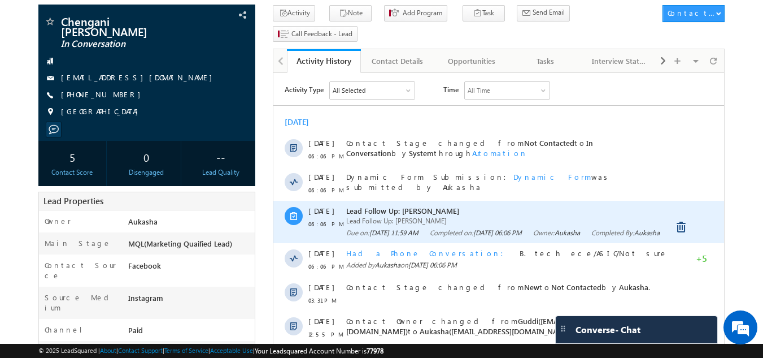
scroll to position [81, 0]
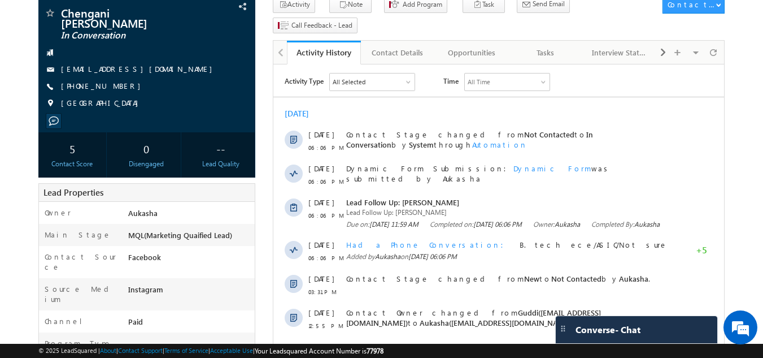
click at [388, 115] on div "[DATE]" at bounding box center [498, 113] width 451 height 10
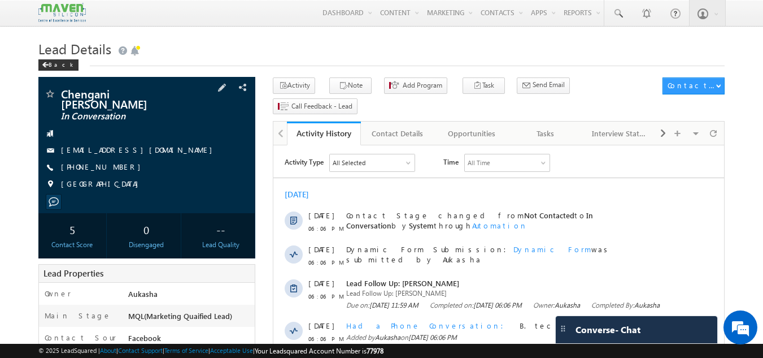
drag, startPoint x: 123, startPoint y: 159, endPoint x: 115, endPoint y: 160, distance: 7.4
click at [115, 162] on div "[PHONE_NUMBER]" at bounding box center [147, 167] width 206 height 11
copy div "[PHONE_NUMBER]"
click at [440, 45] on h1 "Lead Details" at bounding box center [381, 48] width 687 height 22
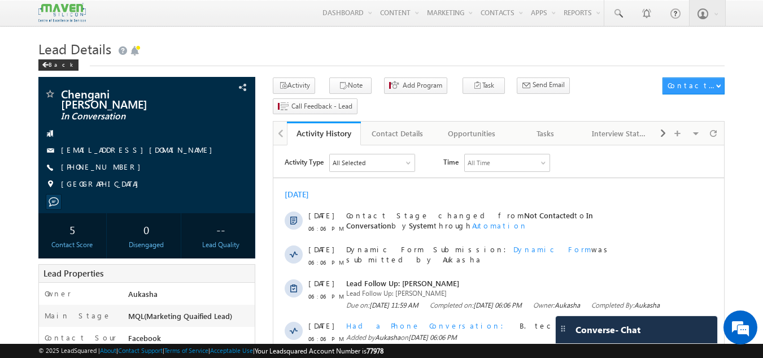
click at [390, 41] on h1 "Lead Details" at bounding box center [381, 48] width 687 height 22
click at [318, 45] on h1 "Lead Details" at bounding box center [381, 48] width 687 height 22
click at [357, 49] on h1 "Lead Details" at bounding box center [381, 48] width 687 height 22
click at [388, 46] on h1 "Lead Details" at bounding box center [381, 48] width 687 height 22
click at [219, 47] on h1 "Lead Details" at bounding box center [381, 48] width 687 height 22
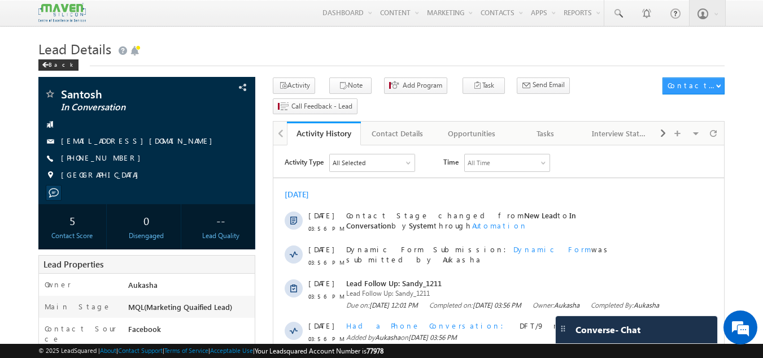
click at [408, 44] on h1 "Lead Details" at bounding box center [381, 48] width 687 height 22
click at [459, 49] on h1 "Lead Details" at bounding box center [381, 48] width 687 height 22
click at [394, 61] on div "Back" at bounding box center [381, 62] width 687 height 7
click at [268, 40] on h1 "Lead Details" at bounding box center [381, 48] width 687 height 22
click at [403, 44] on h1 "Lead Details" at bounding box center [381, 48] width 687 height 22
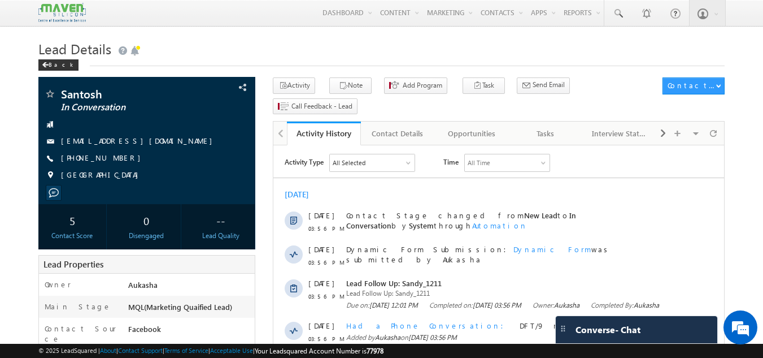
click at [408, 44] on h1 "Lead Details" at bounding box center [381, 48] width 687 height 22
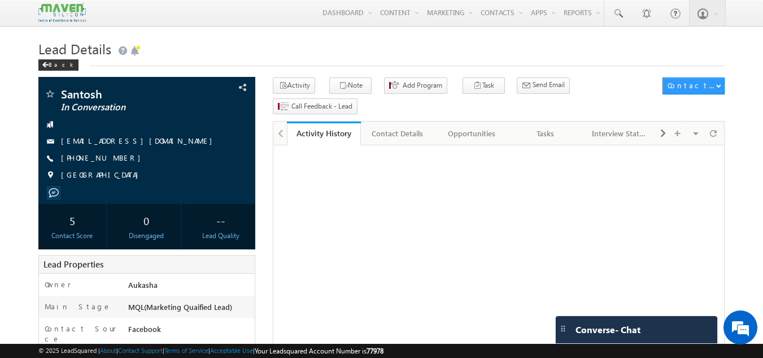
drag, startPoint x: 0, startPoint y: 0, endPoint x: 368, endPoint y: 46, distance: 370.8
click at [368, 46] on h1 "Lead Details" at bounding box center [381, 48] width 687 height 22
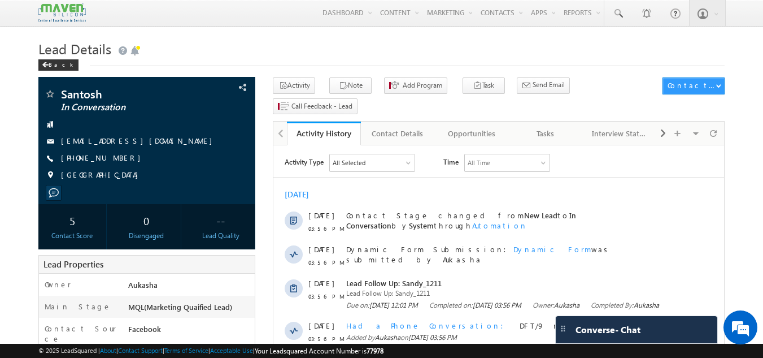
click at [364, 66] on div "Back" at bounding box center [381, 62] width 687 height 7
click at [369, 54] on h1 "Lead Details" at bounding box center [381, 48] width 687 height 22
click at [499, 38] on h1 "Lead Details" at bounding box center [381, 48] width 687 height 22
click at [533, 127] on div "Tasks" at bounding box center [545, 134] width 55 height 14
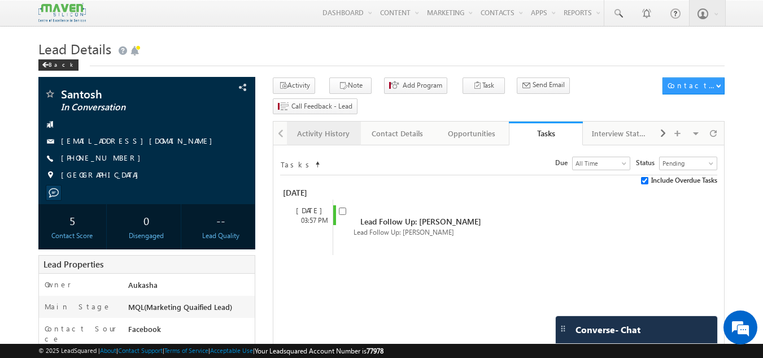
click at [325, 127] on div "Activity History" at bounding box center [323, 134] width 55 height 14
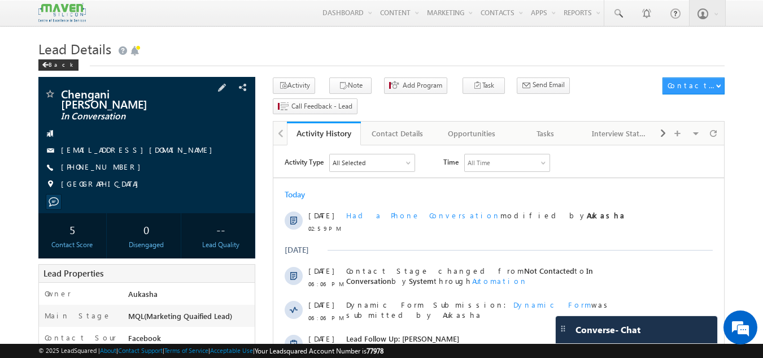
click at [114, 162] on div "[PHONE_NUMBER]" at bounding box center [147, 167] width 206 height 11
copy div "[PHONE_NUMBER]"
click at [440, 46] on h1 "Lead Details" at bounding box center [381, 48] width 687 height 22
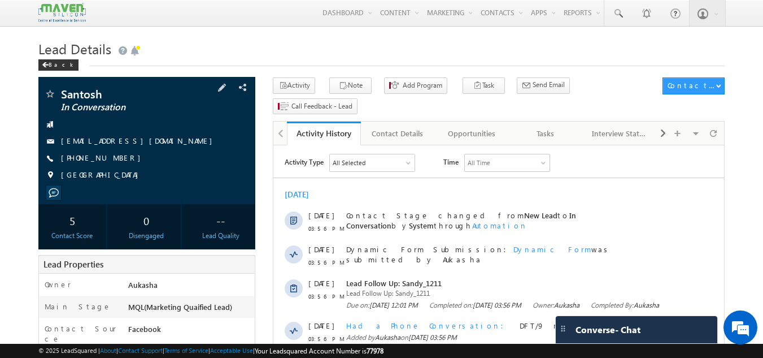
drag, startPoint x: 121, startPoint y: 158, endPoint x: 114, endPoint y: 157, distance: 6.9
click at [114, 157] on div "[PHONE_NUMBER]" at bounding box center [147, 158] width 206 height 11
copy div "[PHONE_NUMBER]"
click at [536, 121] on link "Tasks" at bounding box center [546, 133] width 74 height 24
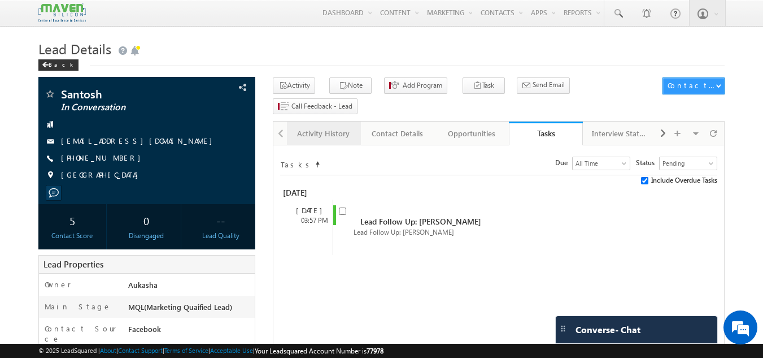
click at [332, 127] on div "Activity History" at bounding box center [323, 134] width 55 height 14
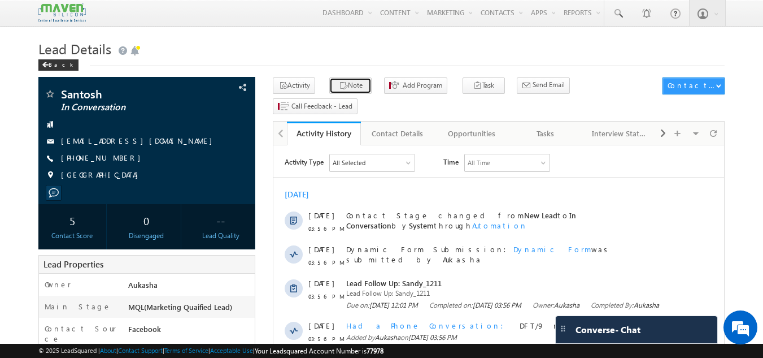
click at [348, 87] on button "Note" at bounding box center [350, 85] width 42 height 16
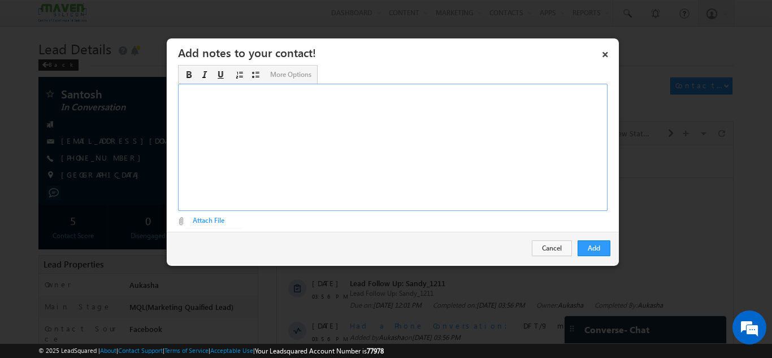
click at [397, 145] on div "Rich Text Editor, Description-inline-editor-div" at bounding box center [392, 147] width 429 height 127
click at [605, 242] on button "Add" at bounding box center [594, 248] width 33 height 16
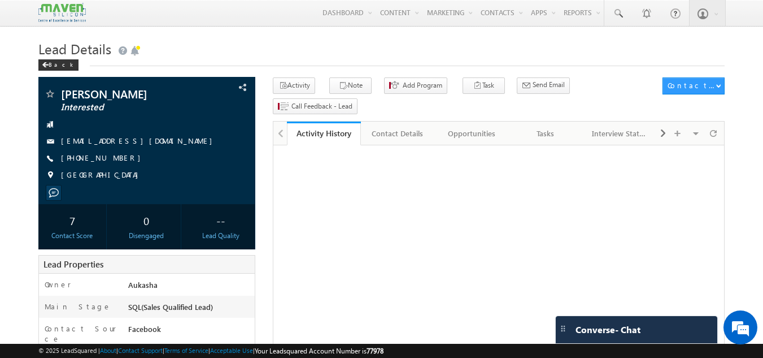
click at [550, 127] on div "Tasks" at bounding box center [545, 134] width 55 height 14
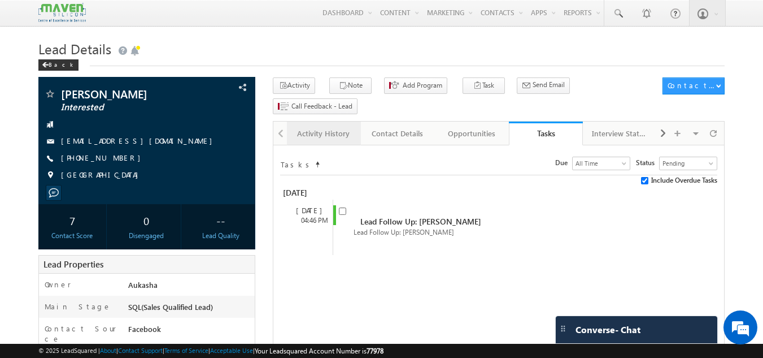
click at [340, 121] on link "Activity History" at bounding box center [324, 133] width 74 height 24
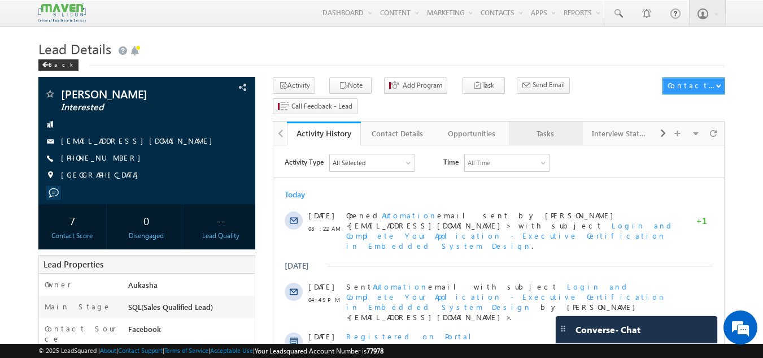
click at [531, 121] on link "Tasks" at bounding box center [546, 133] width 74 height 24
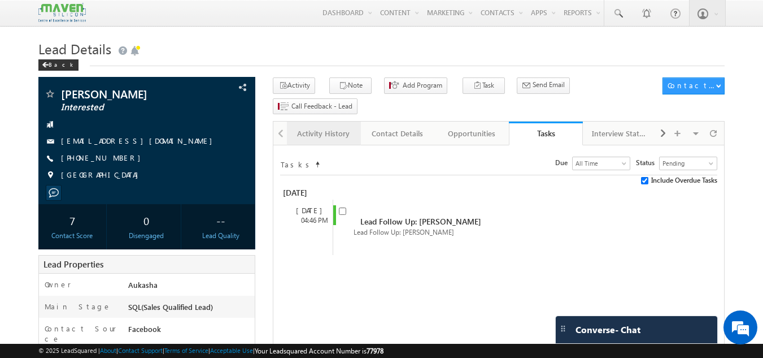
click at [318, 127] on div "Activity History" at bounding box center [323, 134] width 55 height 14
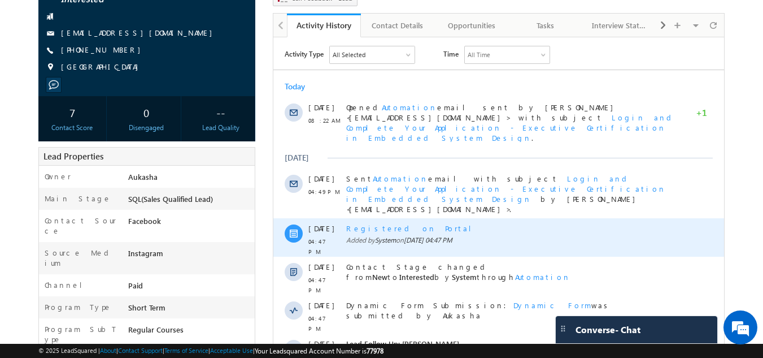
scroll to position [110, 0]
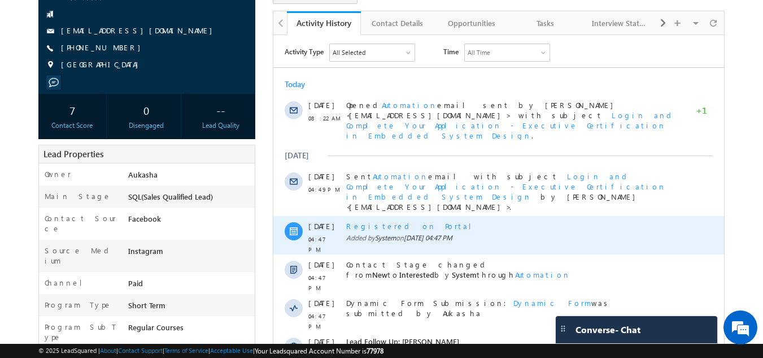
click at [375, 221] on div "Registered on Portal" at bounding box center [511, 226] width 330 height 10
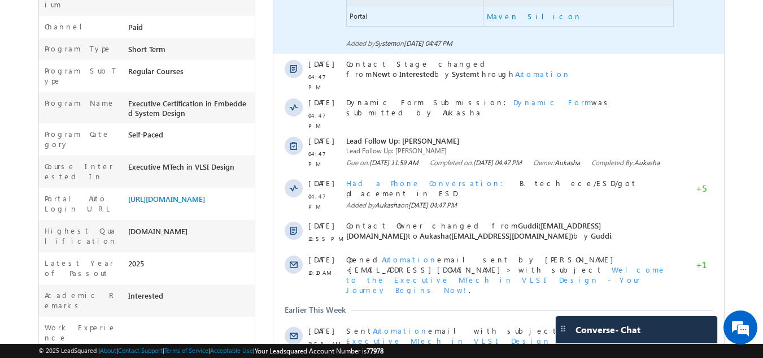
scroll to position [0, 0]
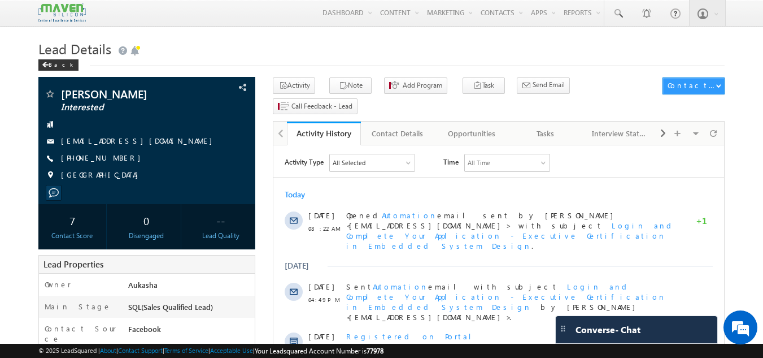
drag, startPoint x: 148, startPoint y: 189, endPoint x: 293, endPoint y: 54, distance: 197.9
click at [293, 54] on h1 "Lead Details" at bounding box center [381, 48] width 687 height 22
drag, startPoint x: 293, startPoint y: 54, endPoint x: 116, endPoint y: 159, distance: 205.7
click at [116, 159] on div "[PHONE_NUMBER]" at bounding box center [147, 158] width 206 height 11
copy div "[PHONE_NUMBER]"
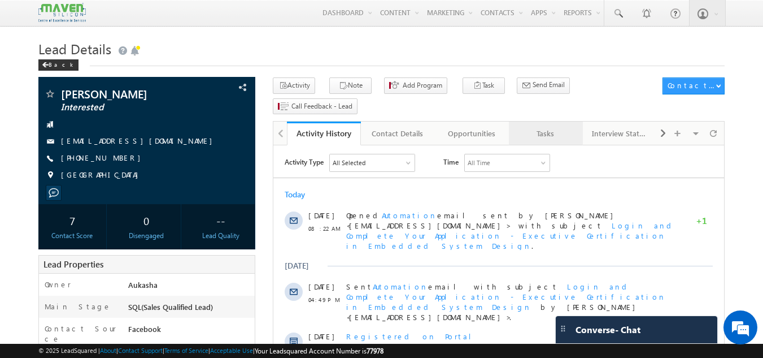
click at [540, 127] on div "Tasks" at bounding box center [545, 134] width 55 height 14
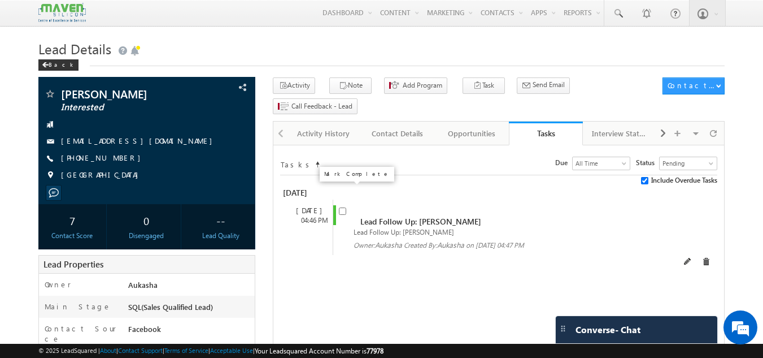
click at [344, 207] on input "checkbox" at bounding box center [342, 210] width 7 height 7
checkbox input "false"
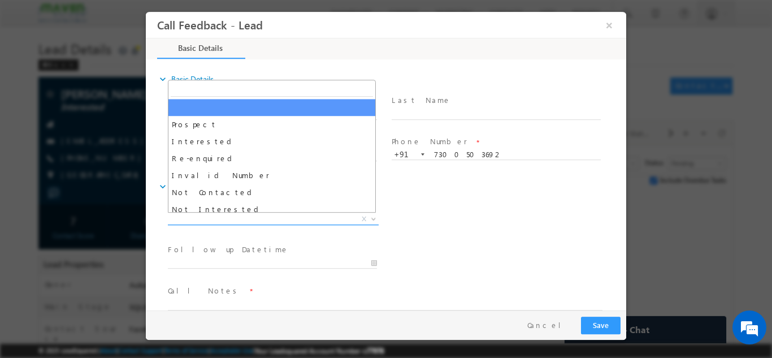
click at [224, 219] on span "X" at bounding box center [273, 218] width 211 height 11
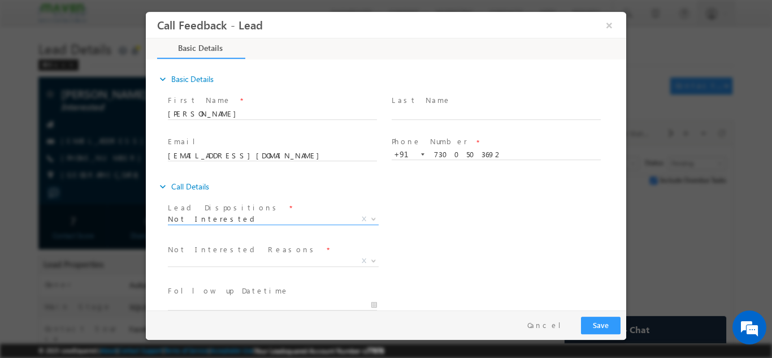
select select "Not Interested"
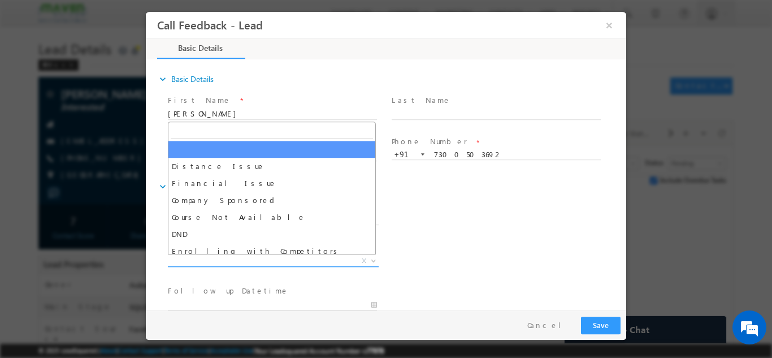
click at [267, 260] on span "X" at bounding box center [273, 260] width 211 height 11
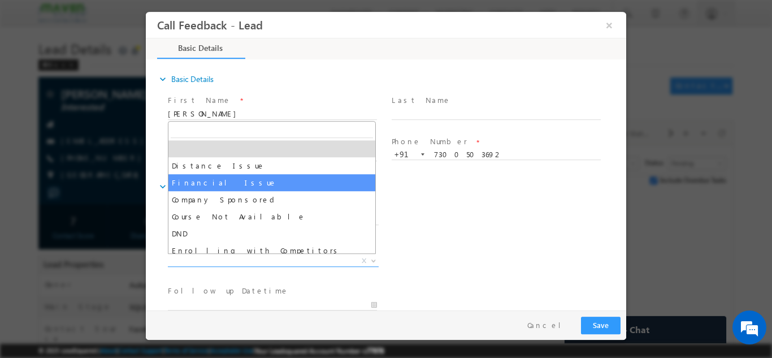
select select "Financial Issue"
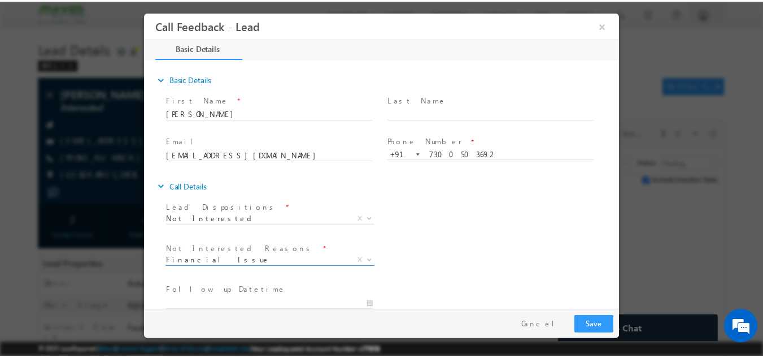
scroll to position [102, 0]
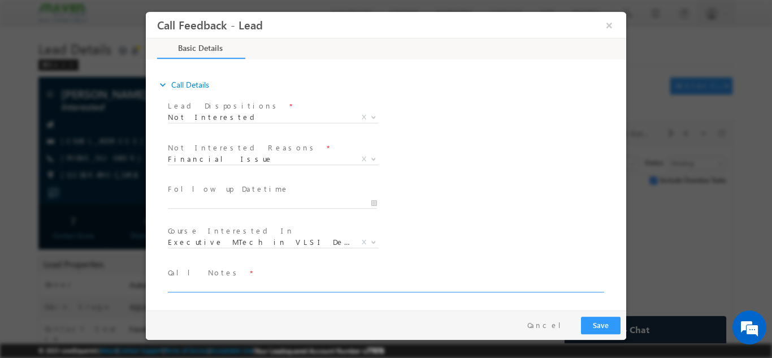
click at [237, 286] on textarea at bounding box center [385, 285] width 435 height 13
type textarea "Not interested now told got job"
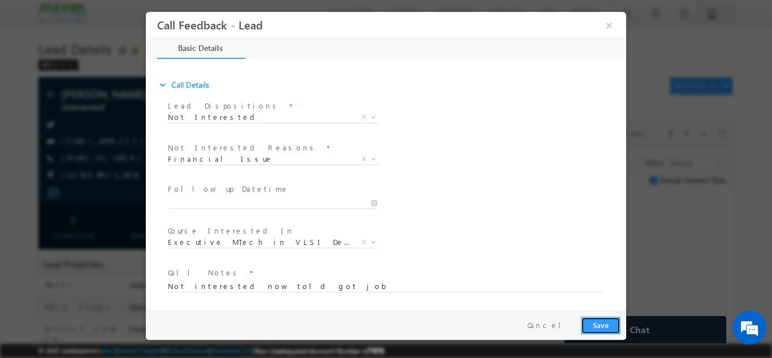
click at [594, 321] on button "Save" at bounding box center [601, 325] width 40 height 18
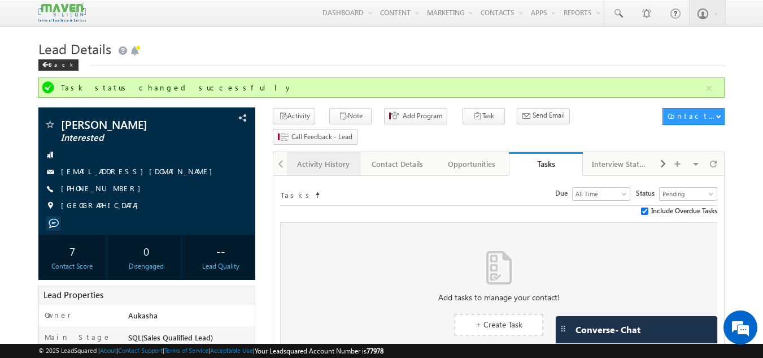
click at [320, 152] on link "Activity History" at bounding box center [324, 164] width 74 height 24
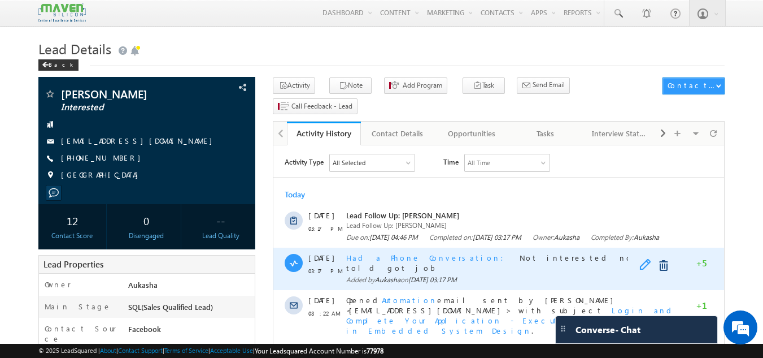
click at [645, 272] on span at bounding box center [649, 266] width 18 height 14
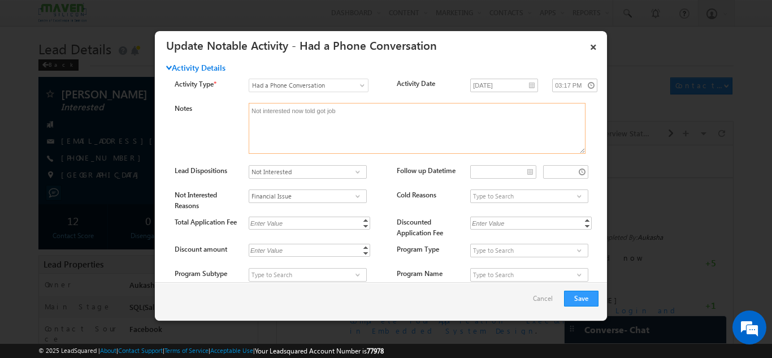
drag, startPoint x: 312, startPoint y: 110, endPoint x: 236, endPoint y: 119, distance: 77.4
click at [236, 119] on div "Notes Not interested now told got job" at bounding box center [391, 131] width 432 height 57
click at [291, 110] on textarea "She got job now not planning" at bounding box center [417, 128] width 337 height 51
type textarea "She got job now not planning"
click at [589, 296] on button "Save" at bounding box center [581, 298] width 34 height 16
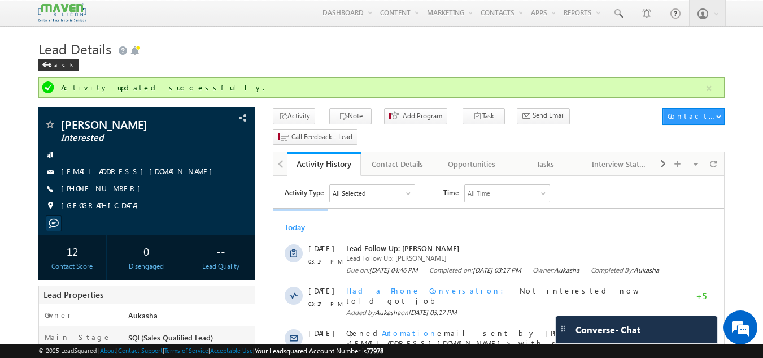
click at [184, 196] on div "Riya Singhal Interested singhalriya007@gmail.com +91-7300503692" at bounding box center [147, 168] width 206 height 98
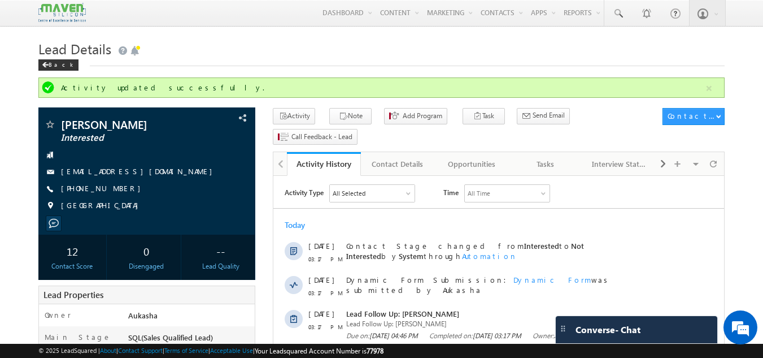
click at [259, 56] on h1 "Lead Details" at bounding box center [381, 48] width 687 height 22
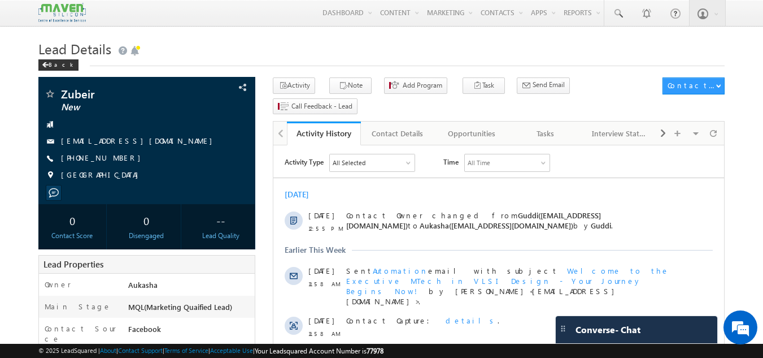
click at [268, 45] on h1 "Lead Details" at bounding box center [381, 48] width 687 height 22
click at [116, 159] on div "[PHONE_NUMBER]" at bounding box center [147, 158] width 206 height 11
copy div "[PHONE_NUMBER]"
click at [297, 51] on h1 "Lead Details" at bounding box center [381, 48] width 687 height 22
drag, startPoint x: 126, startPoint y: 158, endPoint x: 115, endPoint y: 160, distance: 11.4
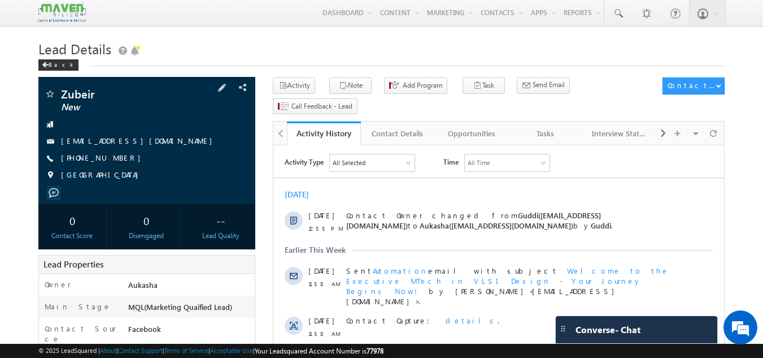
click at [115, 160] on div "[PHONE_NUMBER]" at bounding box center [147, 158] width 206 height 11
copy div "[PHONE_NUMBER]"
drag, startPoint x: 94, startPoint y: 93, endPoint x: 62, endPoint y: 91, distance: 32.3
click at [62, 91] on span "Zubeir" at bounding box center [128, 93] width 134 height 11
copy span "Zubeir"
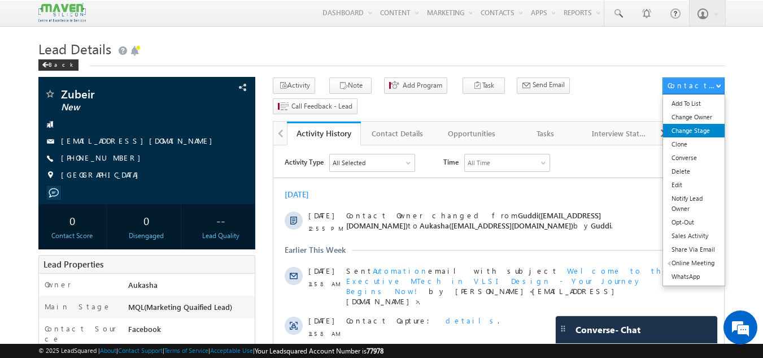
click at [697, 131] on link "Change Stage" at bounding box center [694, 131] width 62 height 14
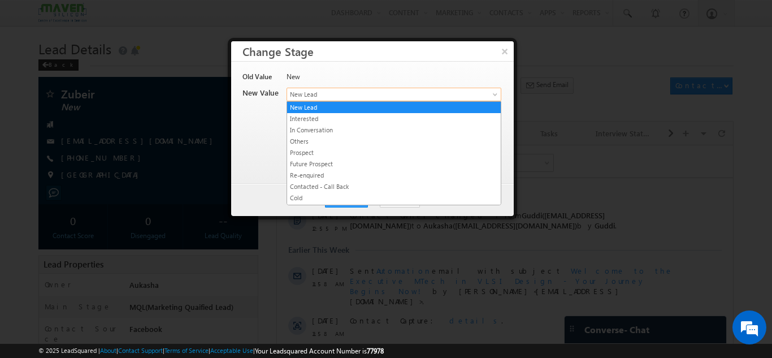
click at [405, 94] on span "New Lead" at bounding box center [375, 94] width 176 height 10
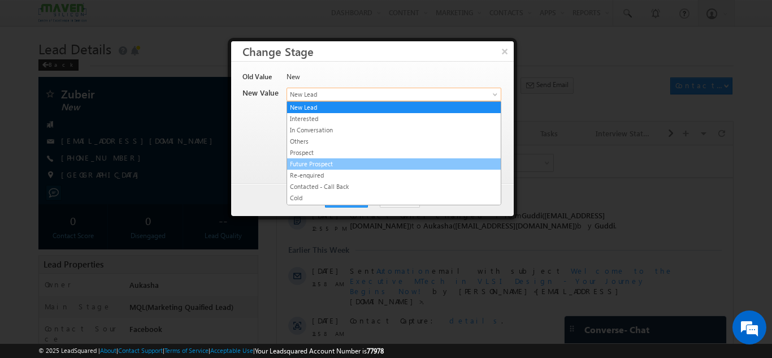
scroll to position [214, 0]
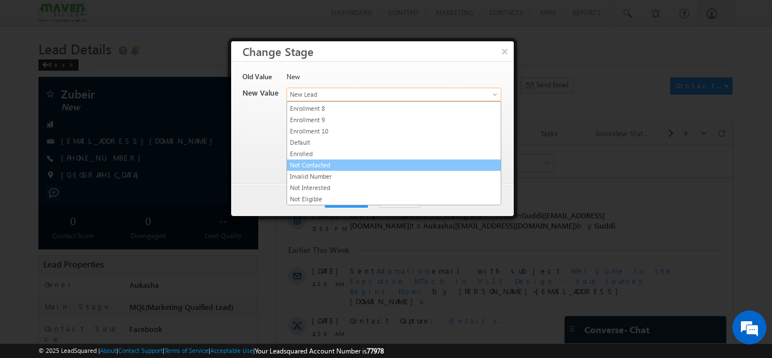
click at [351, 162] on link "Not Contacted" at bounding box center [394, 165] width 214 height 10
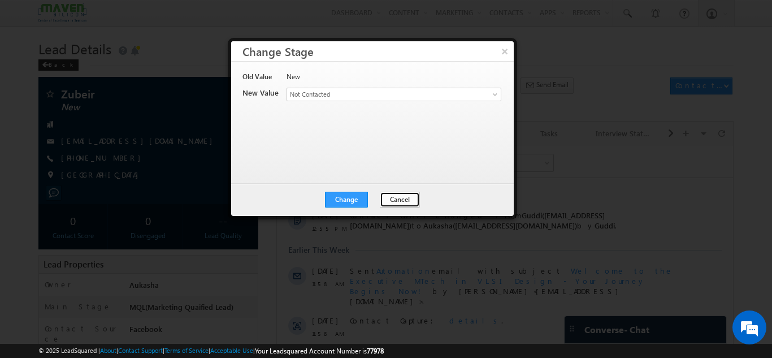
click at [408, 199] on button "Cancel" at bounding box center [400, 200] width 40 height 16
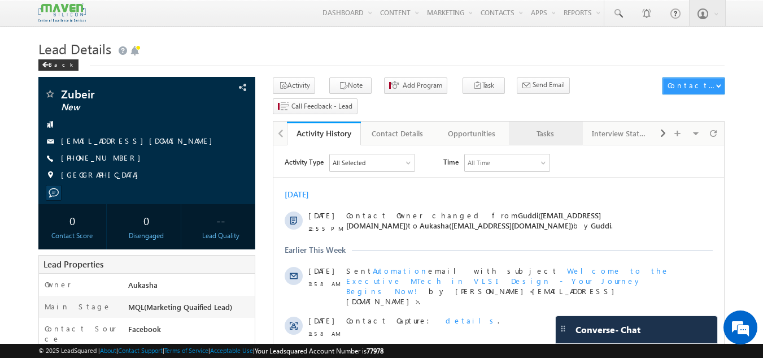
click at [535, 127] on div "Tasks" at bounding box center [545, 134] width 55 height 14
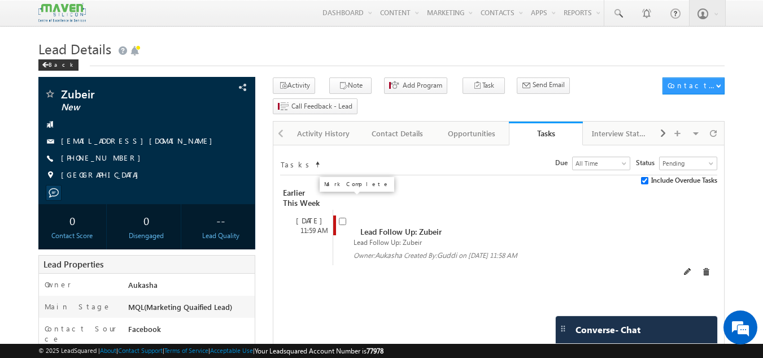
click at [343, 218] on input "checkbox" at bounding box center [342, 221] width 7 height 7
checkbox input "false"
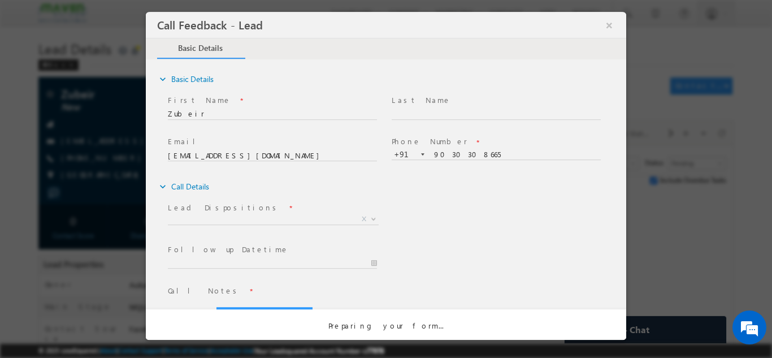
scroll to position [0, 0]
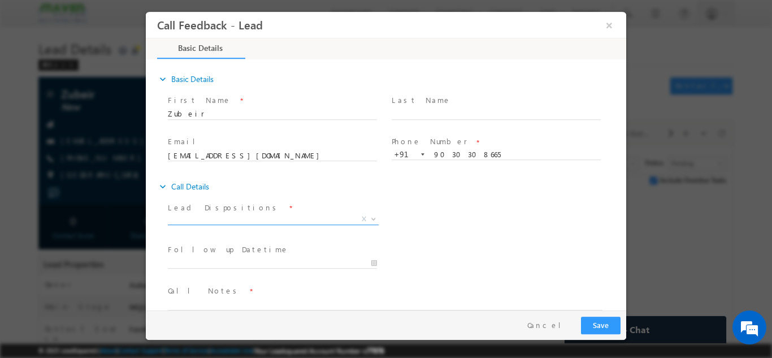
click at [241, 216] on span "X" at bounding box center [273, 218] width 211 height 11
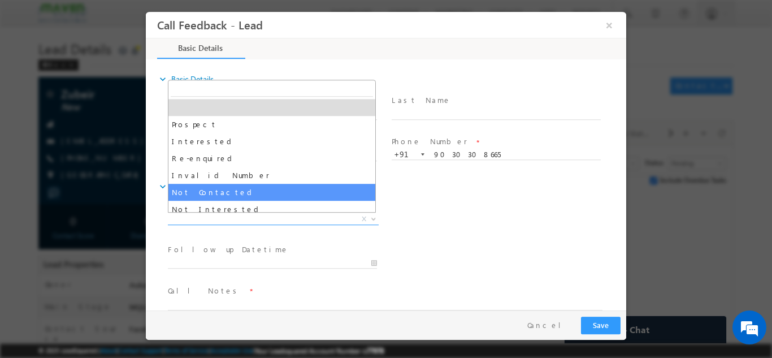
select select "Not Contacted"
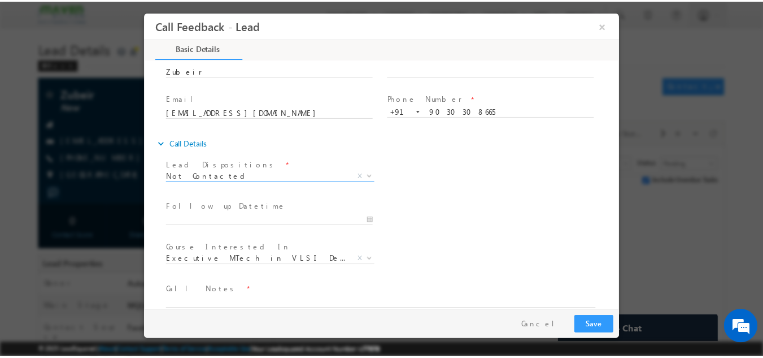
scroll to position [60, 0]
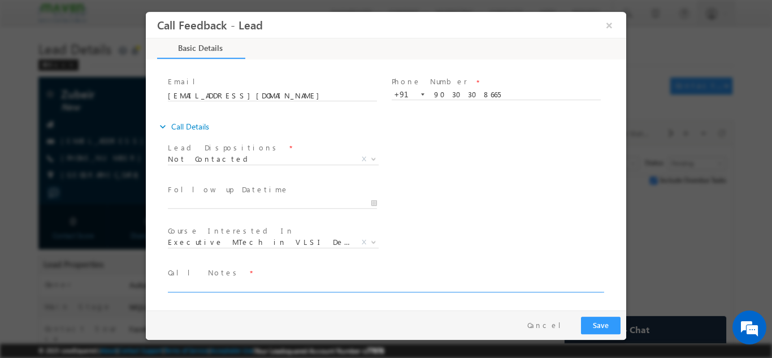
click at [215, 282] on textarea at bounding box center [385, 285] width 435 height 13
type textarea "Not answering"
click at [596, 320] on button "Save" at bounding box center [601, 325] width 40 height 18
